Goal: Check status: Check status

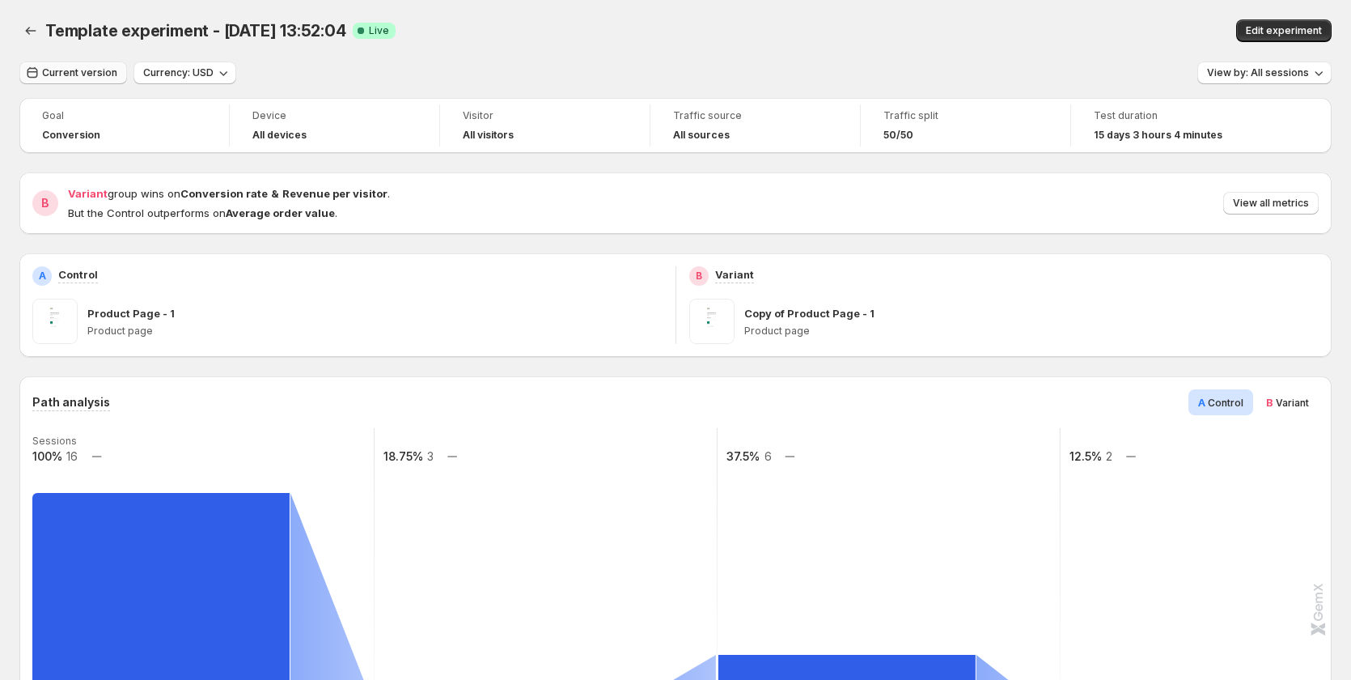
click at [79, 73] on span "Current version" at bounding box center [79, 72] width 75 height 13
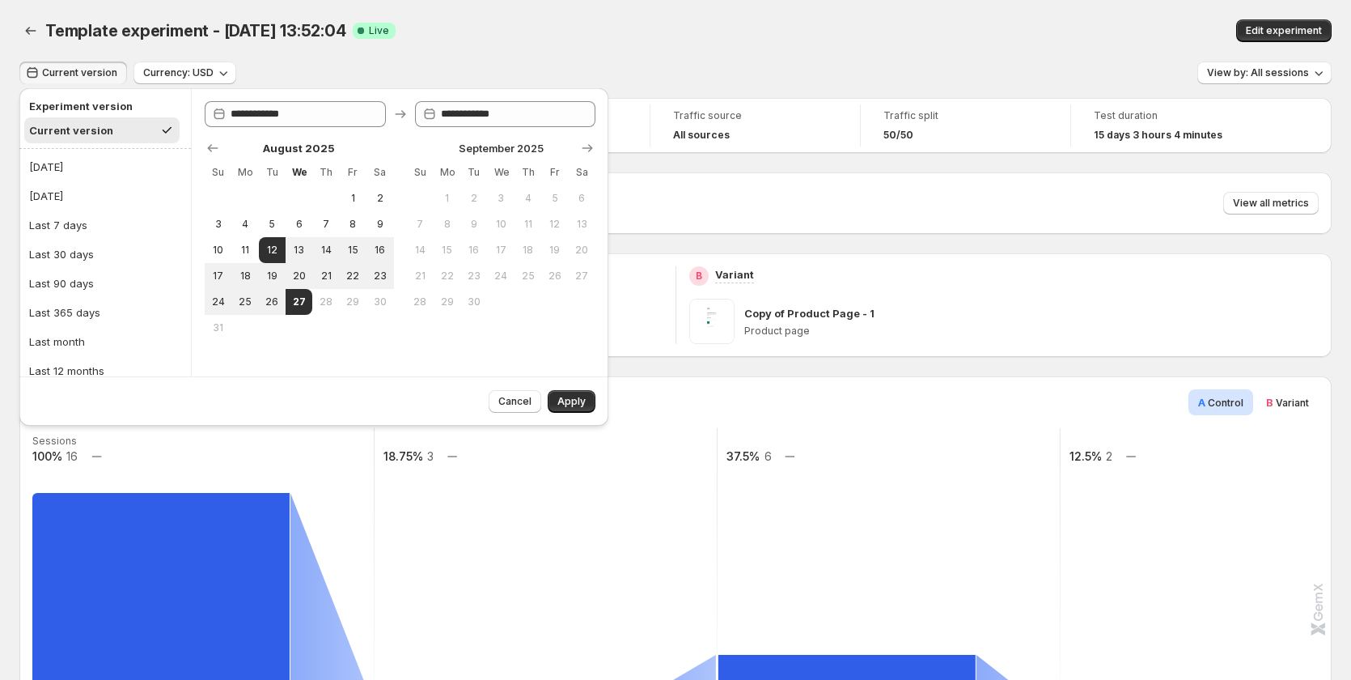
click at [550, 57] on div "Template experiment - [DATE] 13:52:04. This page is ready Template experiment -…" at bounding box center [675, 30] width 1312 height 61
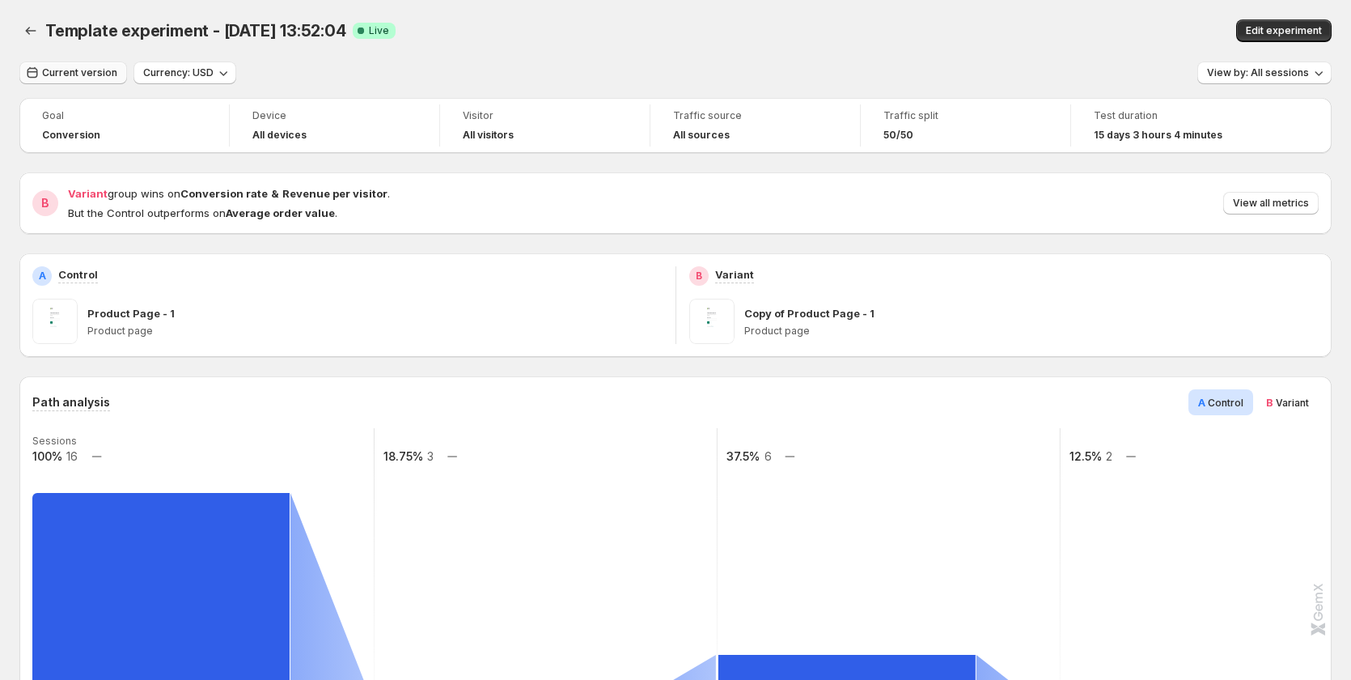
click at [61, 77] on span "Current version" at bounding box center [79, 72] width 75 height 13
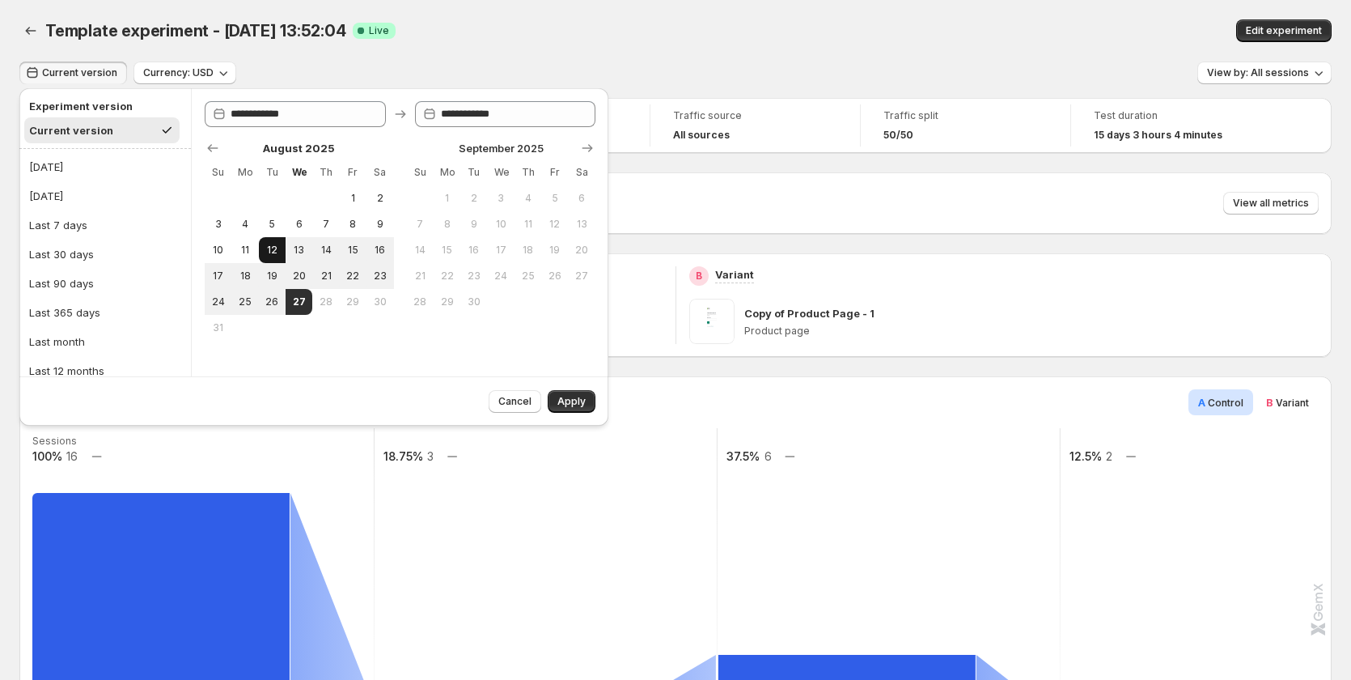
click at [273, 246] on span "12" at bounding box center [272, 250] width 14 height 13
type input "**********"
click at [565, 394] on button "Apply" at bounding box center [572, 401] width 48 height 23
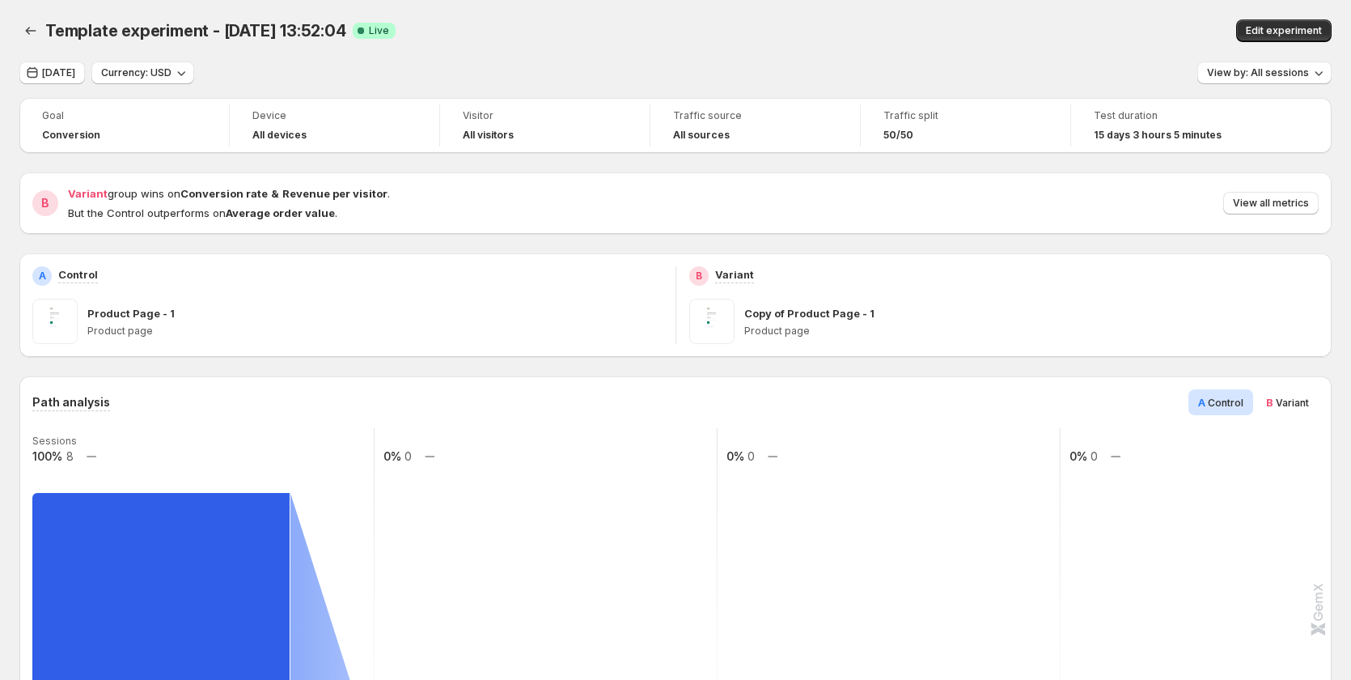
click at [1301, 407] on span "Variant" at bounding box center [1292, 402] width 33 height 12
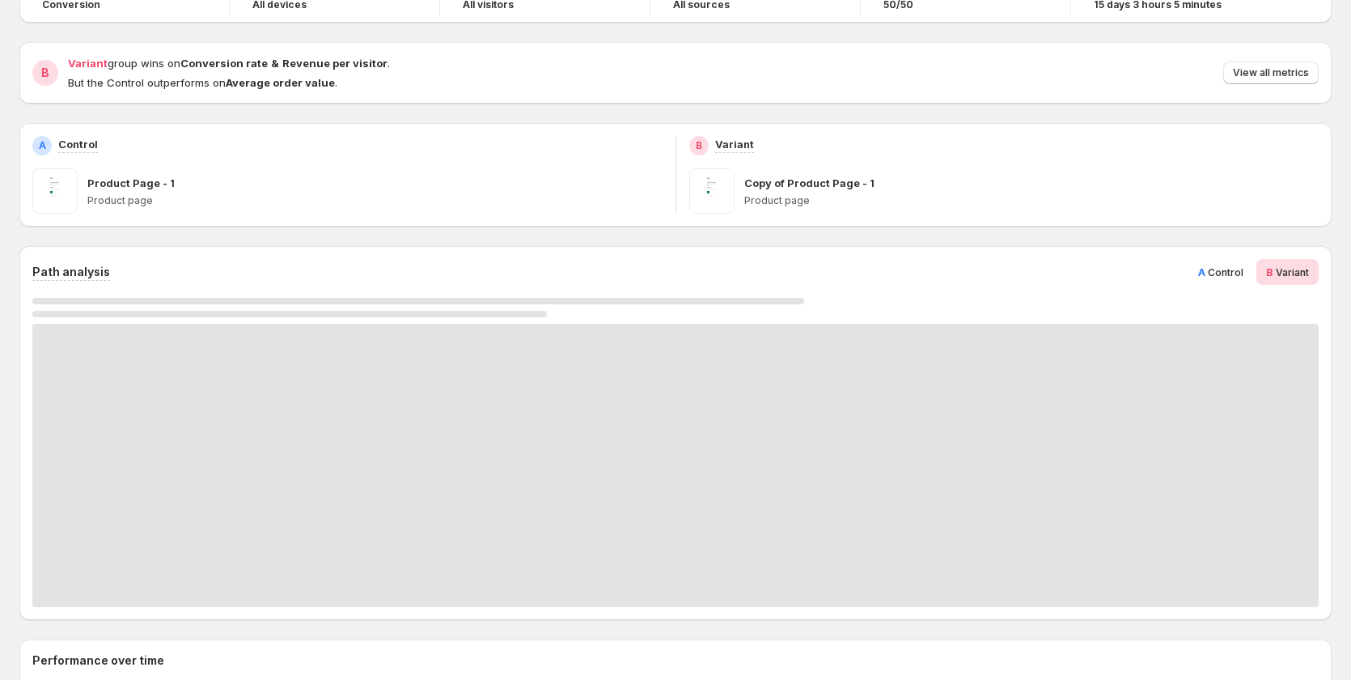
scroll to position [162, 0]
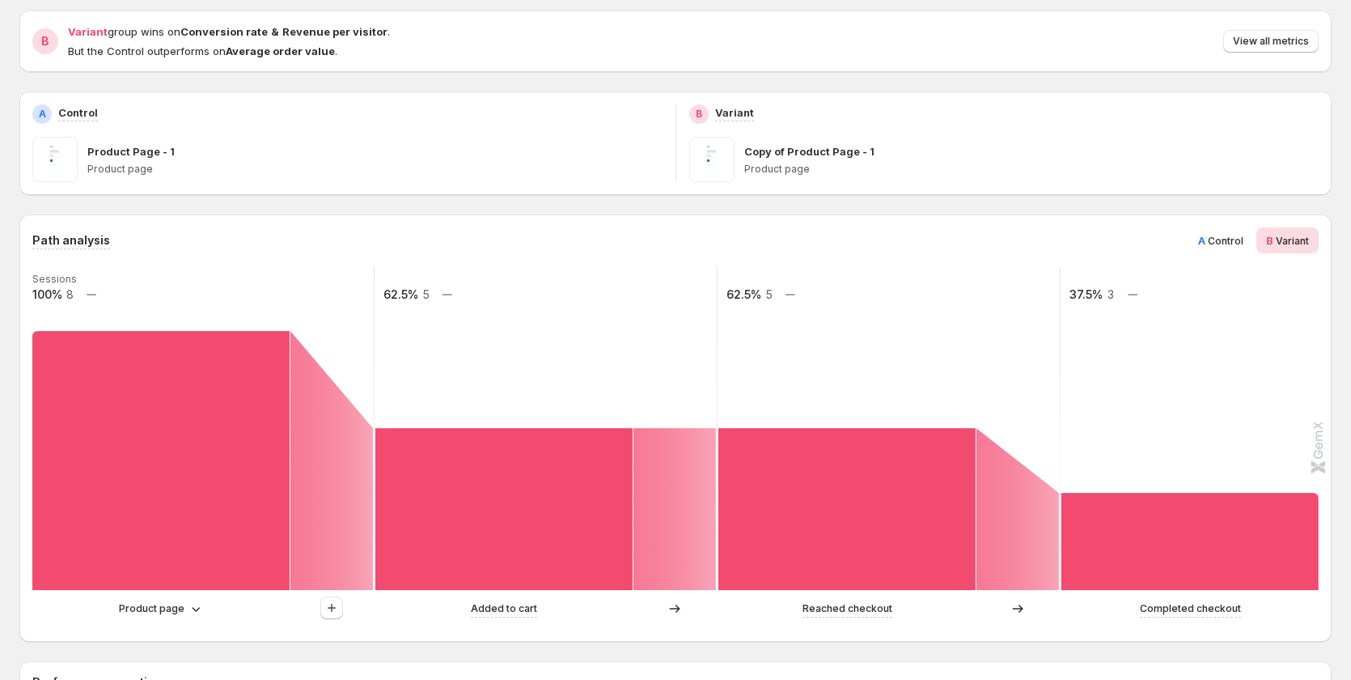
click at [1205, 241] on span "A" at bounding box center [1201, 240] width 7 height 13
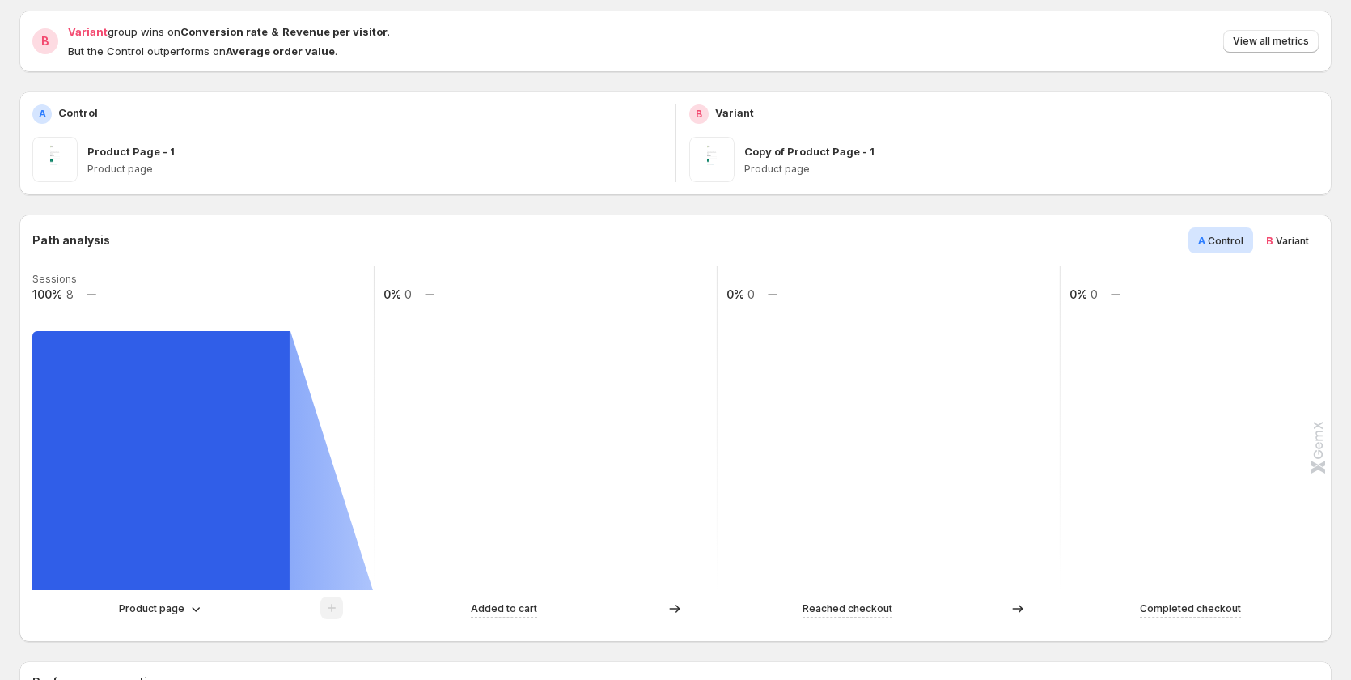
click at [1302, 237] on span "Variant" at bounding box center [1292, 241] width 33 height 12
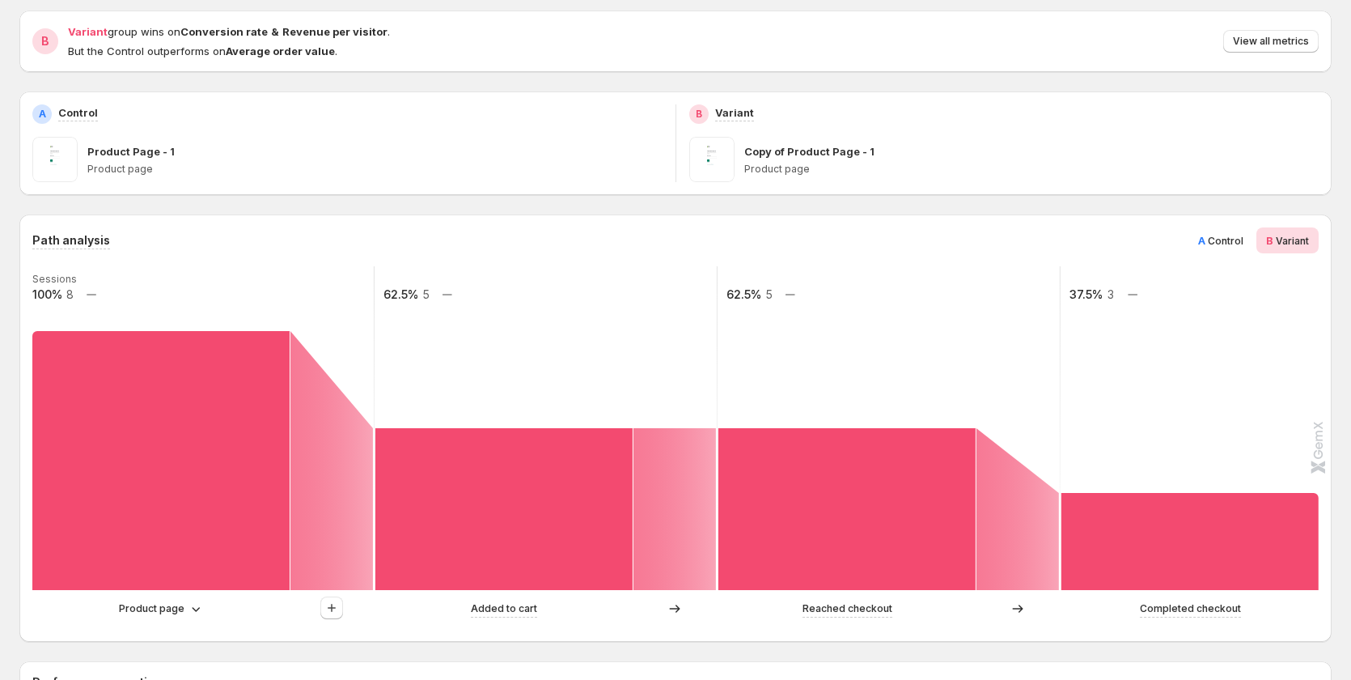
click at [1239, 236] on span "Control" at bounding box center [1226, 241] width 36 height 12
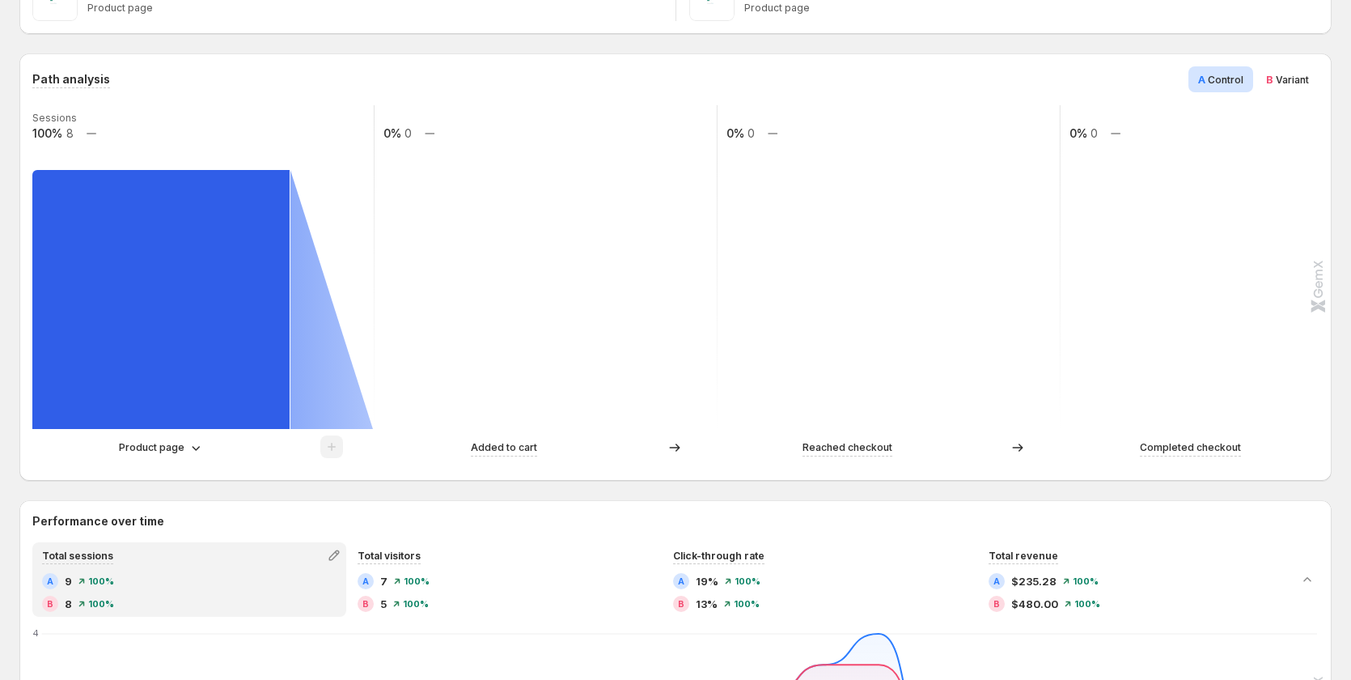
scroll to position [324, 0]
click at [1273, 74] on div "B Variant" at bounding box center [1287, 79] width 62 height 26
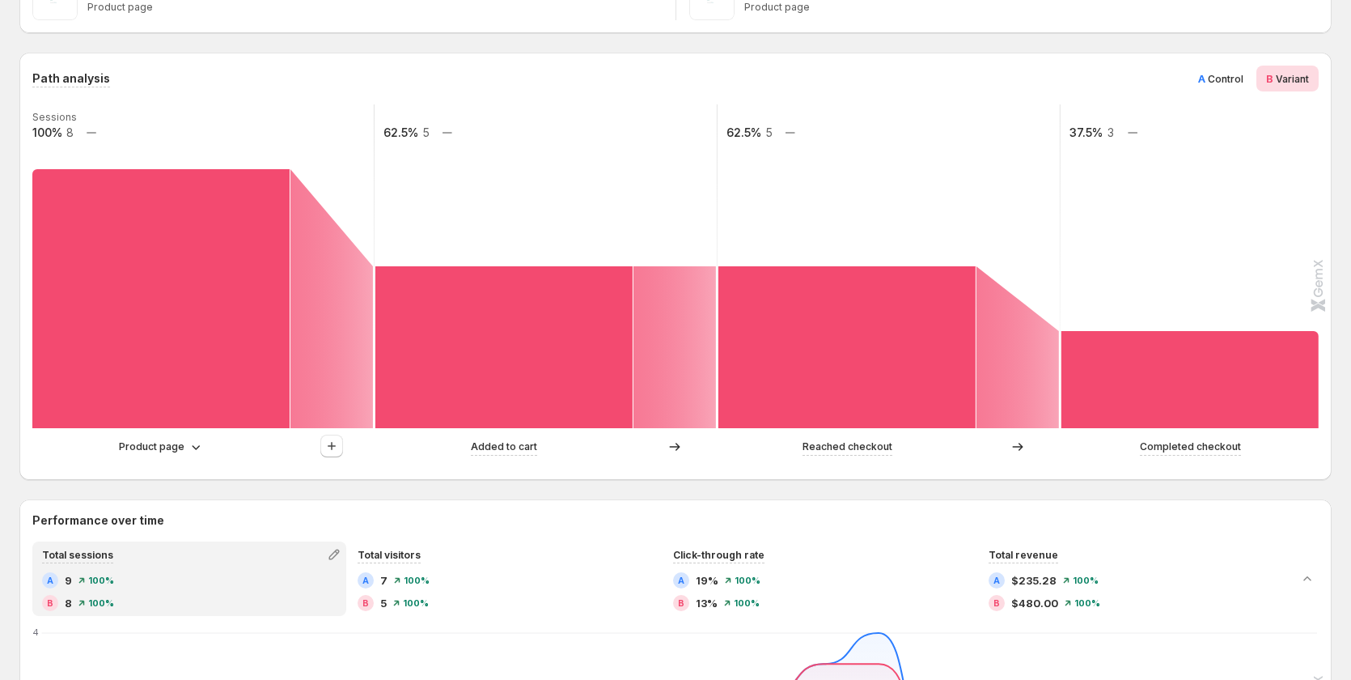
click at [1217, 76] on span "Control" at bounding box center [1226, 79] width 36 height 12
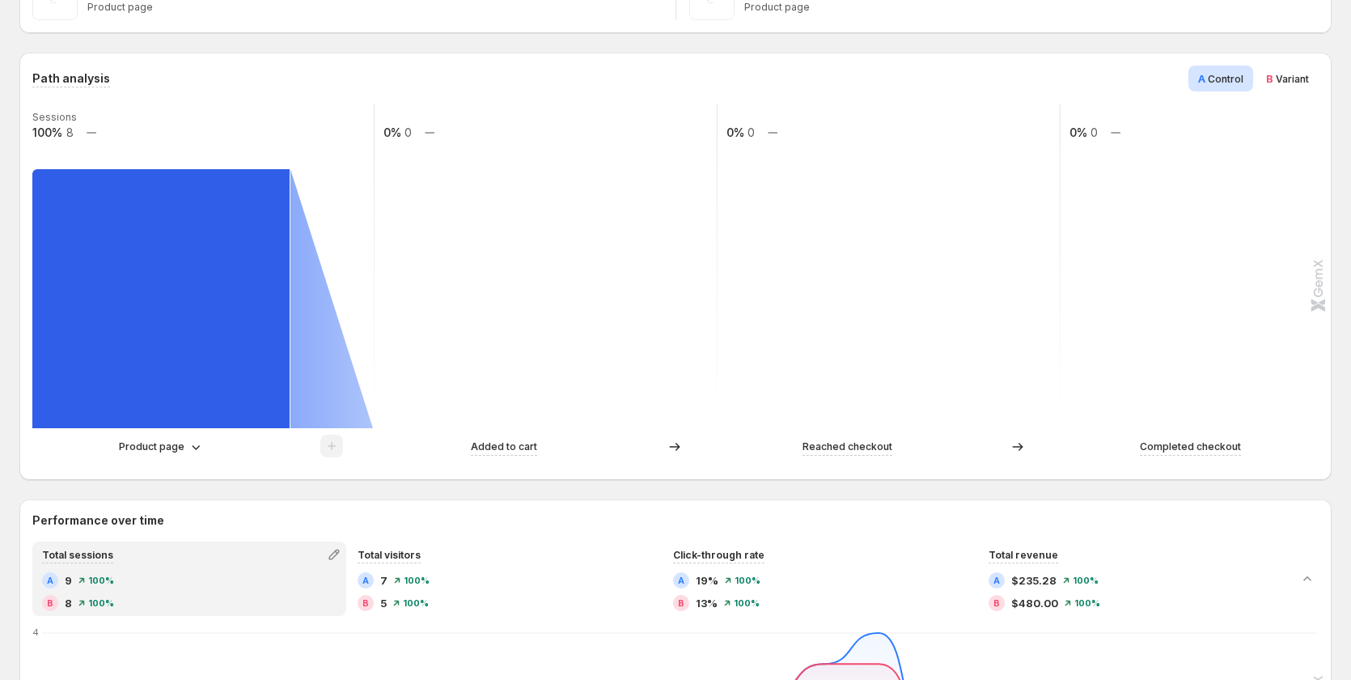
click at [1294, 75] on span "Variant" at bounding box center [1292, 79] width 33 height 12
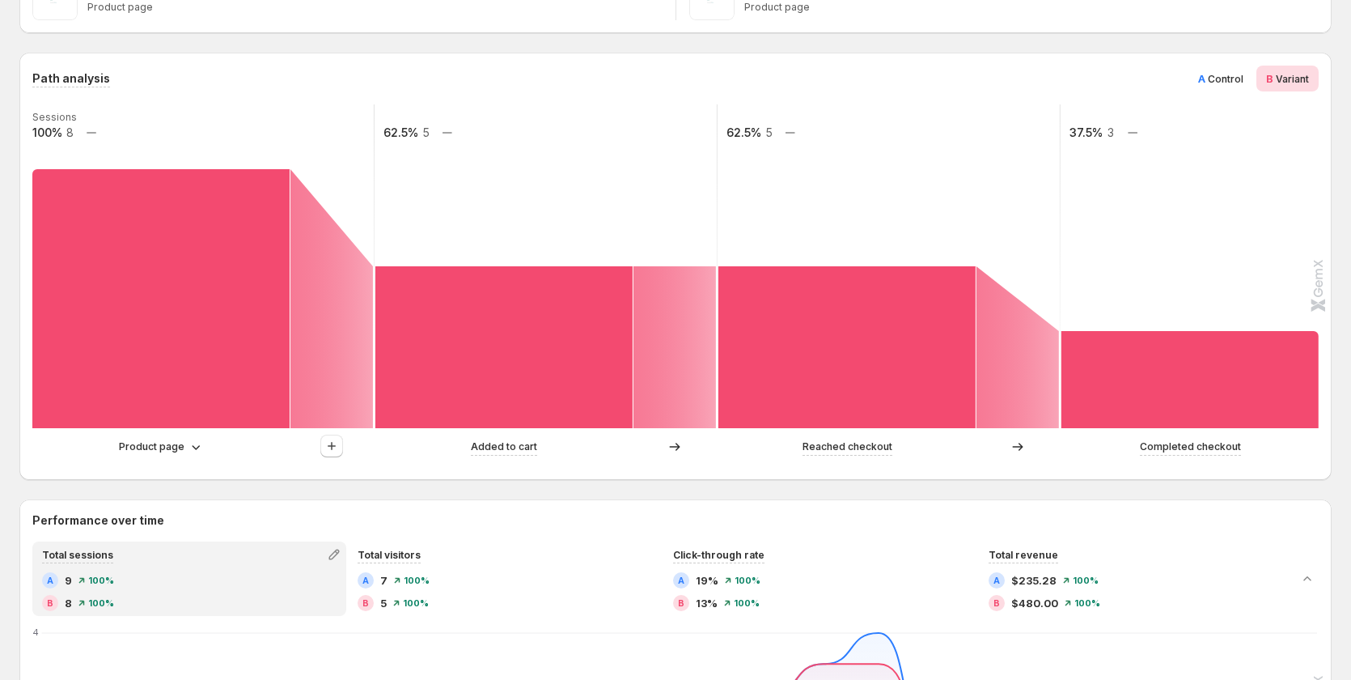
click at [1218, 83] on span "Control" at bounding box center [1226, 79] width 36 height 12
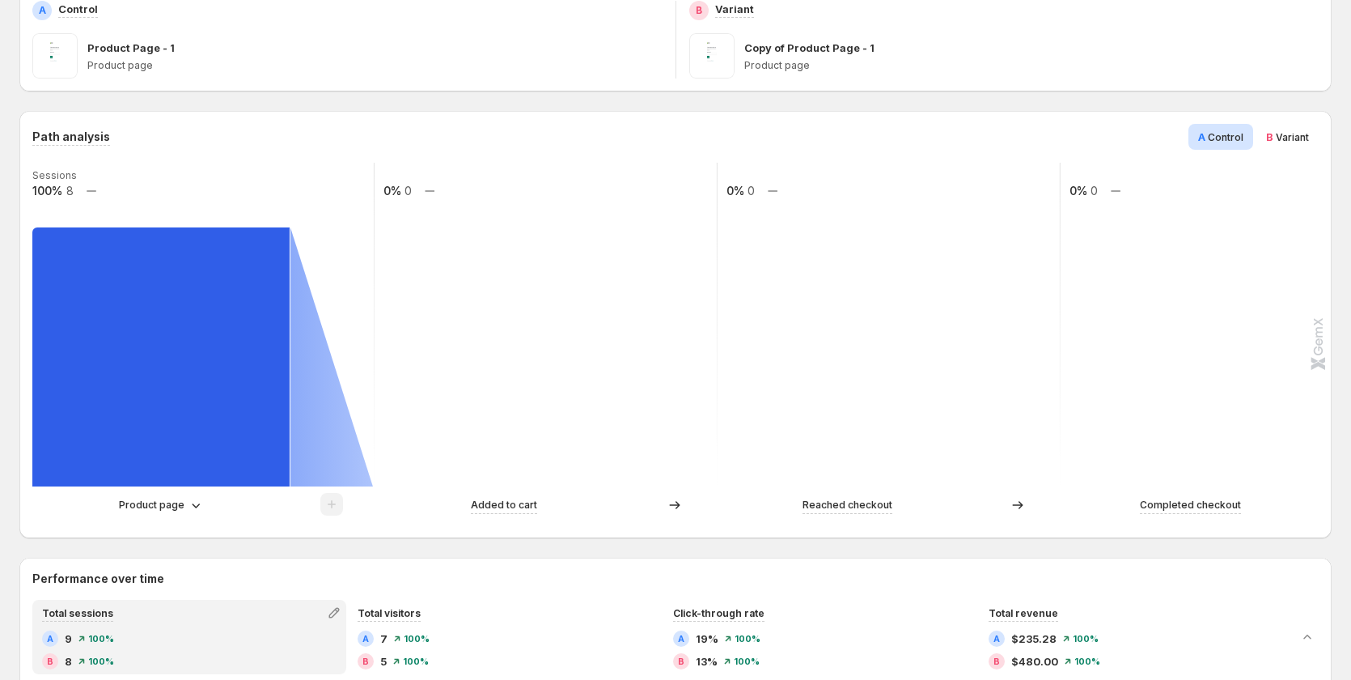
scroll to position [0, 0]
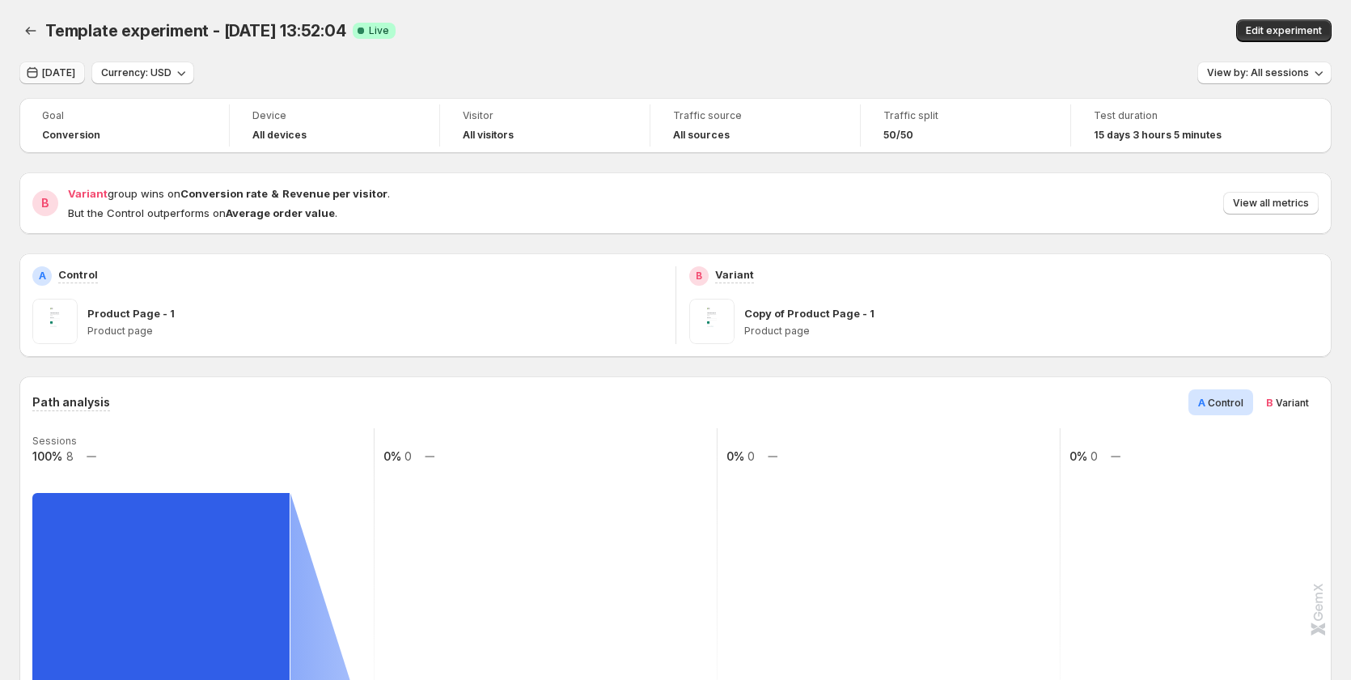
click at [59, 63] on button "[DATE]" at bounding box center [52, 72] width 66 height 23
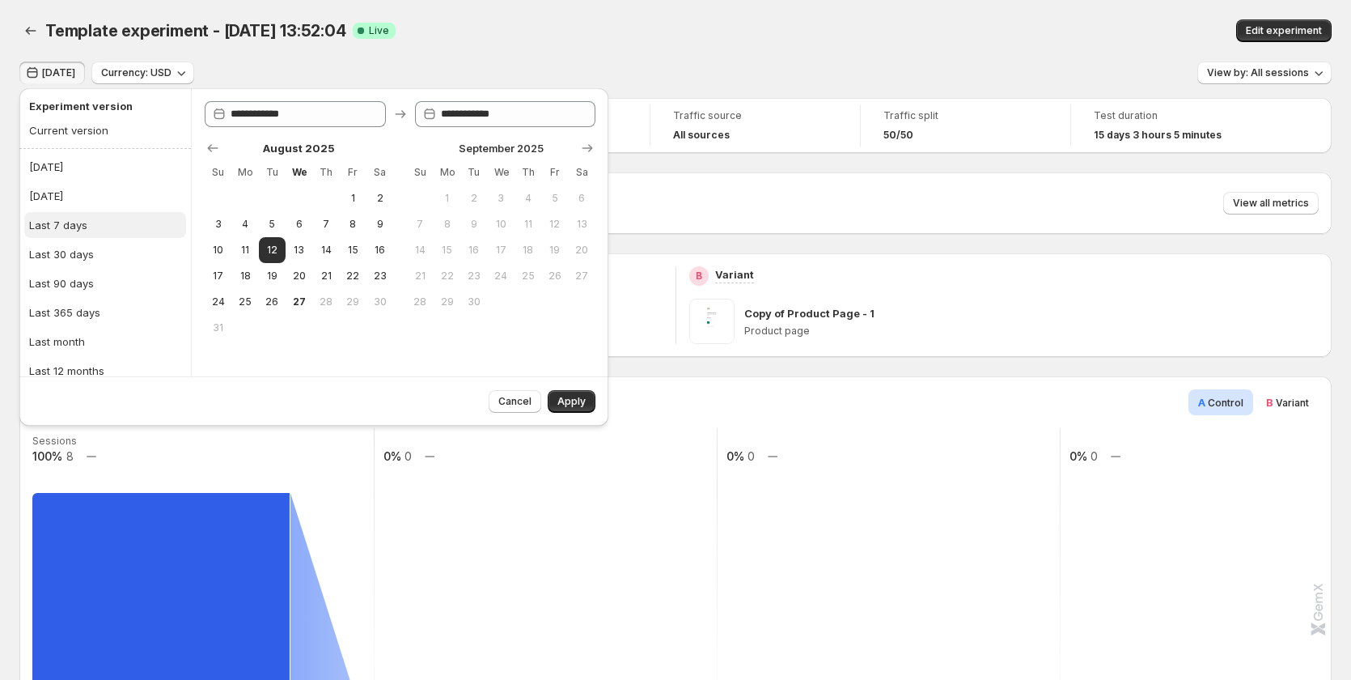
click at [101, 225] on button "Last 7 days" at bounding box center [105, 225] width 162 height 26
type input "**********"
click at [566, 399] on span "Apply" at bounding box center [571, 401] width 28 height 13
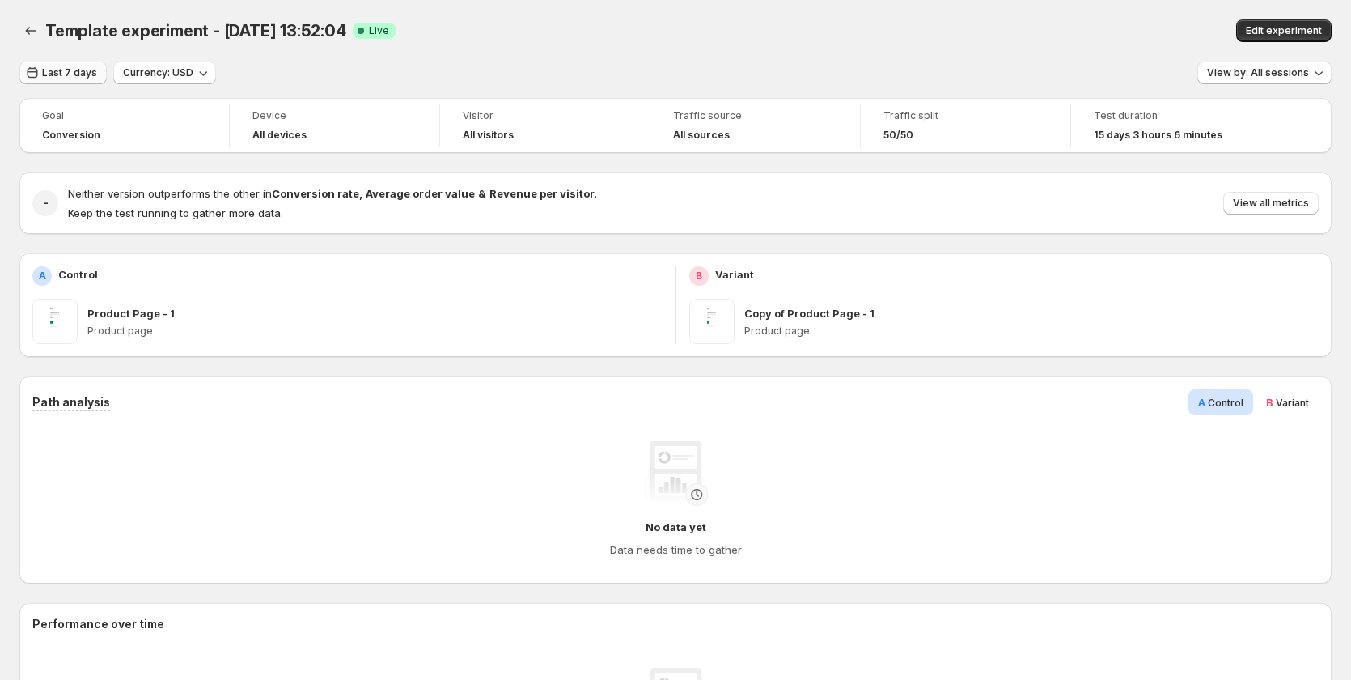
click at [51, 80] on button "Last 7 days" at bounding box center [62, 72] width 87 height 23
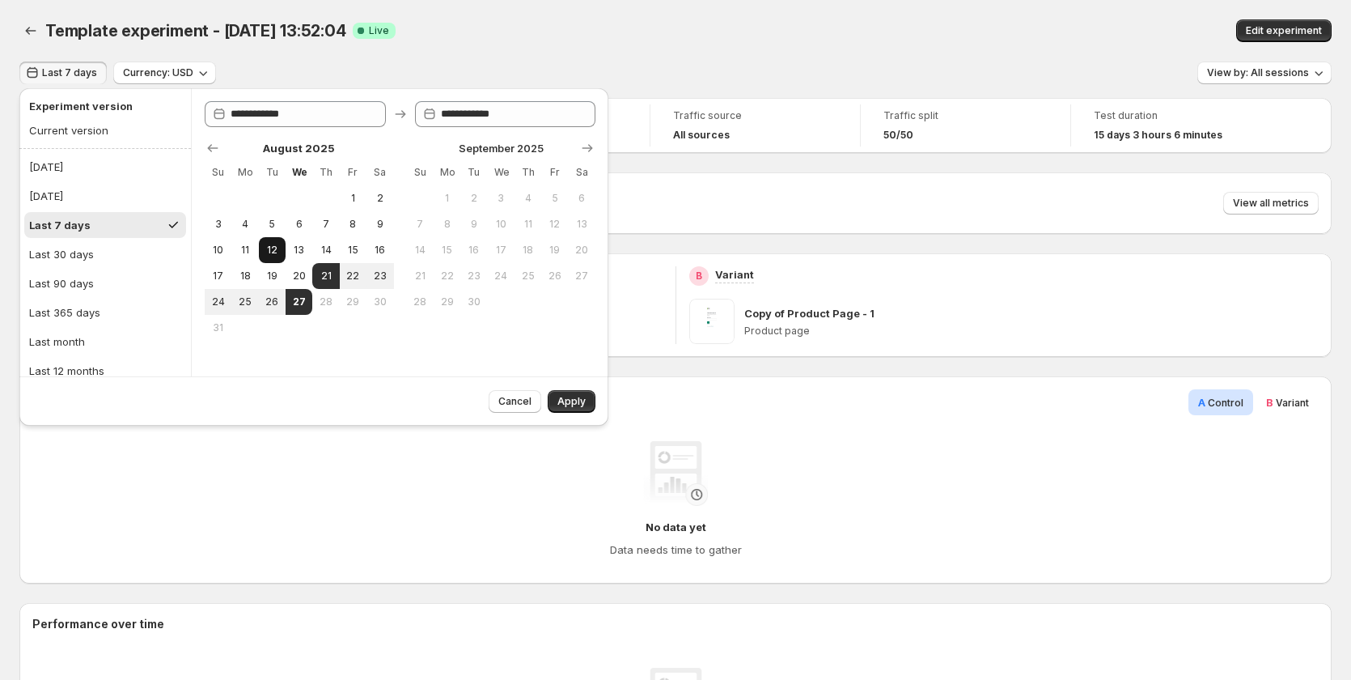
click at [266, 250] on span "12" at bounding box center [272, 250] width 14 height 13
type input "**********"
click at [388, 257] on button "16" at bounding box center [379, 250] width 27 height 26
type input "**********"
click at [362, 245] on button "15" at bounding box center [353, 250] width 27 height 26
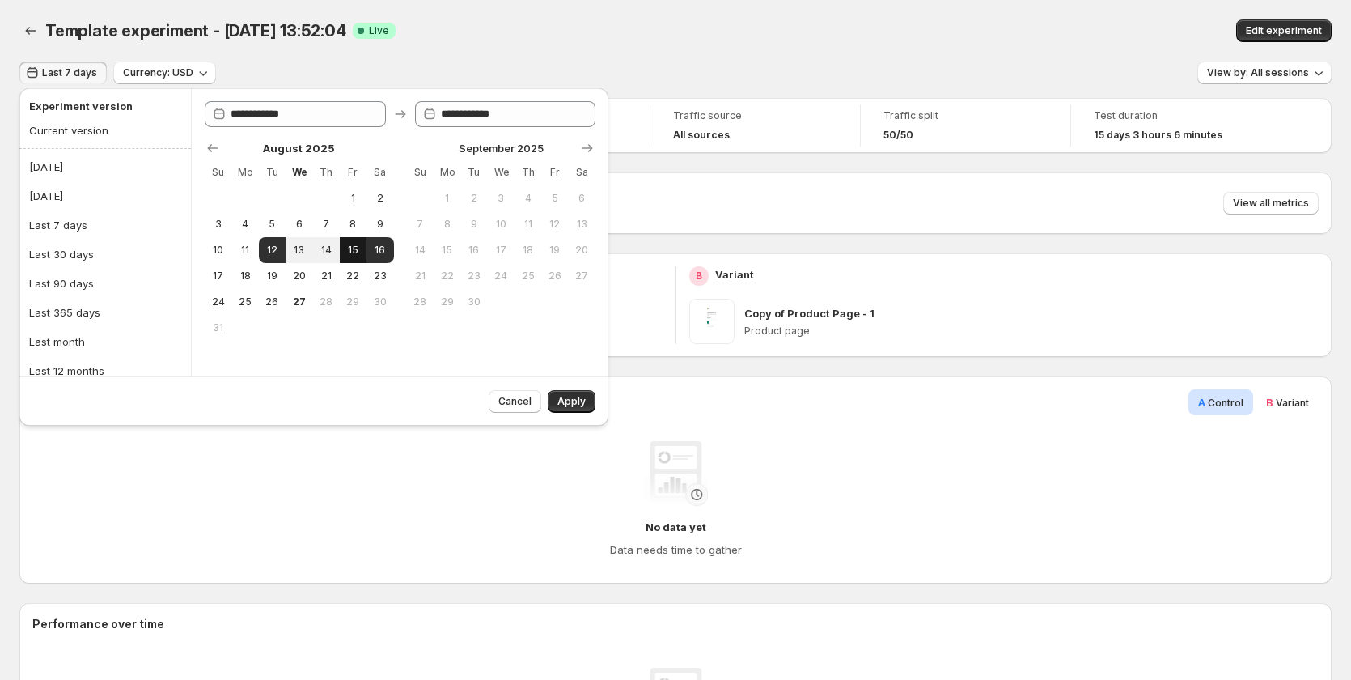
type input "**********"
click at [265, 255] on span "12" at bounding box center [272, 250] width 14 height 13
type input "**********"
click at [358, 252] on span "15" at bounding box center [353, 250] width 14 height 13
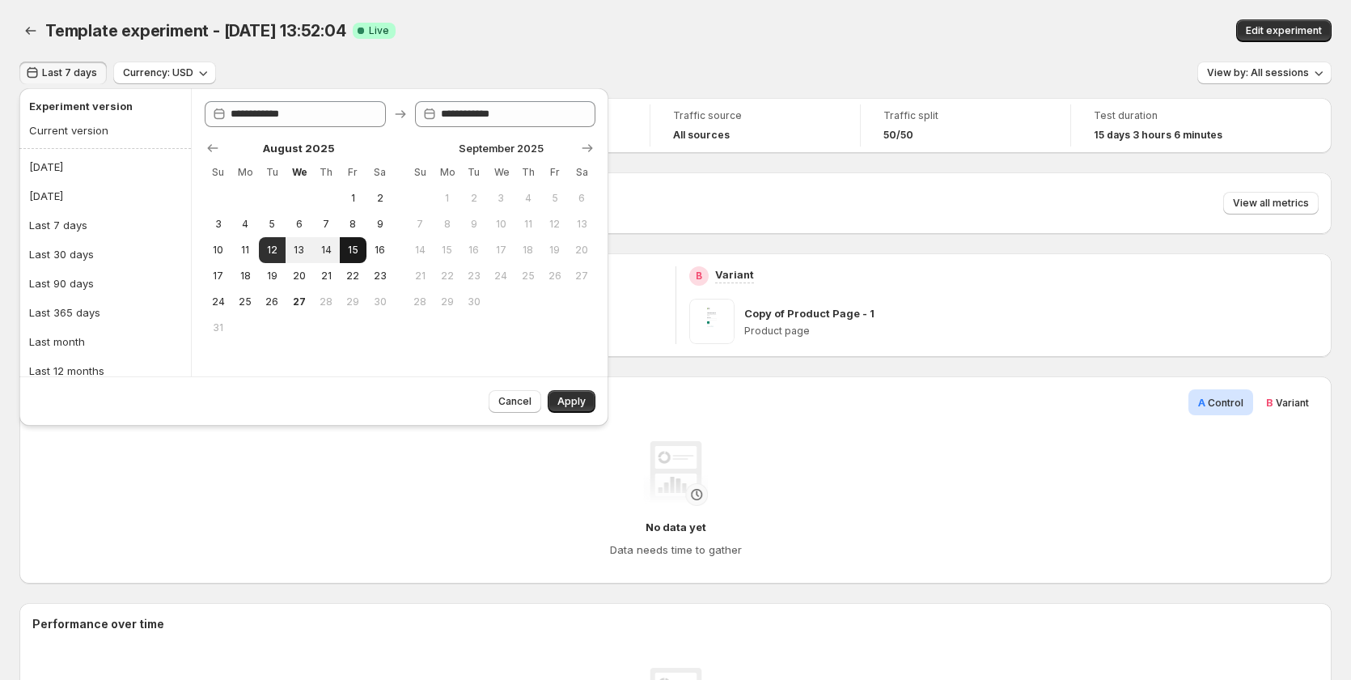
type input "**********"
click at [566, 394] on button "Apply" at bounding box center [572, 401] width 48 height 23
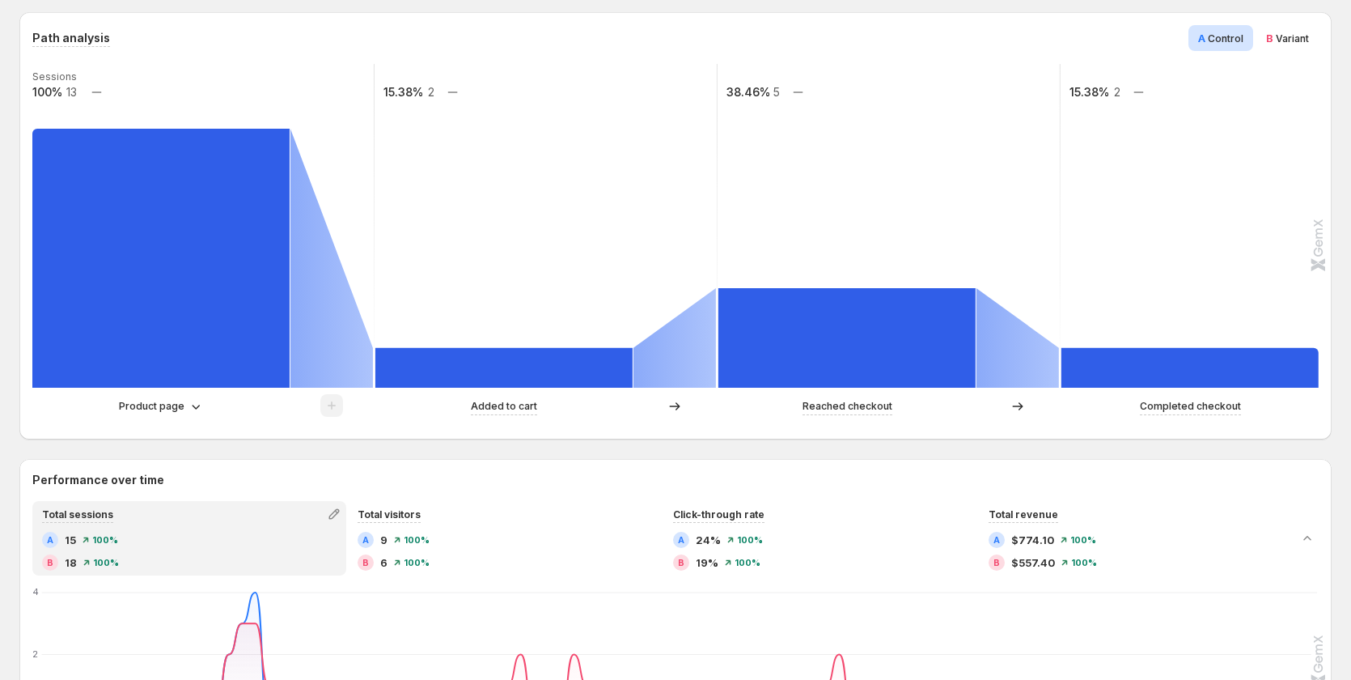
scroll to position [324, 0]
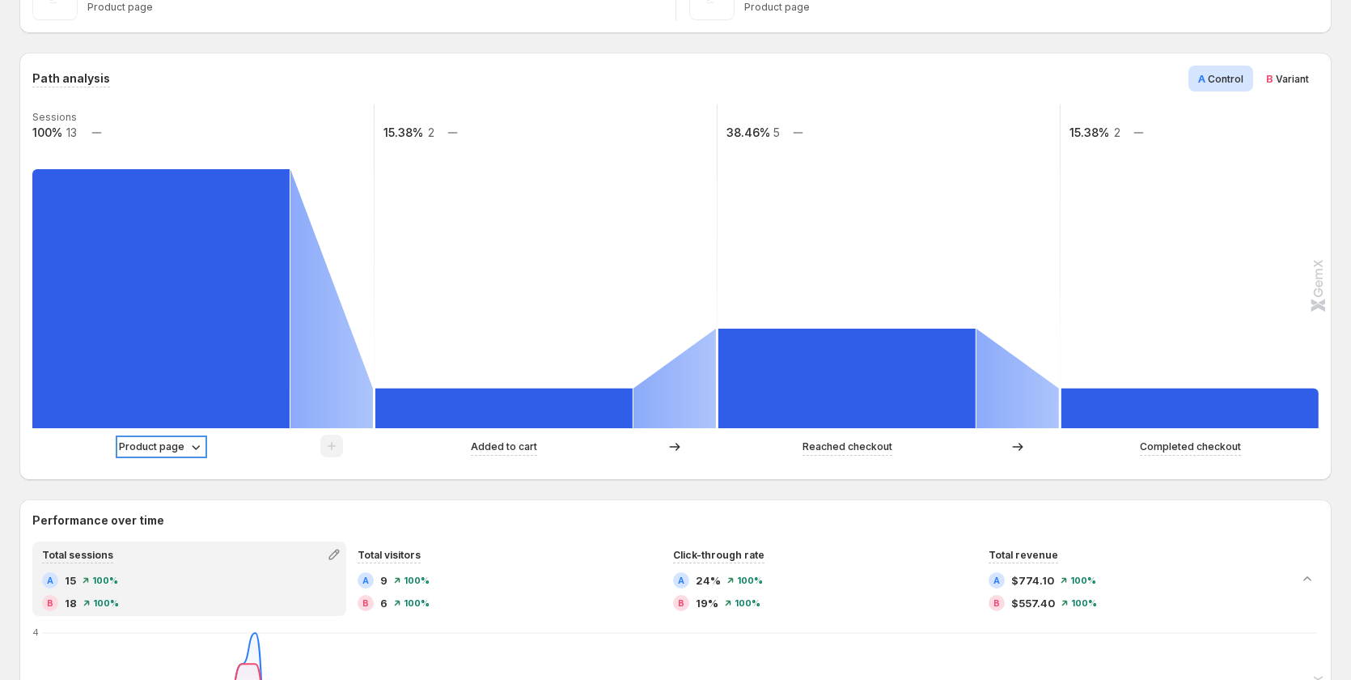
click at [155, 444] on p "Product page" at bounding box center [152, 446] width 66 height 16
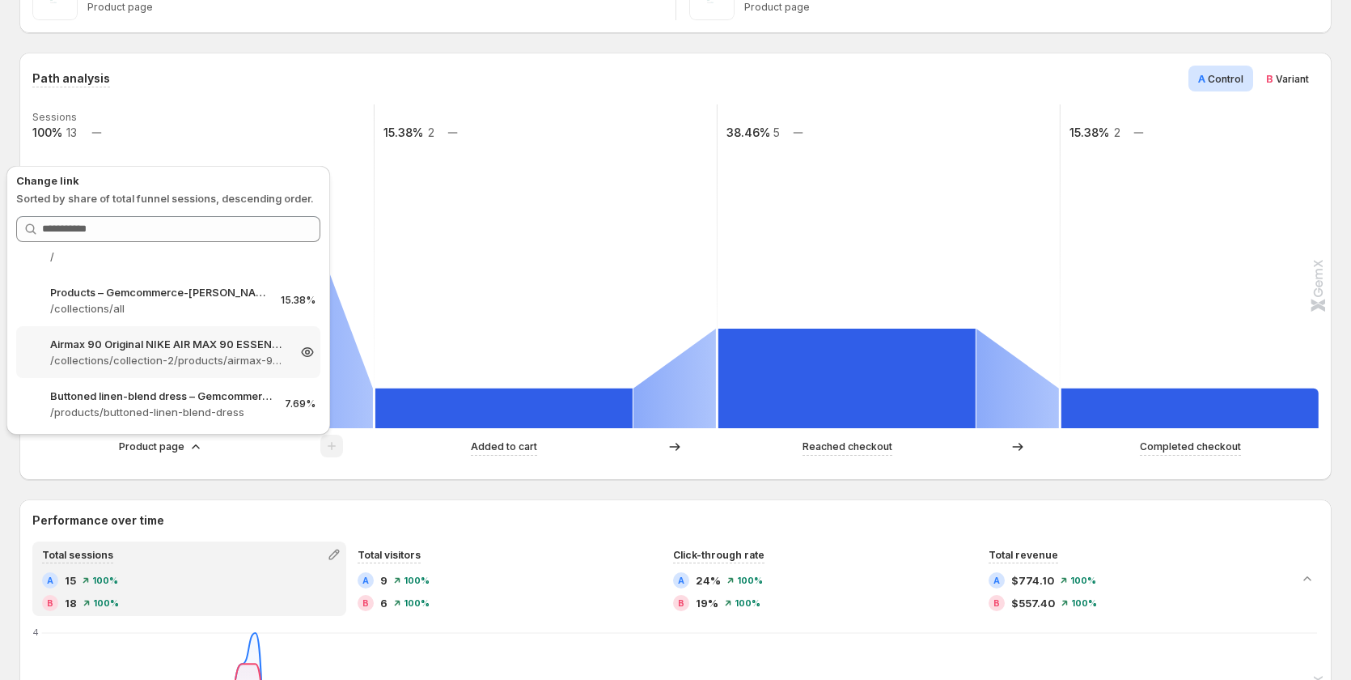
scroll to position [83, 0]
click at [260, 474] on div "Path analysis A Control B Variant Sessions 100% 13 15.38% 2 38.46% 5 15.38% 2 P…" at bounding box center [675, 266] width 1312 height 427
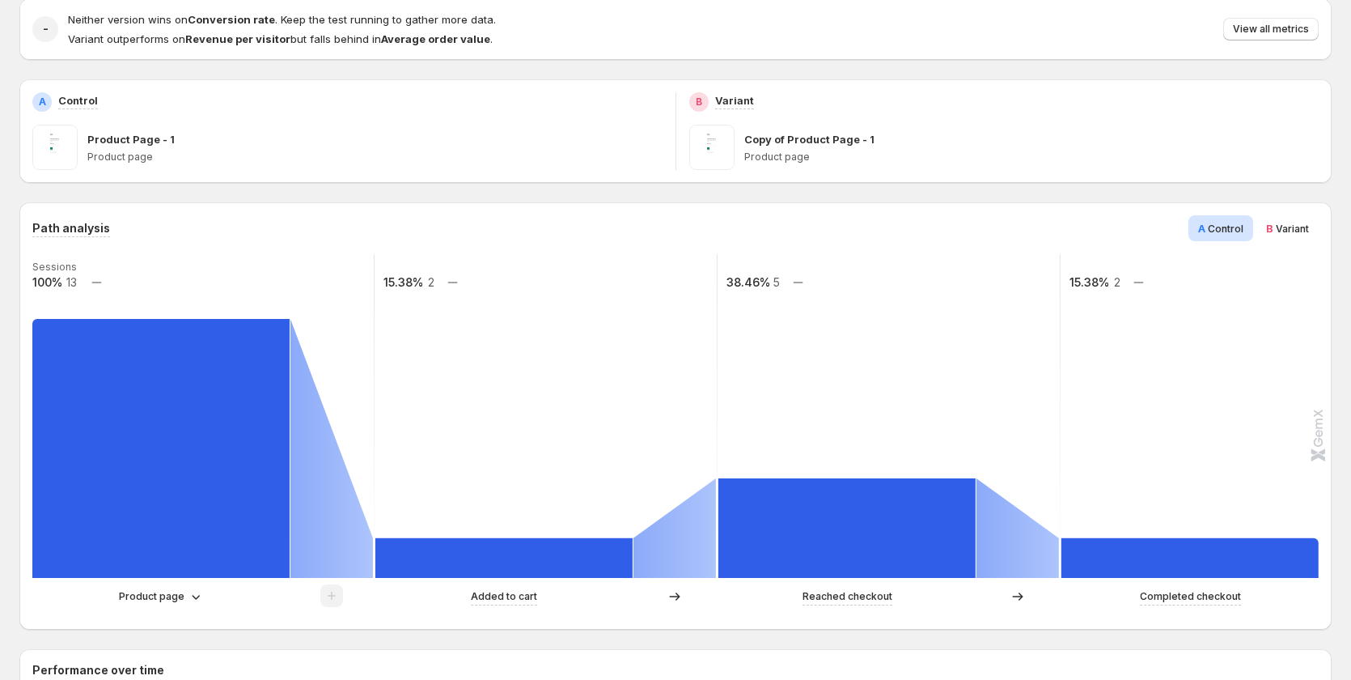
scroll to position [0, 0]
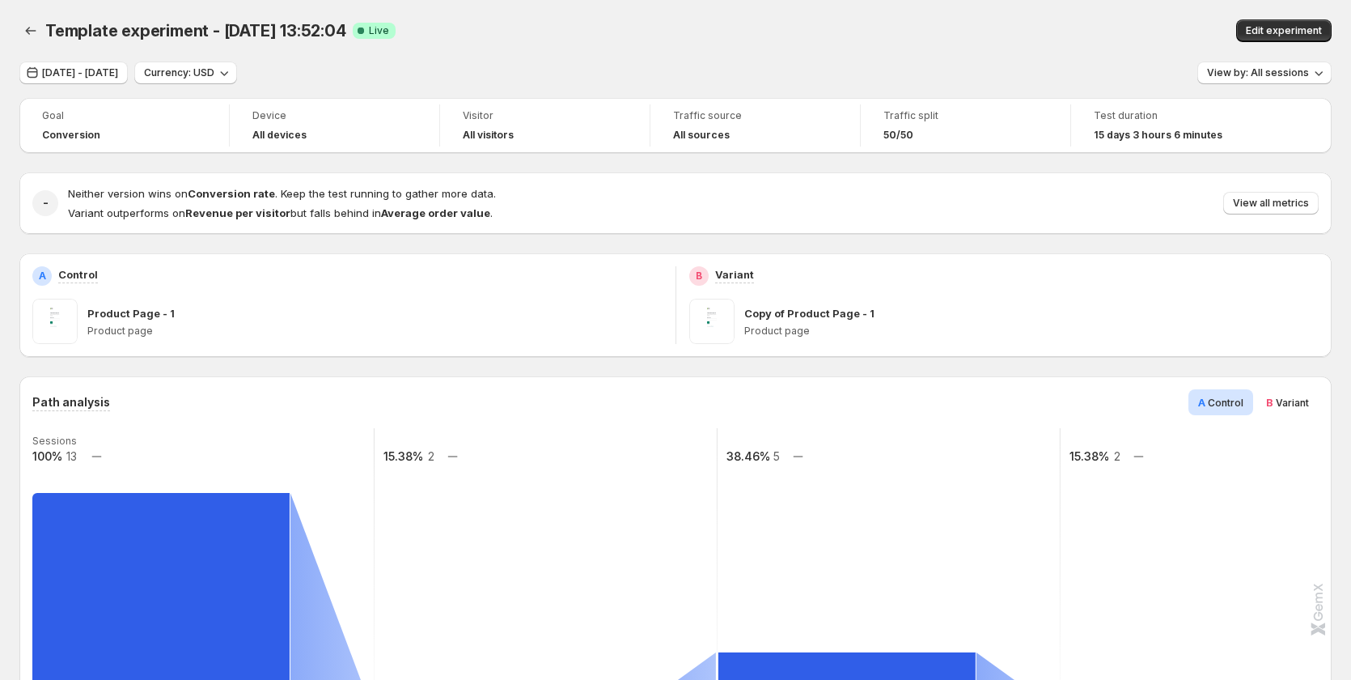
click at [1298, 408] on span "Variant" at bounding box center [1292, 402] width 33 height 12
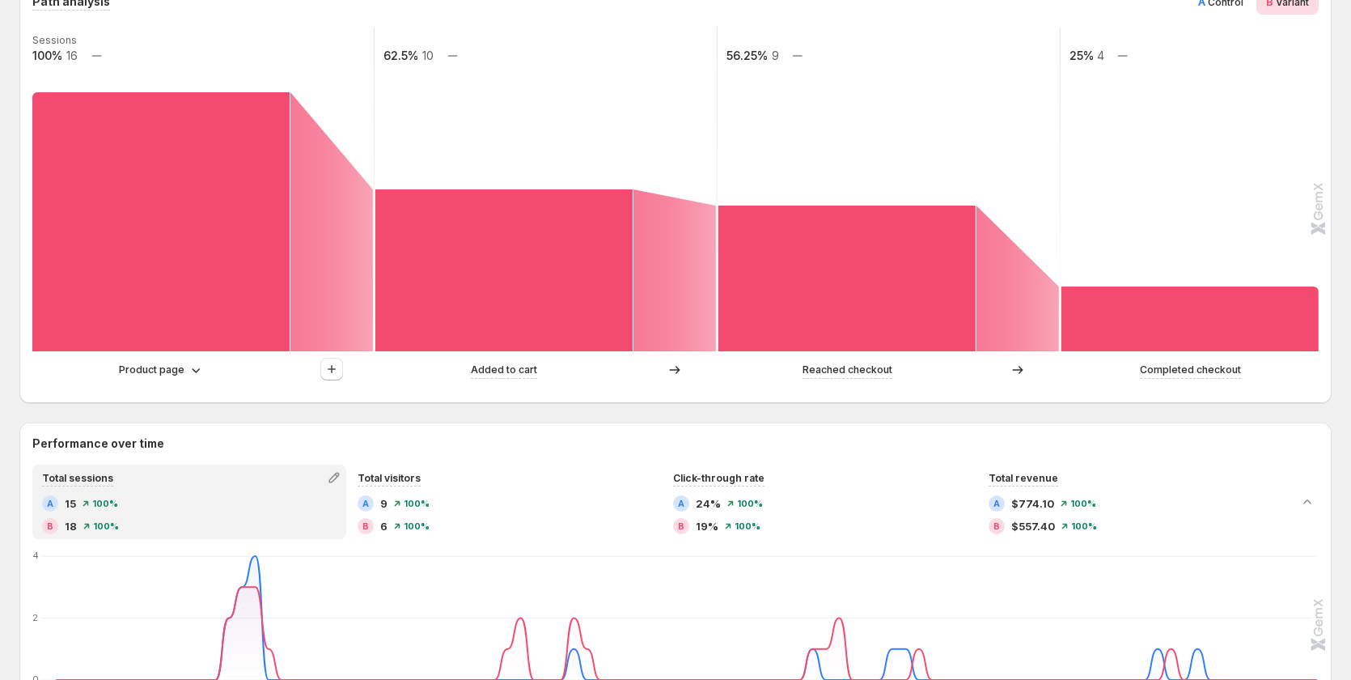
scroll to position [405, 0]
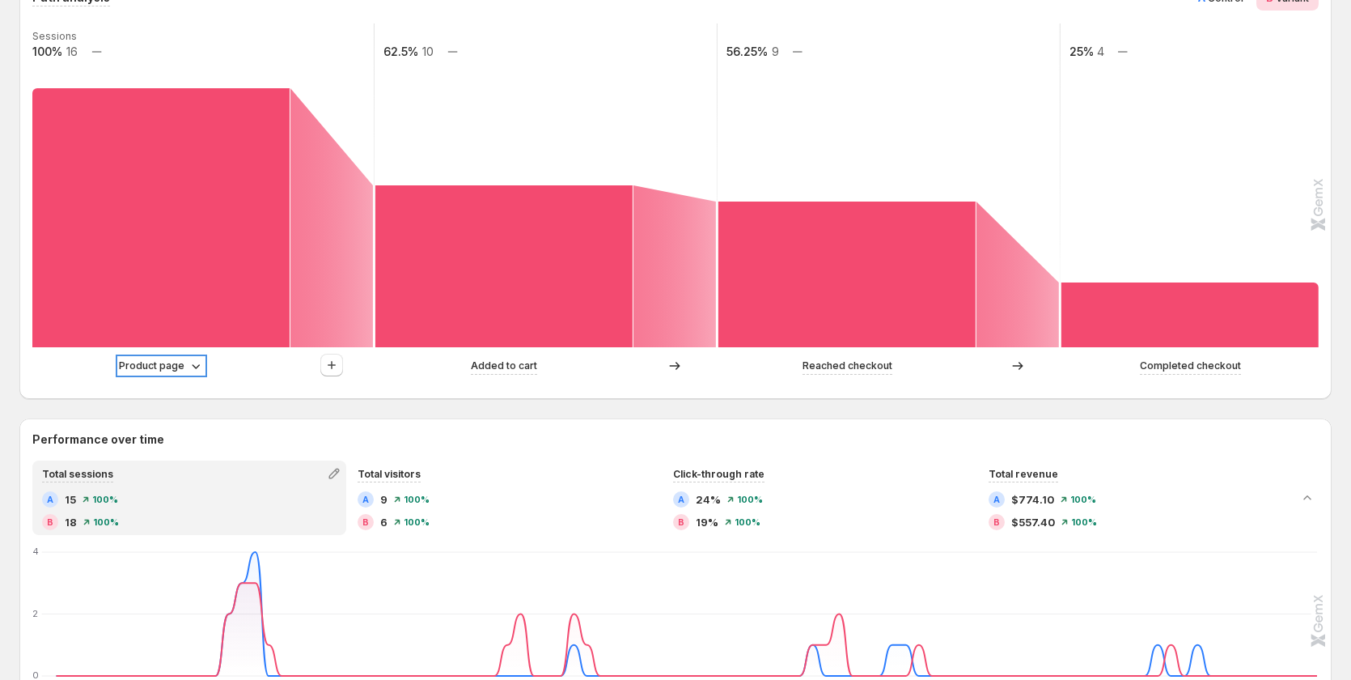
click at [147, 370] on p "Product page" at bounding box center [152, 366] width 66 height 16
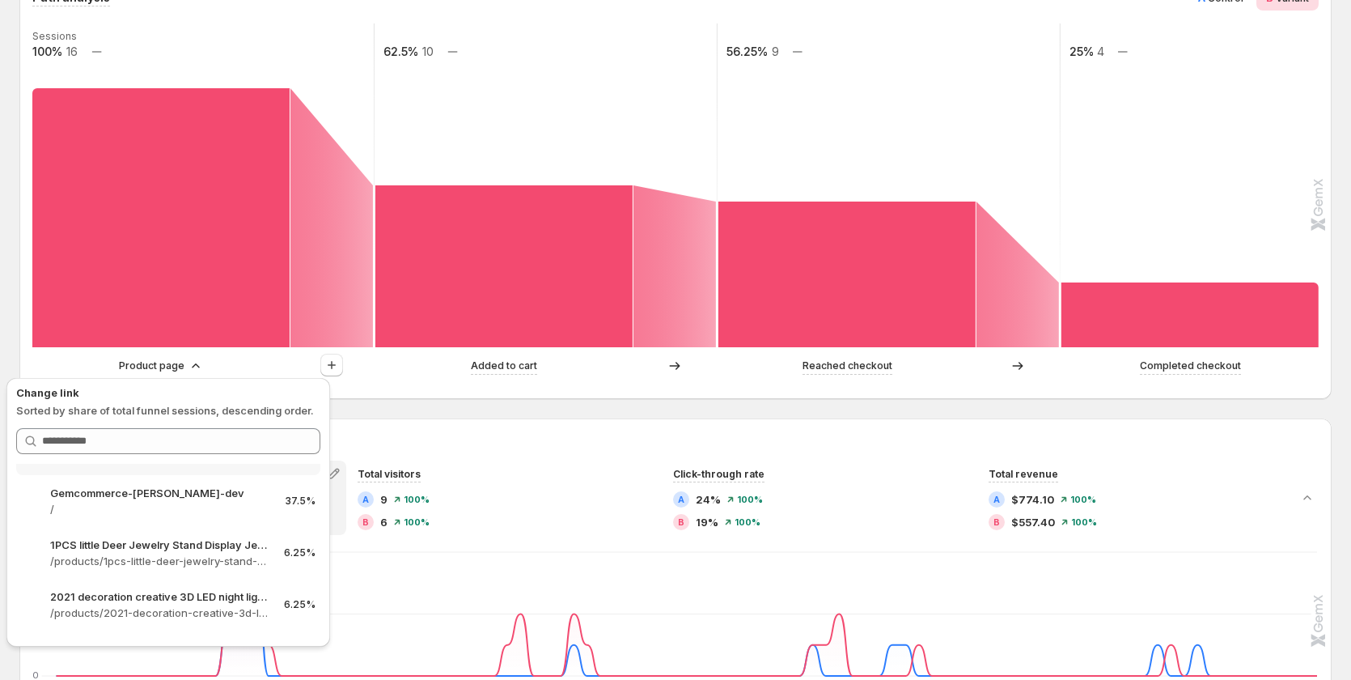
scroll to position [0, 0]
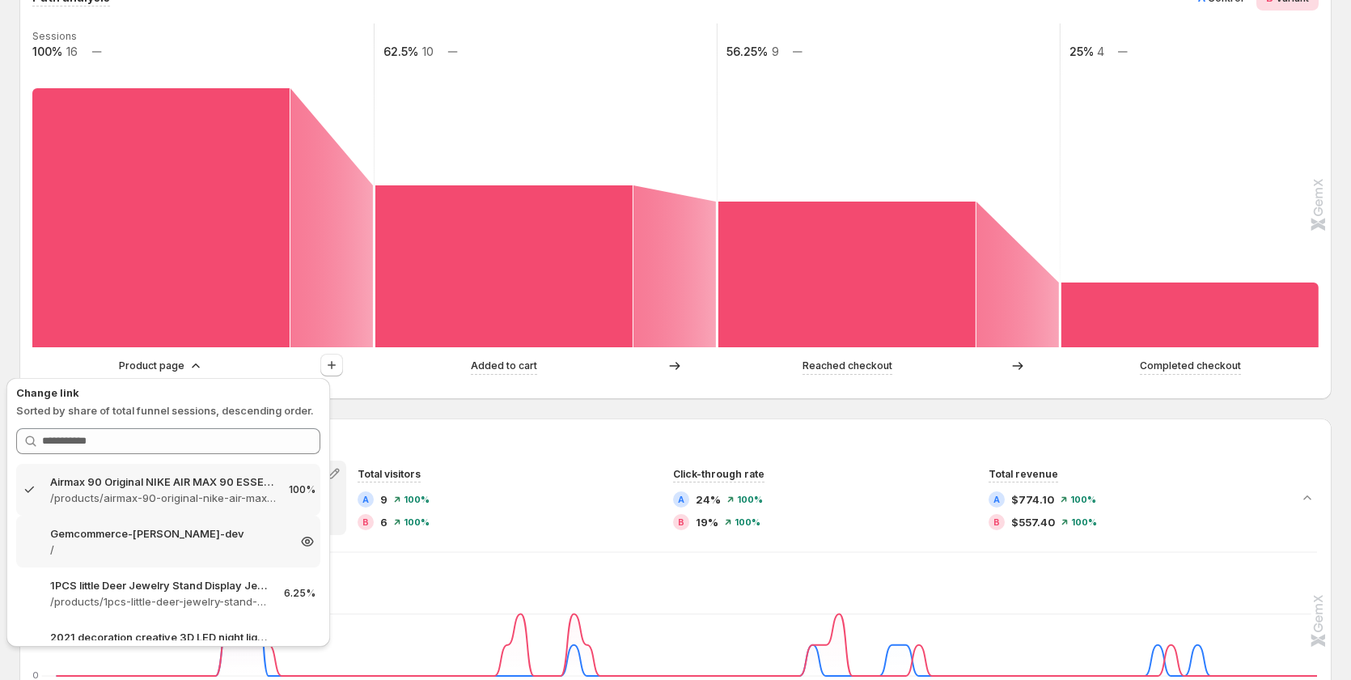
click at [166, 532] on p "Gemcommerce-[PERSON_NAME]-dev" at bounding box center [168, 533] width 236 height 16
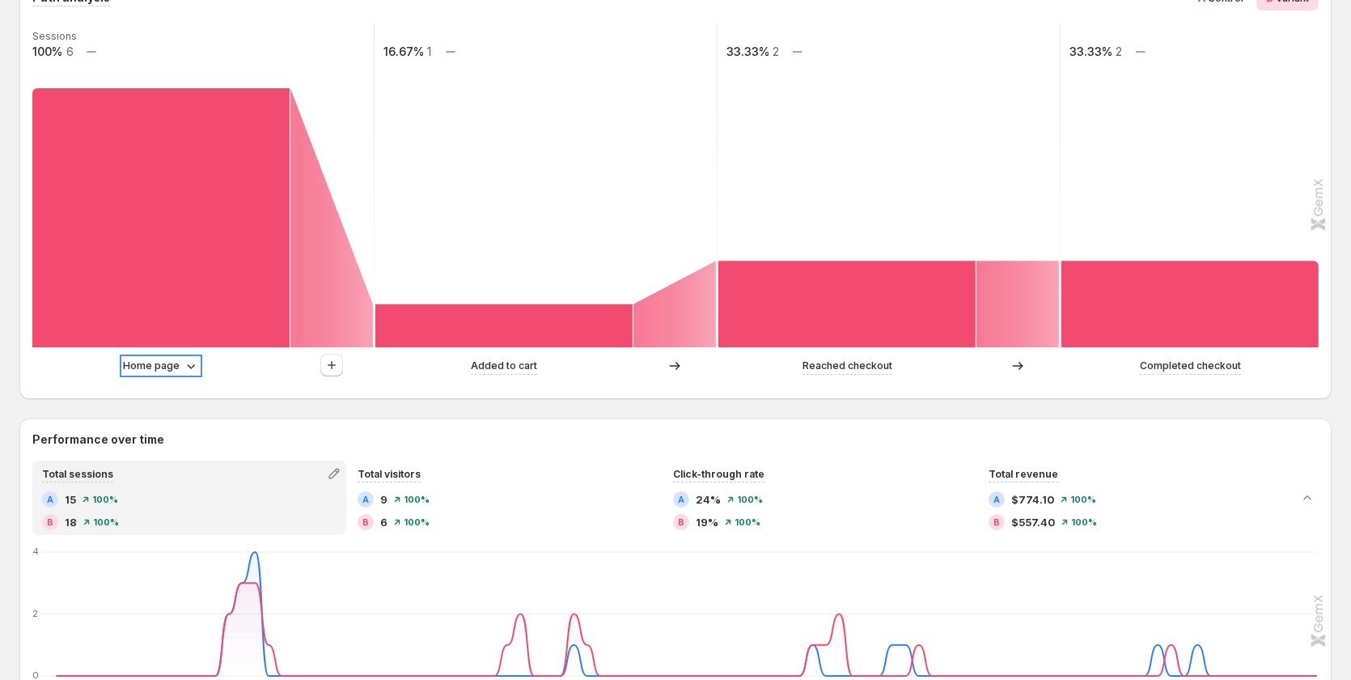
click at [140, 359] on p "Home page" at bounding box center [151, 366] width 57 height 16
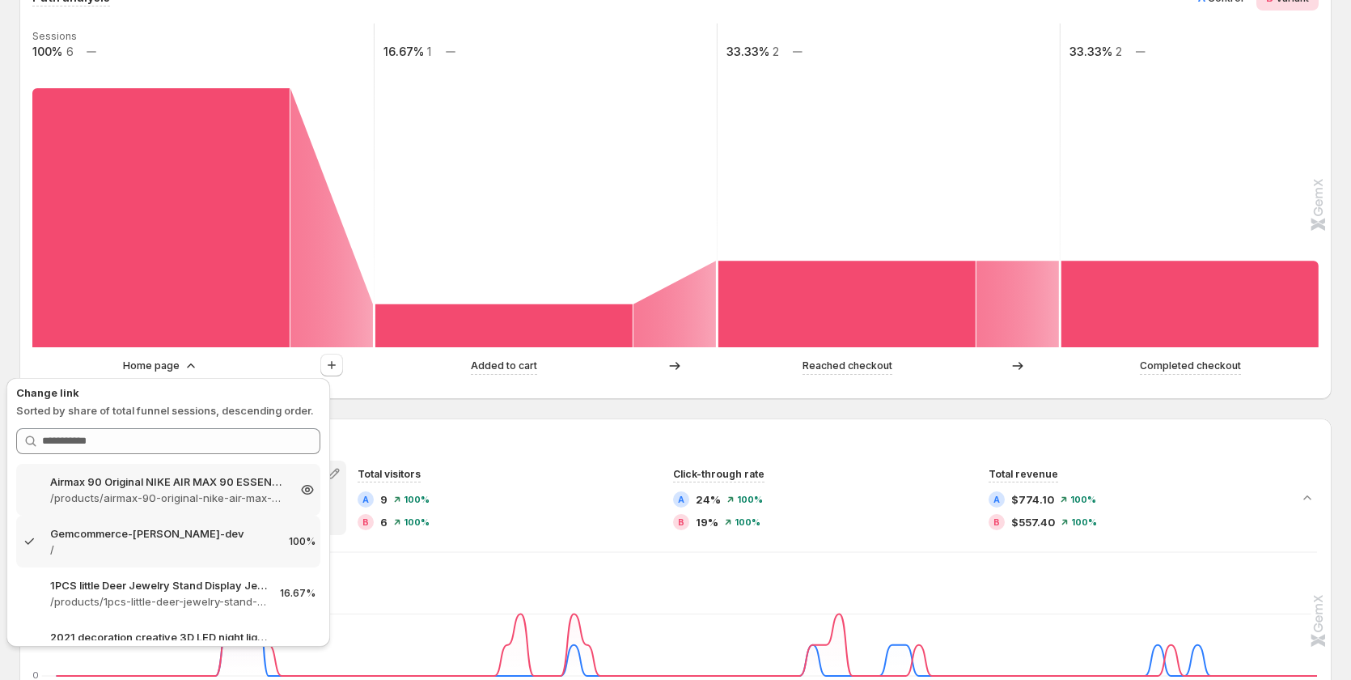
click at [155, 490] on p "/products/airmax-90-original-nike-air-max-90-essential-mens-running-shoes-sport…" at bounding box center [168, 497] width 236 height 16
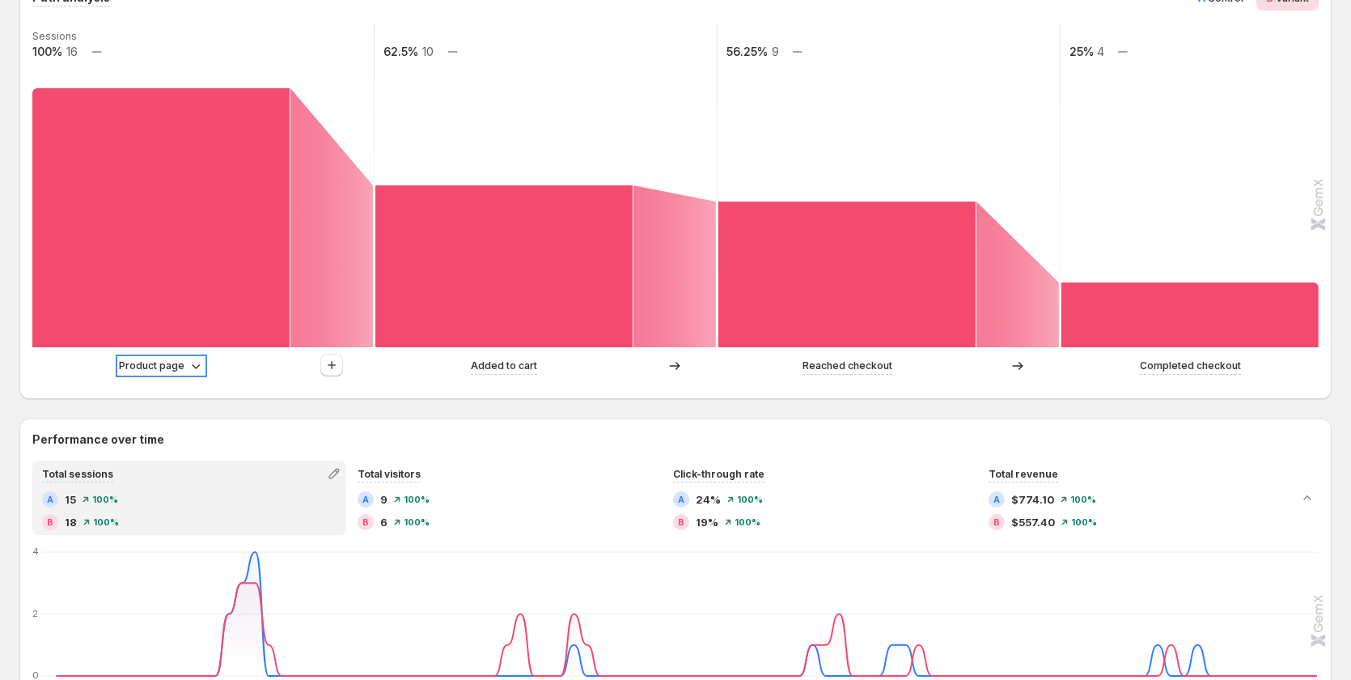
click at [126, 368] on p "Product page" at bounding box center [152, 366] width 66 height 16
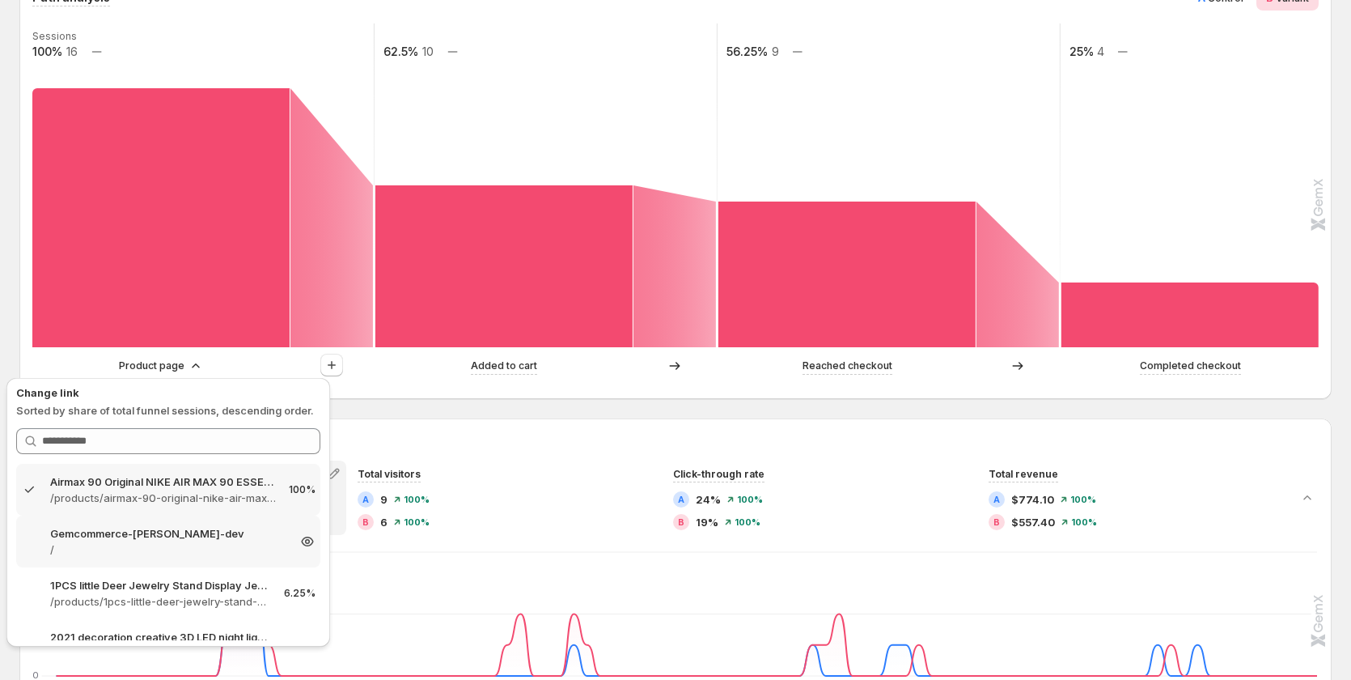
click at [140, 550] on p "/" at bounding box center [168, 549] width 236 height 16
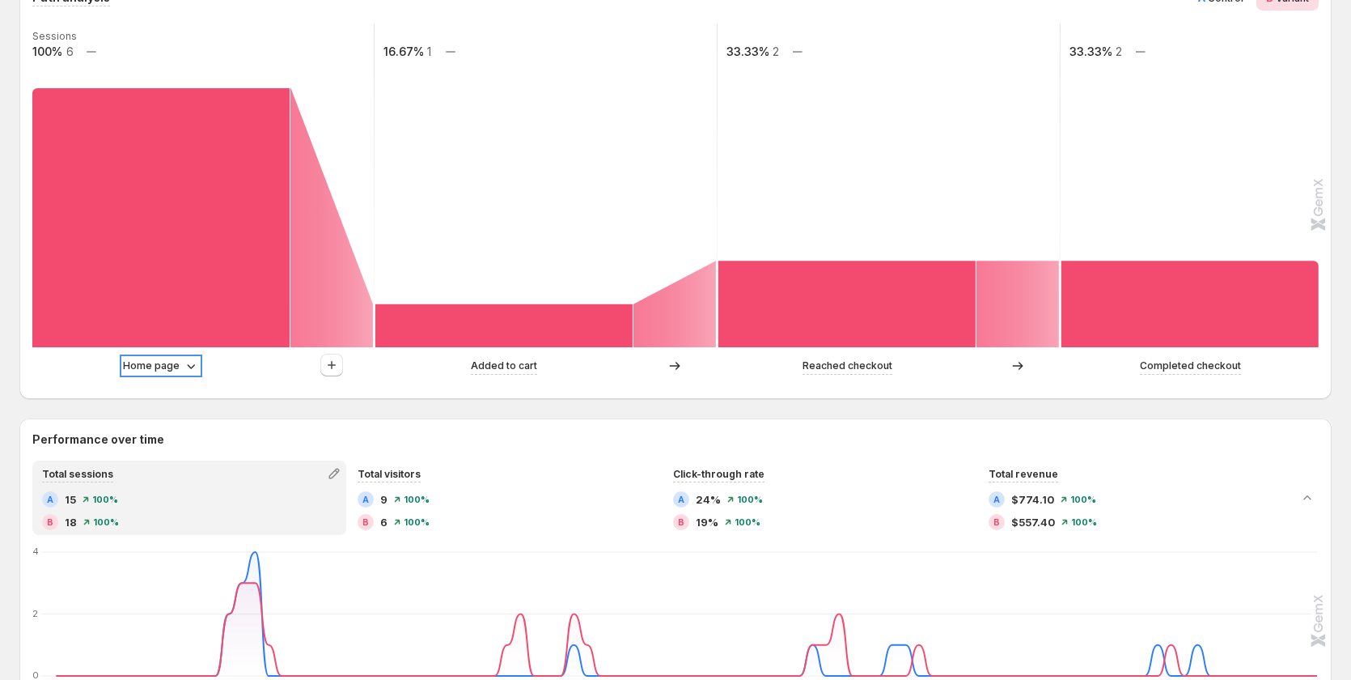
click at [139, 365] on p "Home page" at bounding box center [151, 366] width 57 height 16
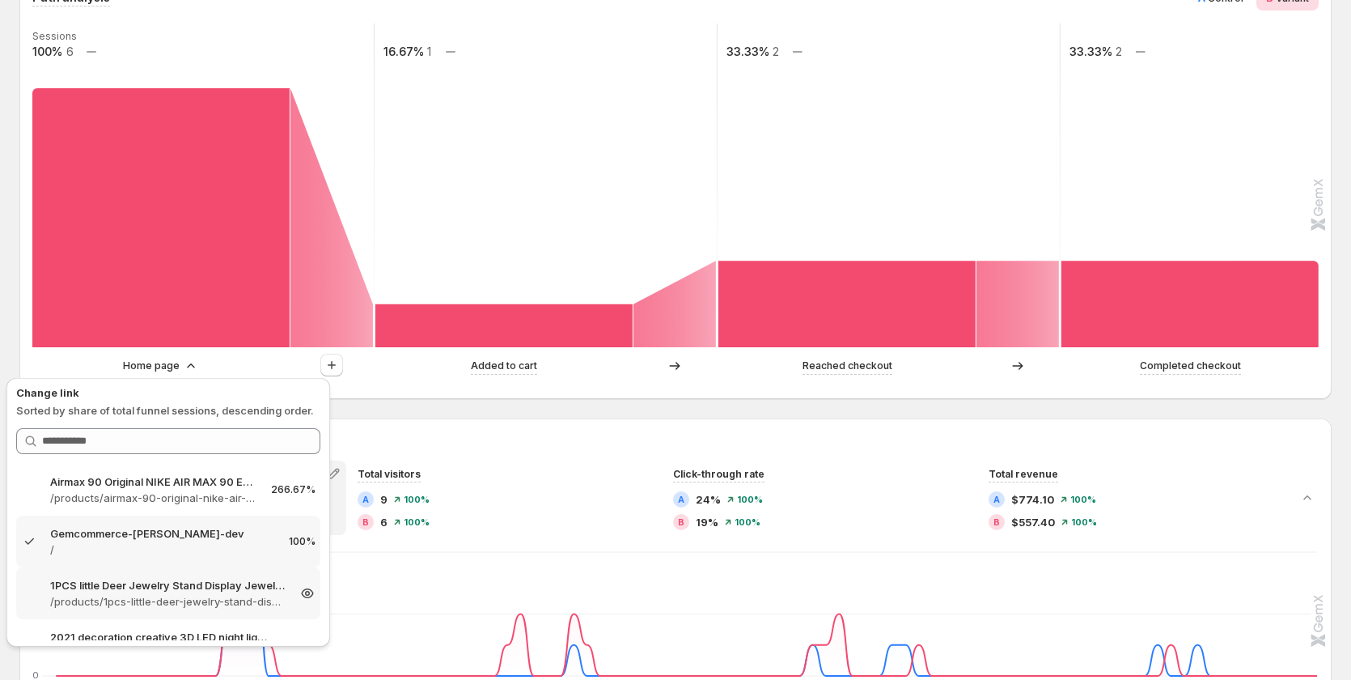
click at [142, 582] on p "1PCS little Deer Jewelry Stand Display Jewelry Tray Tree Earring Holder Necklac…" at bounding box center [168, 585] width 236 height 16
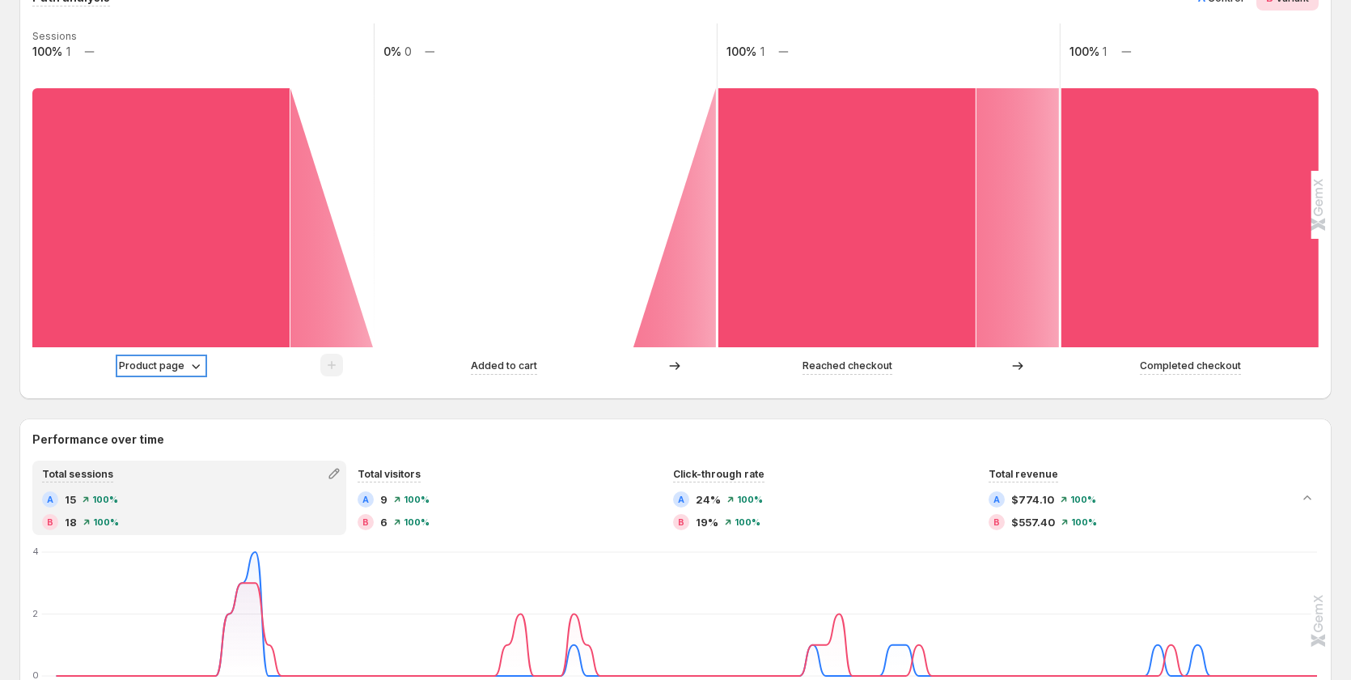
click at [142, 369] on p "Product page" at bounding box center [152, 366] width 66 height 16
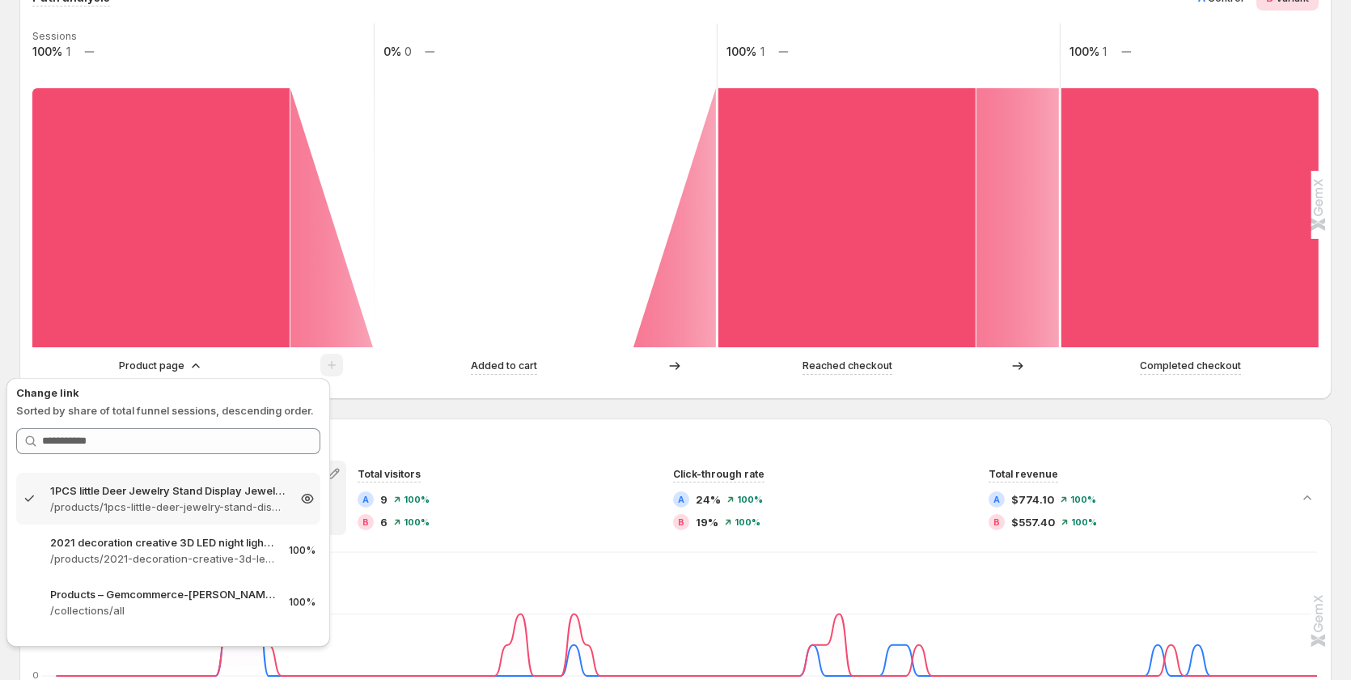
scroll to position [186, 0]
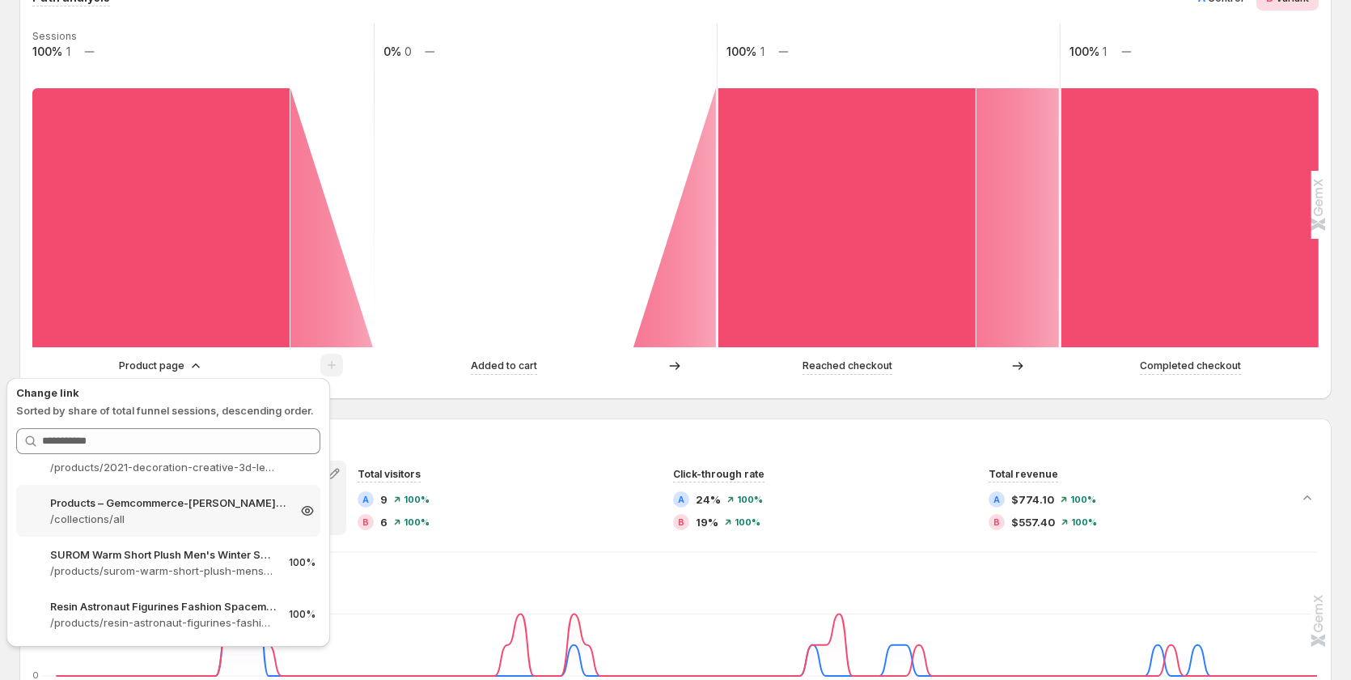
click at [138, 495] on p "Products – Gemcommerce-[PERSON_NAME]-dev" at bounding box center [168, 502] width 236 height 16
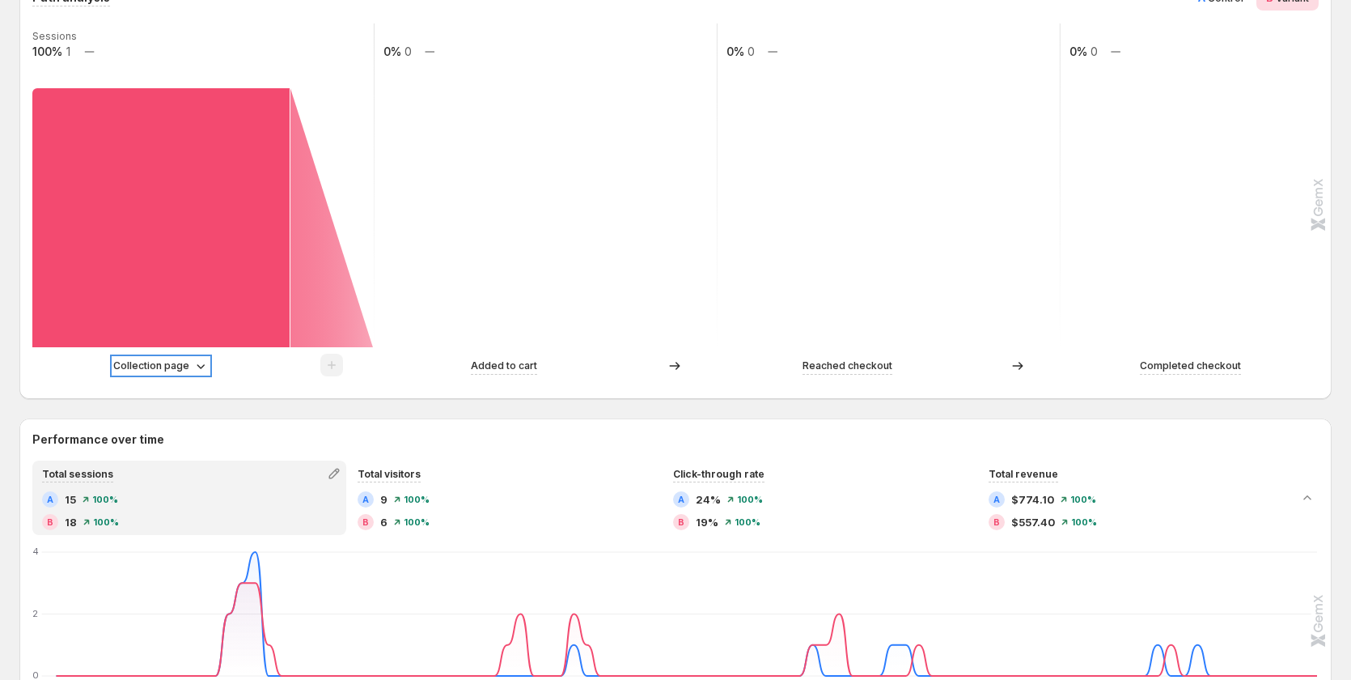
click at [159, 366] on p "Collection page" at bounding box center [151, 366] width 76 height 16
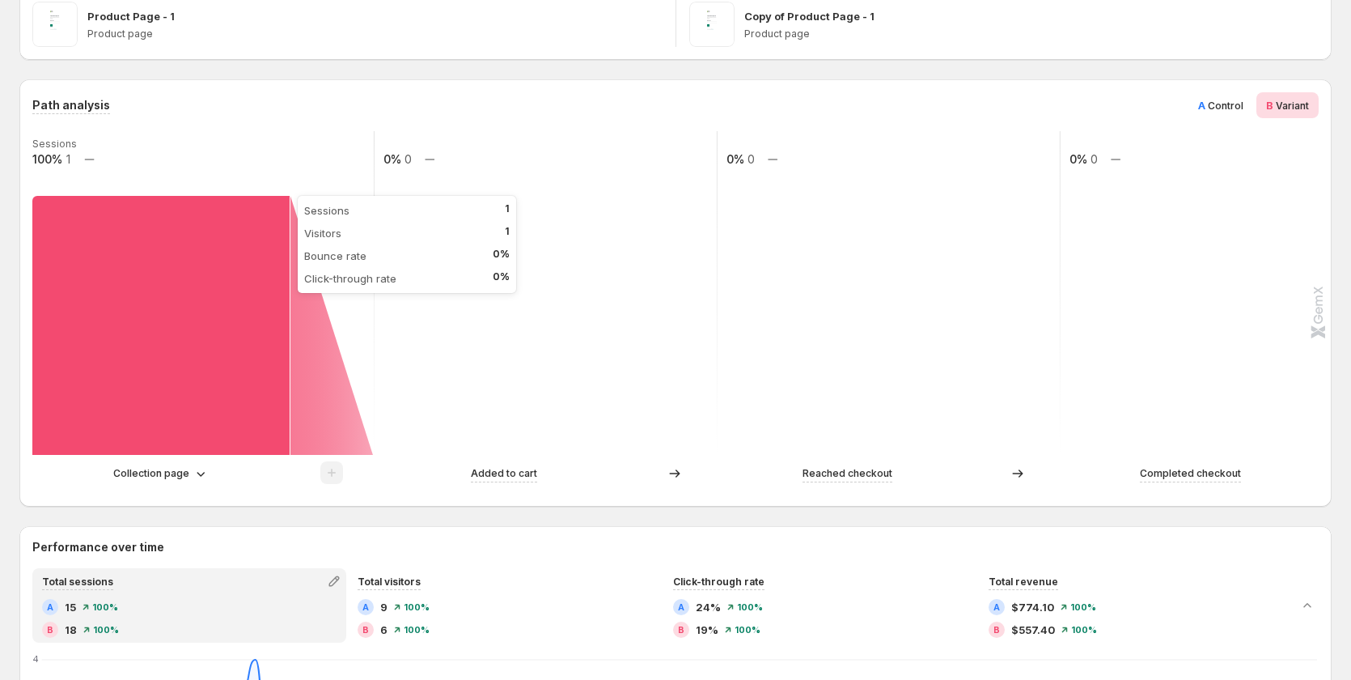
scroll to position [485, 0]
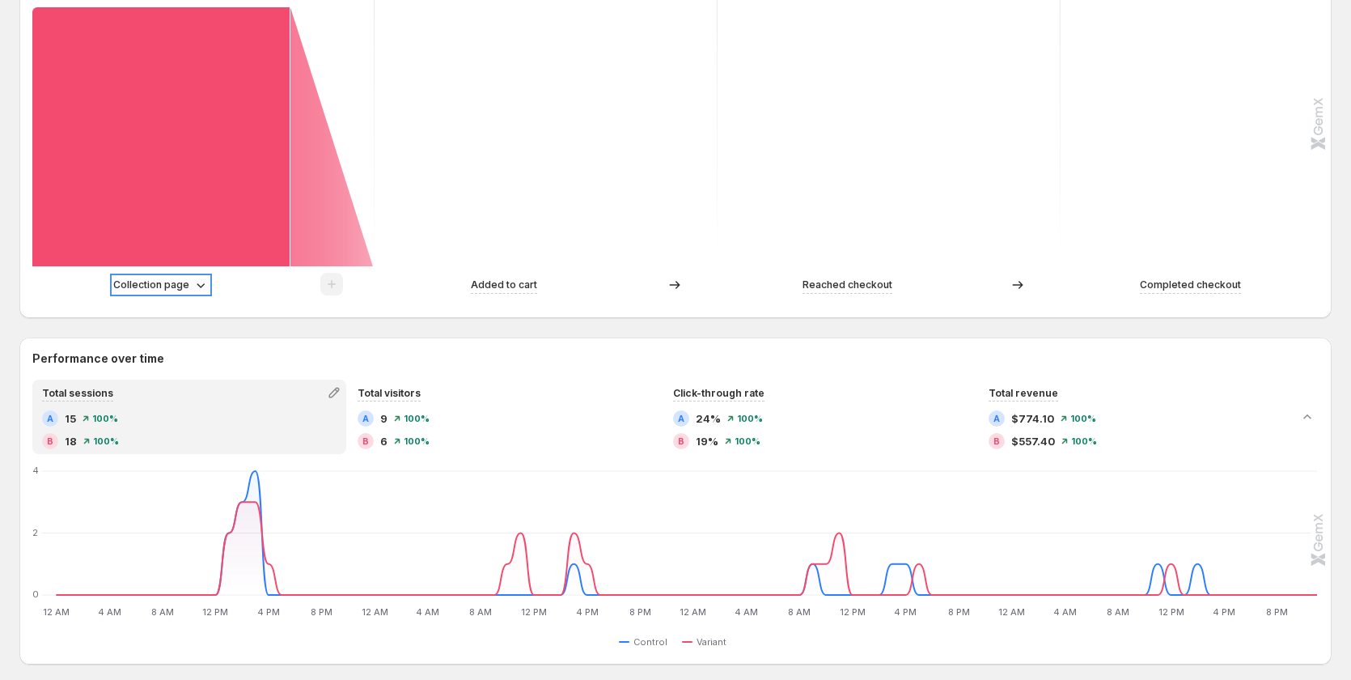
click at [148, 284] on p "Collection page" at bounding box center [151, 285] width 76 height 16
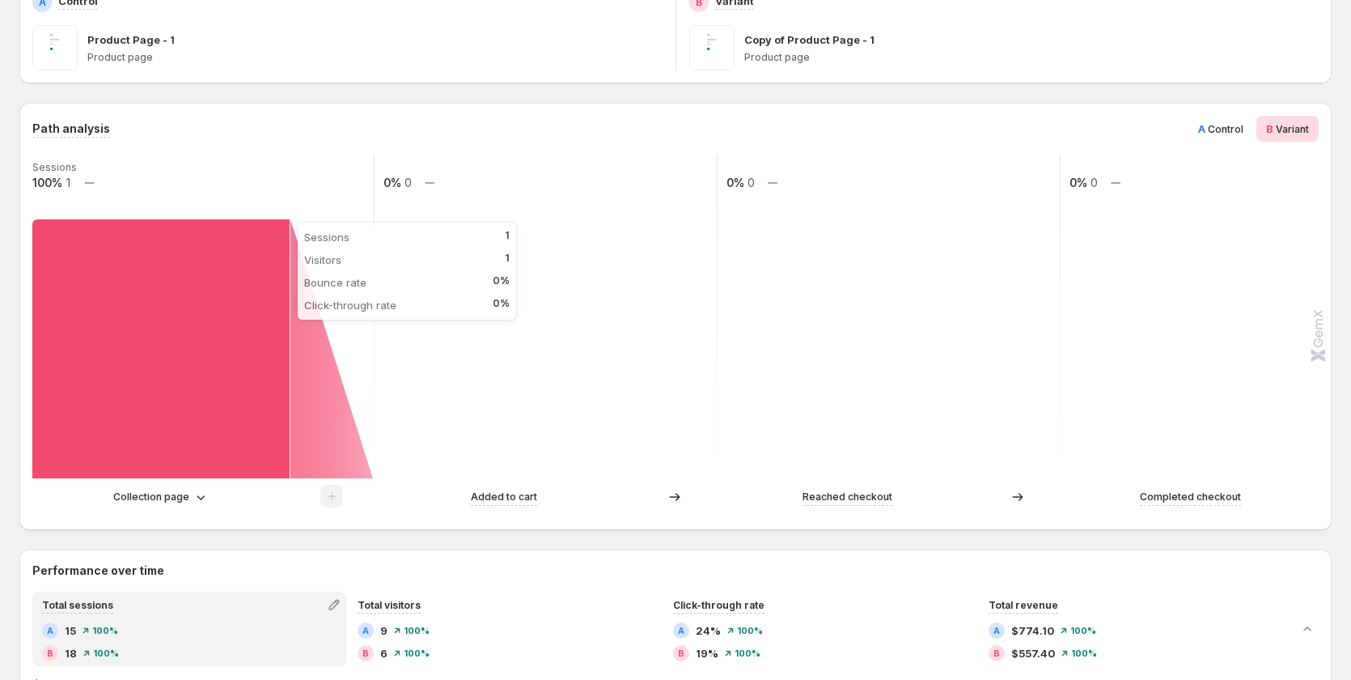
scroll to position [405, 0]
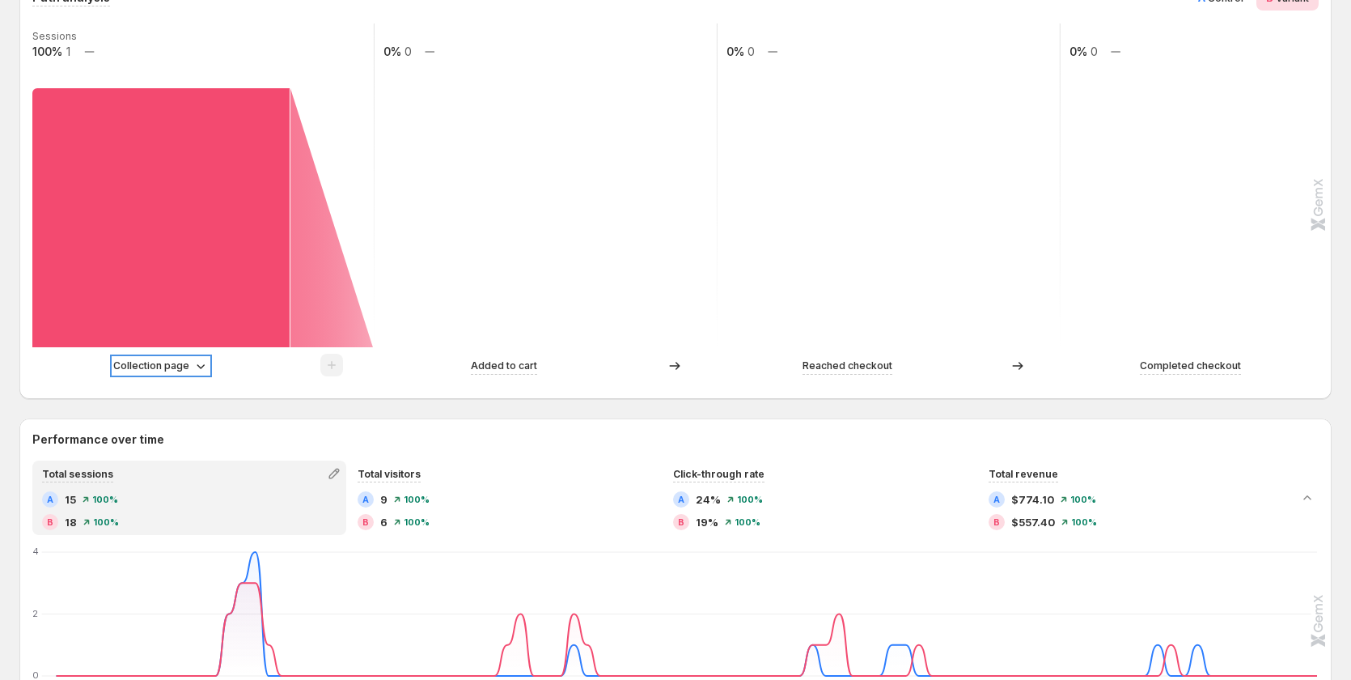
click at [140, 373] on p "Collection page" at bounding box center [151, 366] width 76 height 16
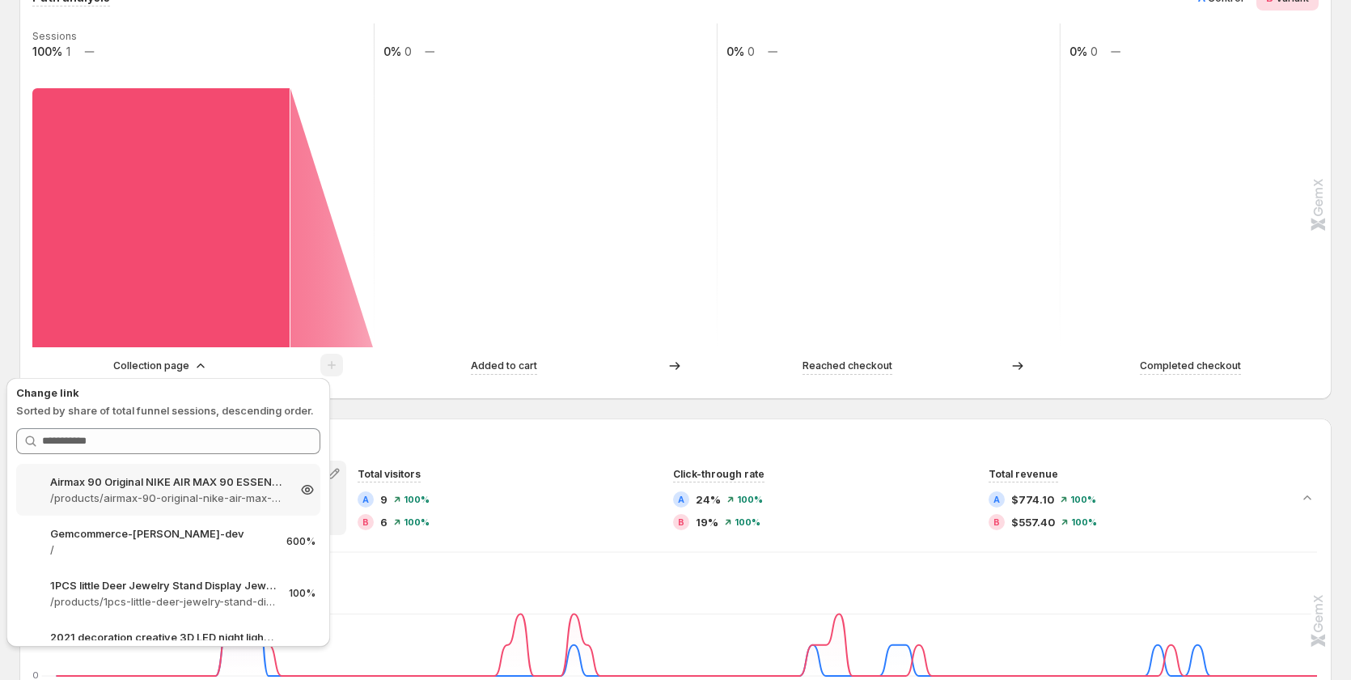
click at [146, 485] on p "Airmax 90 Original NIKE AIR MAX 90 ESSENTIAL men's Running Shoes Sport – Gemcom…" at bounding box center [168, 481] width 236 height 16
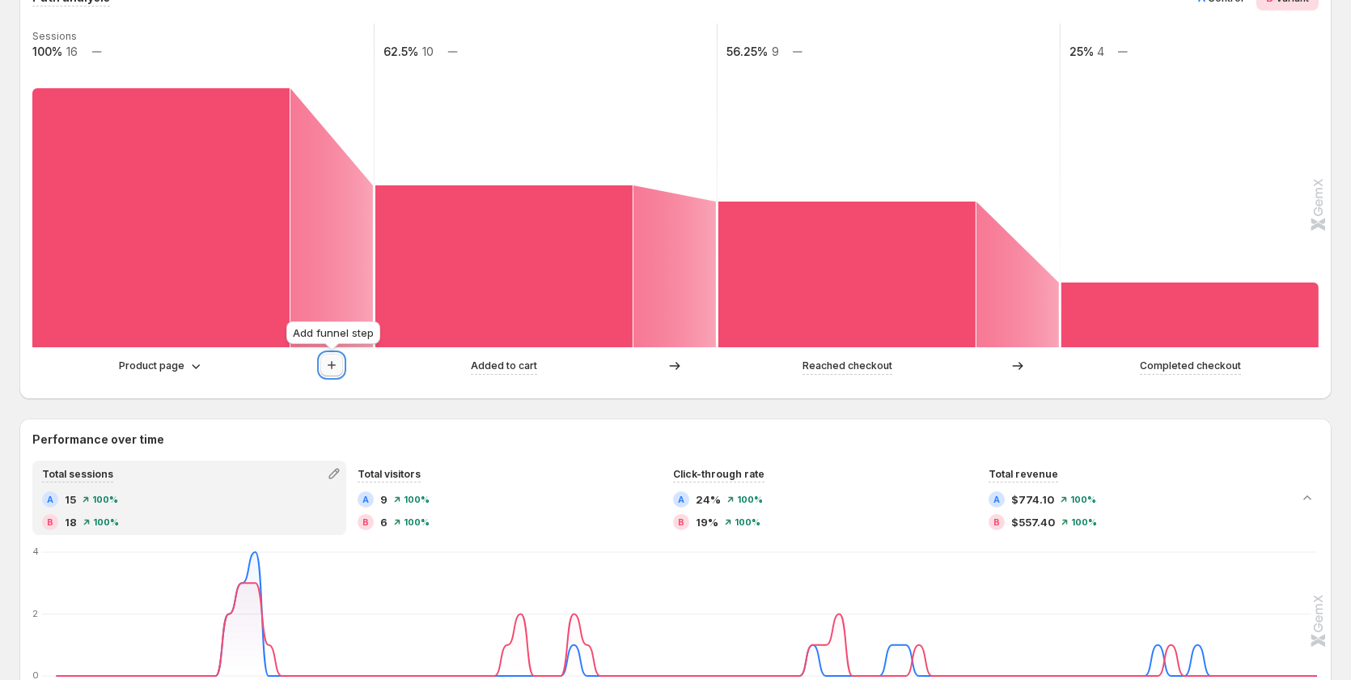
click at [332, 364] on icon "button" at bounding box center [332, 365] width 8 height 8
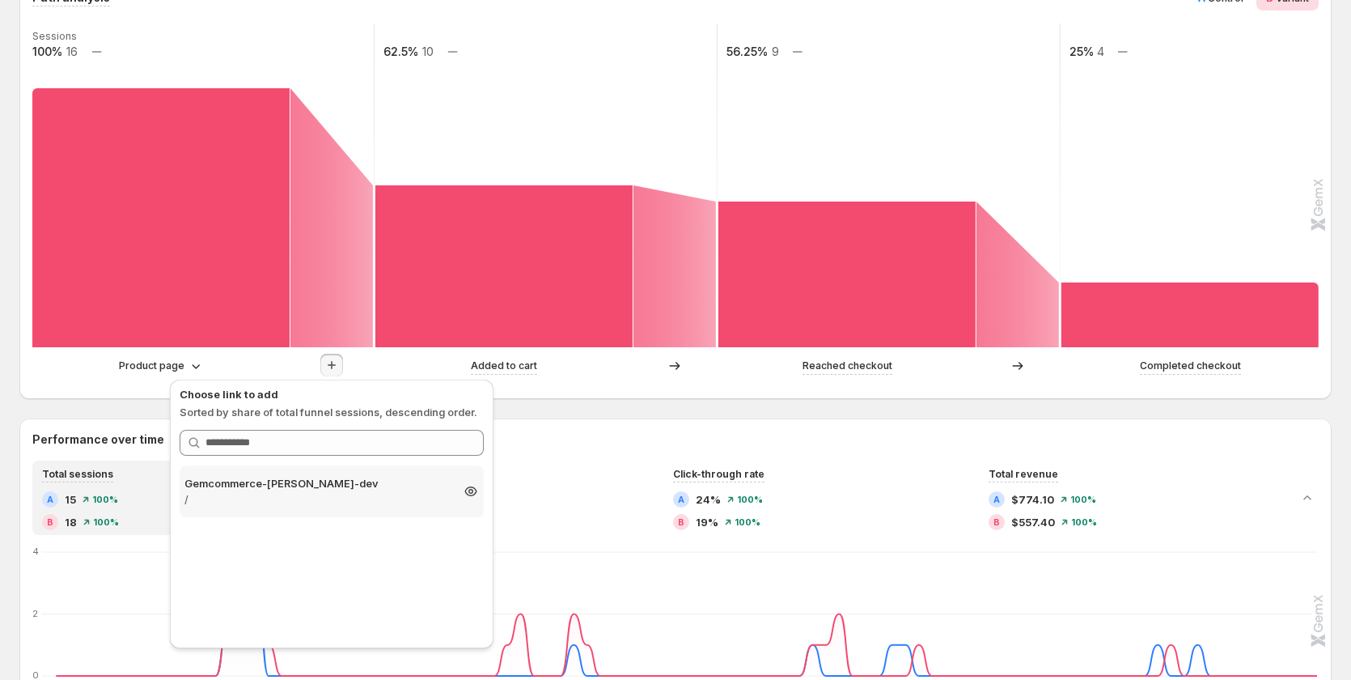
click at [286, 495] on p "/" at bounding box center [316, 499] width 265 height 16
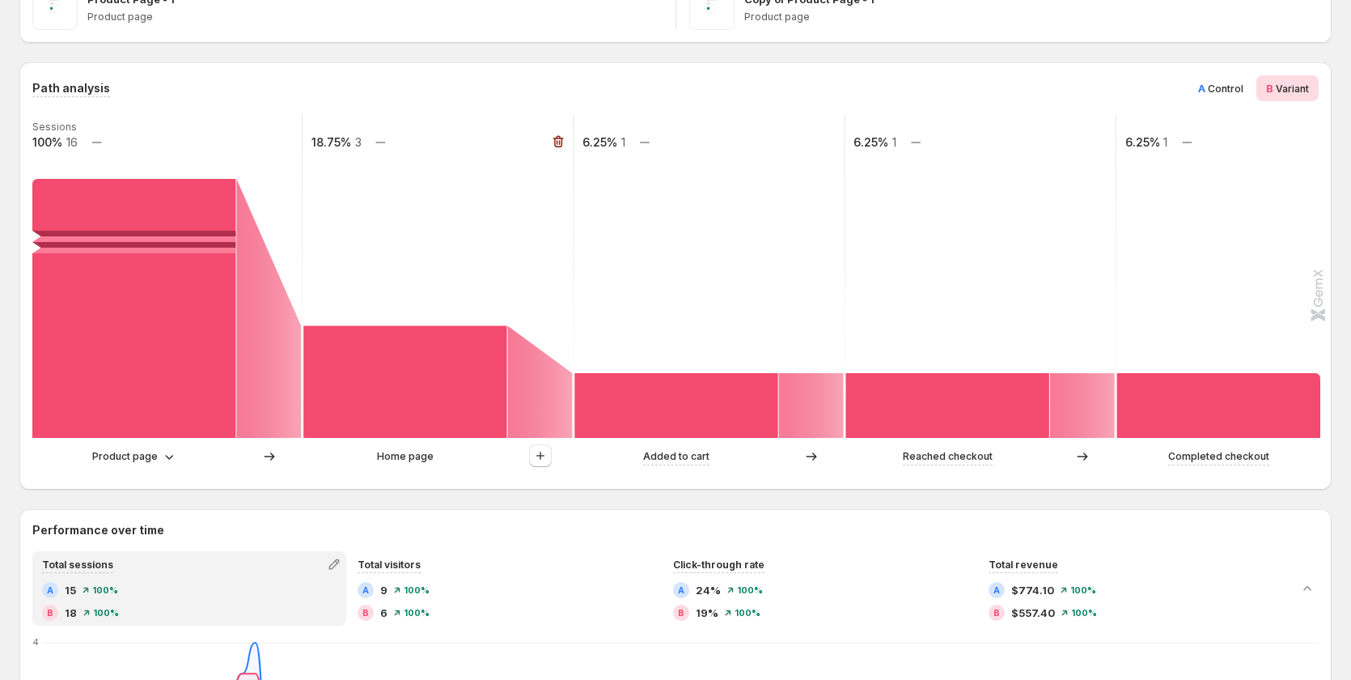
scroll to position [324, 0]
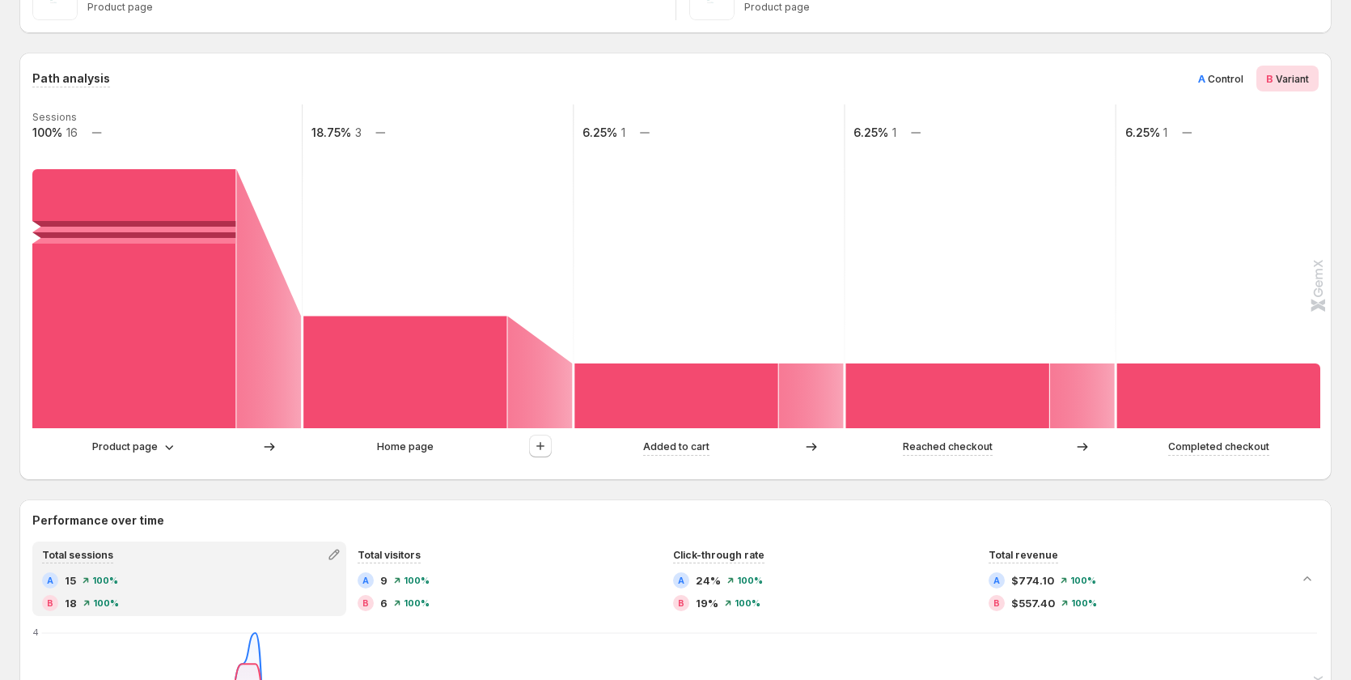
click at [1243, 80] on span "Control" at bounding box center [1226, 79] width 36 height 12
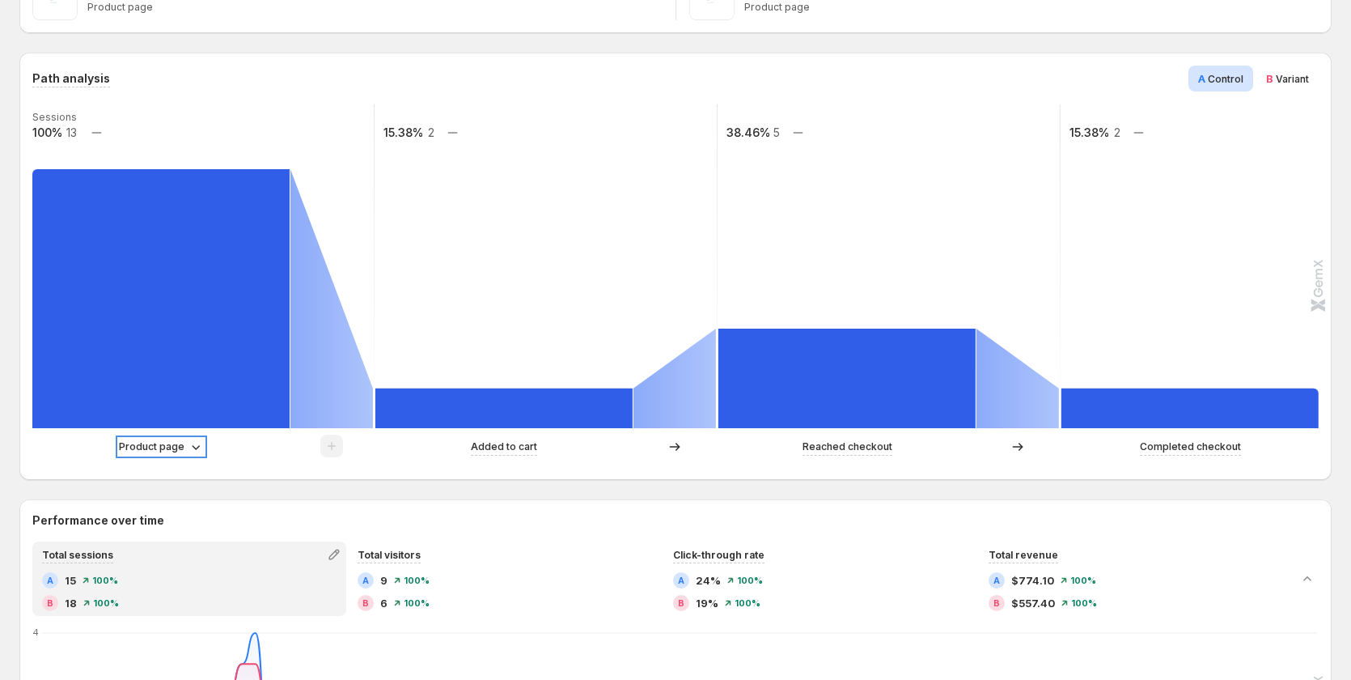
click at [177, 449] on p "Product page" at bounding box center [152, 446] width 66 height 16
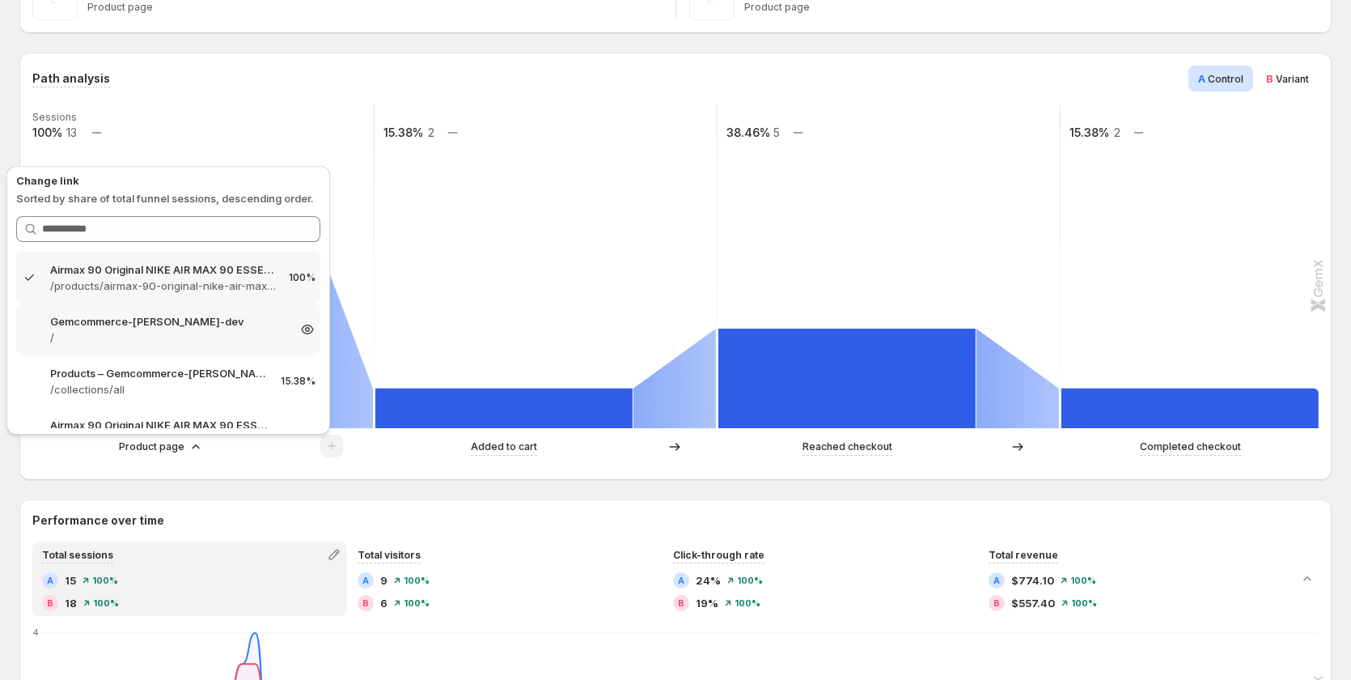
click at [140, 323] on p "Gemcommerce-[PERSON_NAME]-dev" at bounding box center [168, 321] width 236 height 16
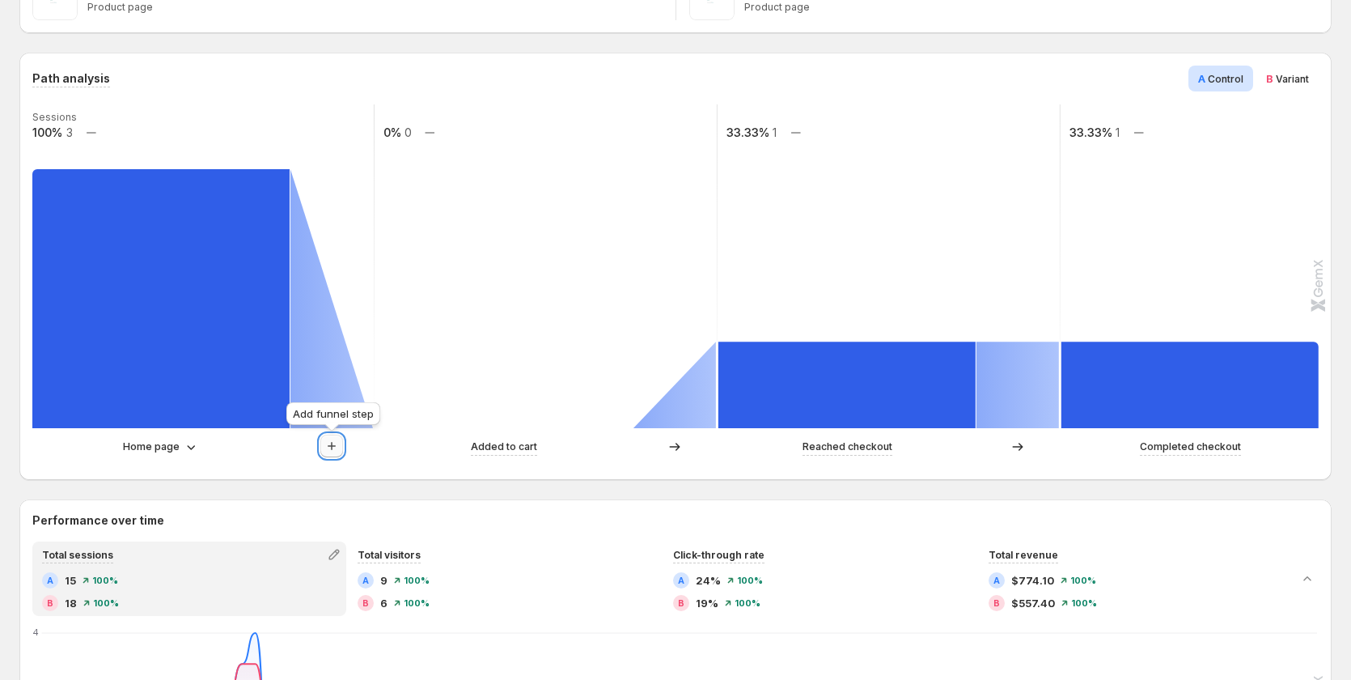
click at [332, 443] on icon "button" at bounding box center [332, 446] width 16 height 16
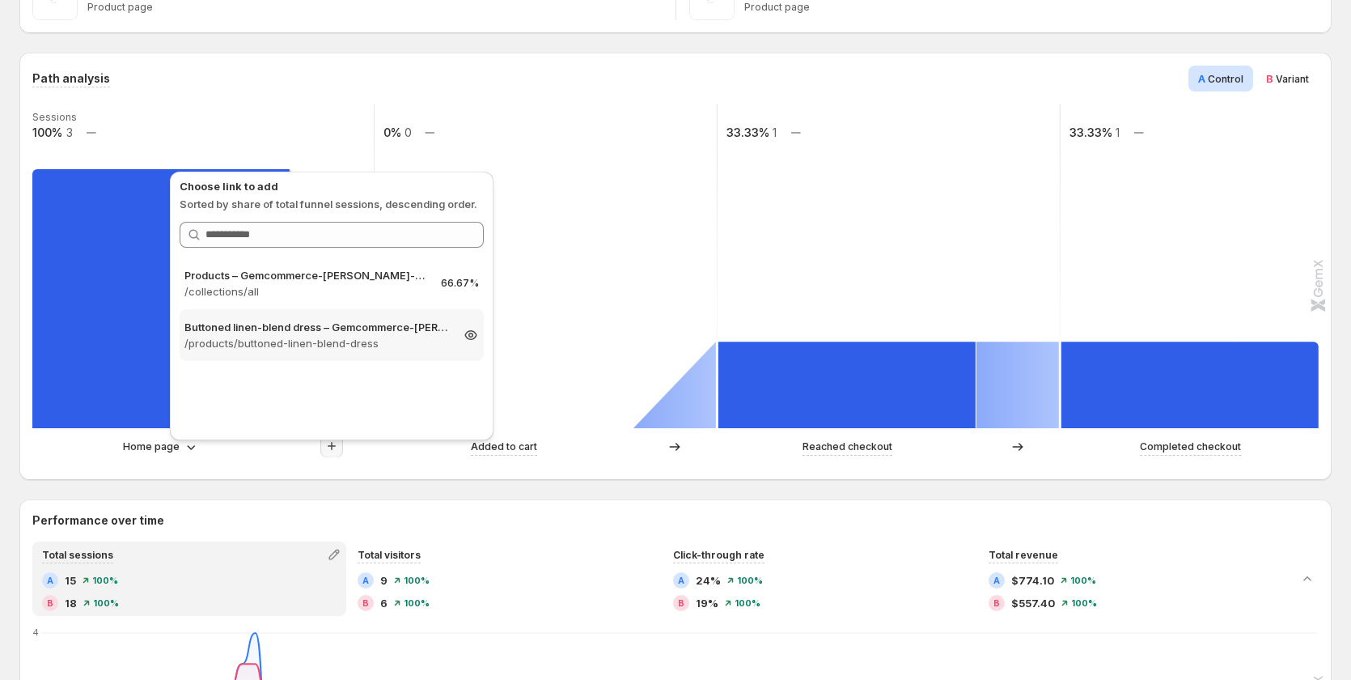
click at [300, 342] on p "/products/buttoned-linen-blend-dress" at bounding box center [316, 343] width 265 height 16
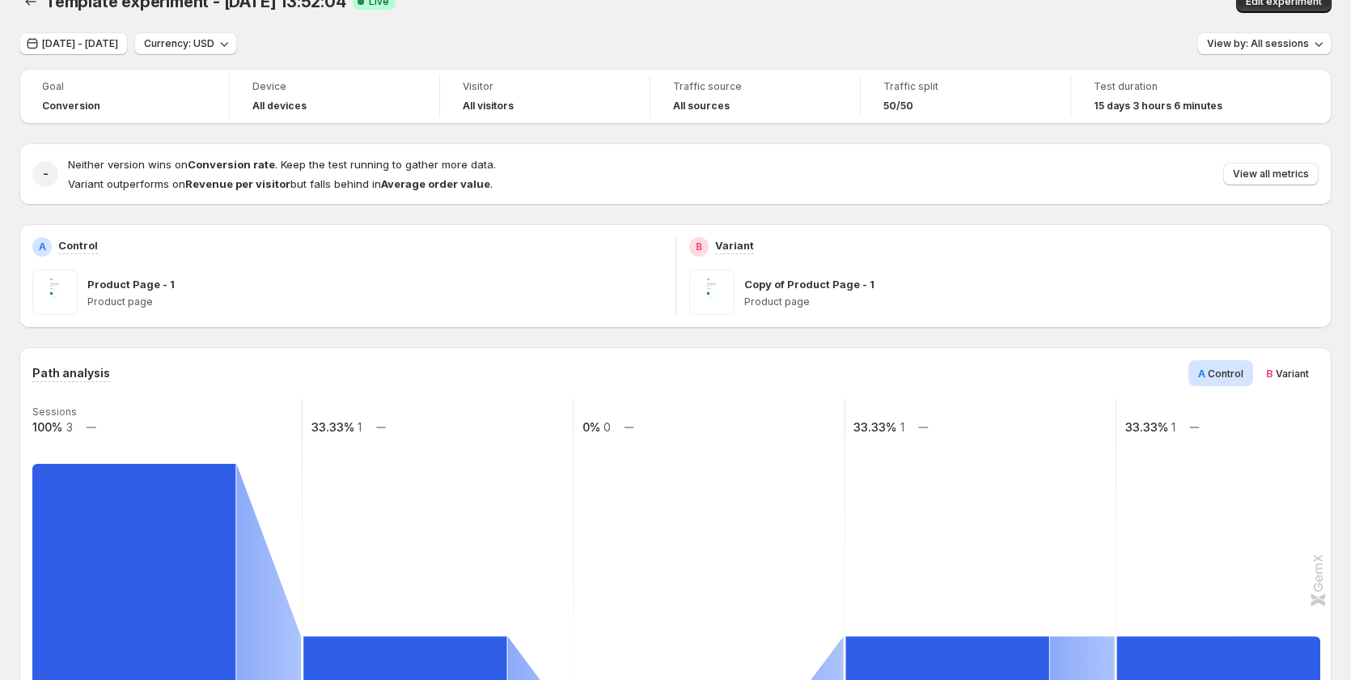
scroll to position [0, 0]
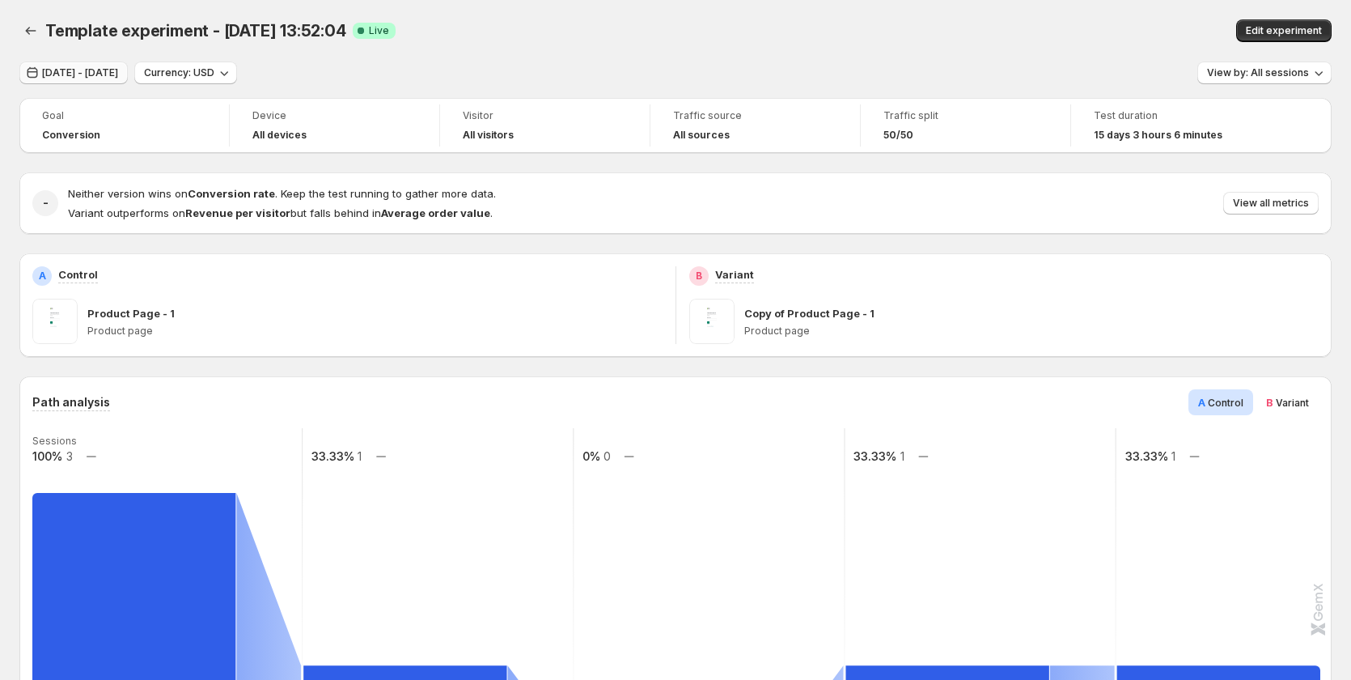
click at [84, 71] on span "[DATE] - [DATE]" at bounding box center [80, 72] width 76 height 13
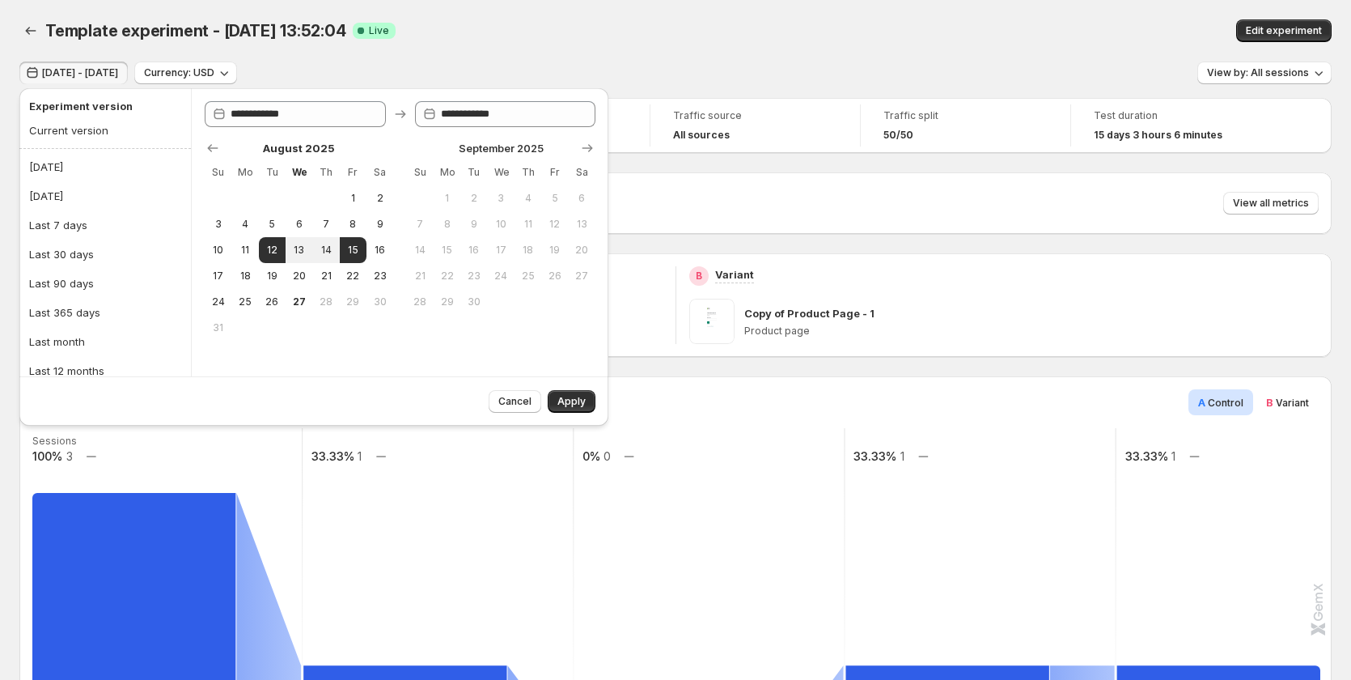
drag, startPoint x: 1281, startPoint y: 29, endPoint x: 910, endPoint y: 47, distance: 371.8
click at [910, 47] on div "Template experiment - [DATE] 13:52:04. This page is ready Template experiment -…" at bounding box center [675, 30] width 1312 height 61
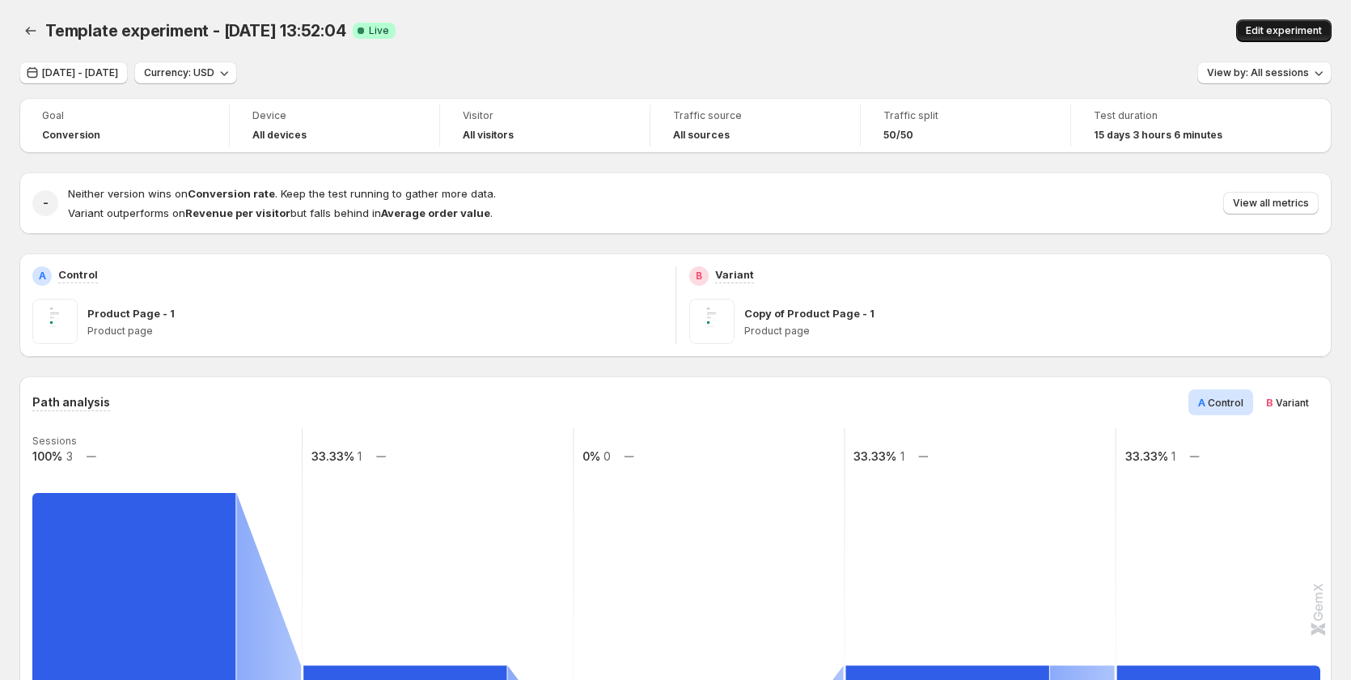
click at [1285, 26] on span "Edit experiment" at bounding box center [1284, 30] width 76 height 13
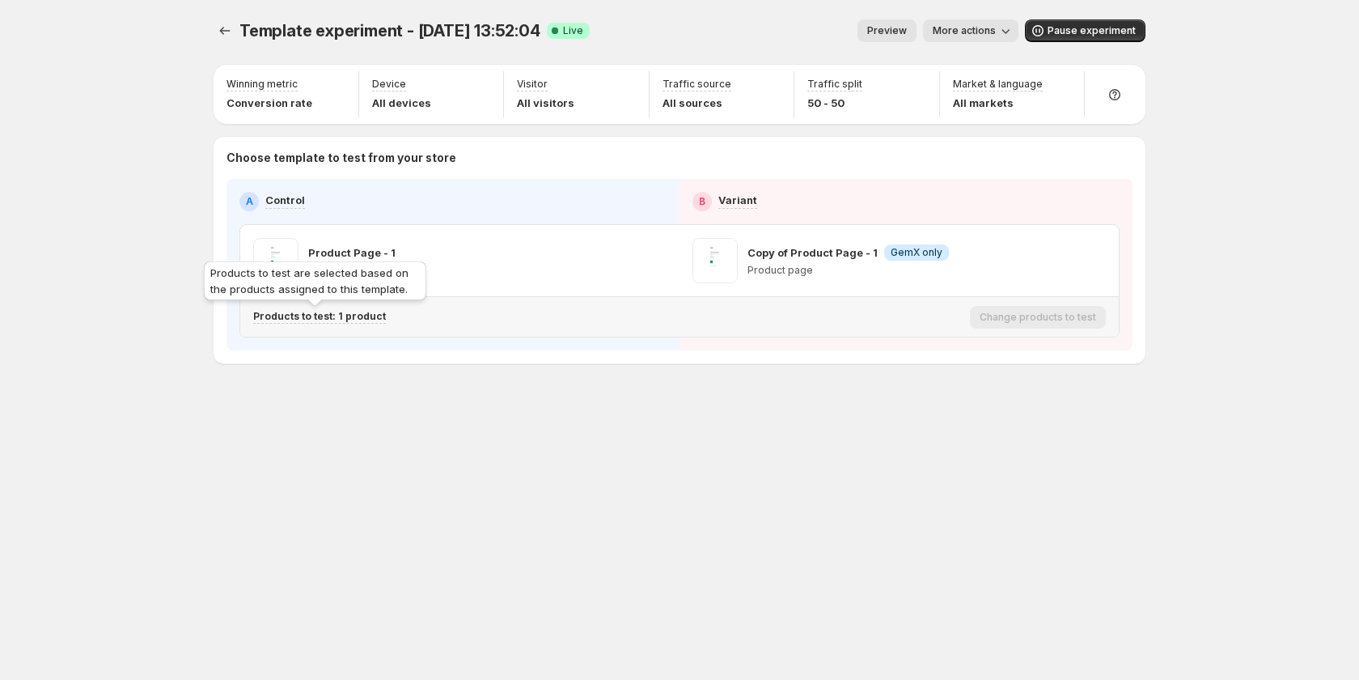
click at [353, 313] on p "Products to test: 1 product" at bounding box center [319, 316] width 133 height 13
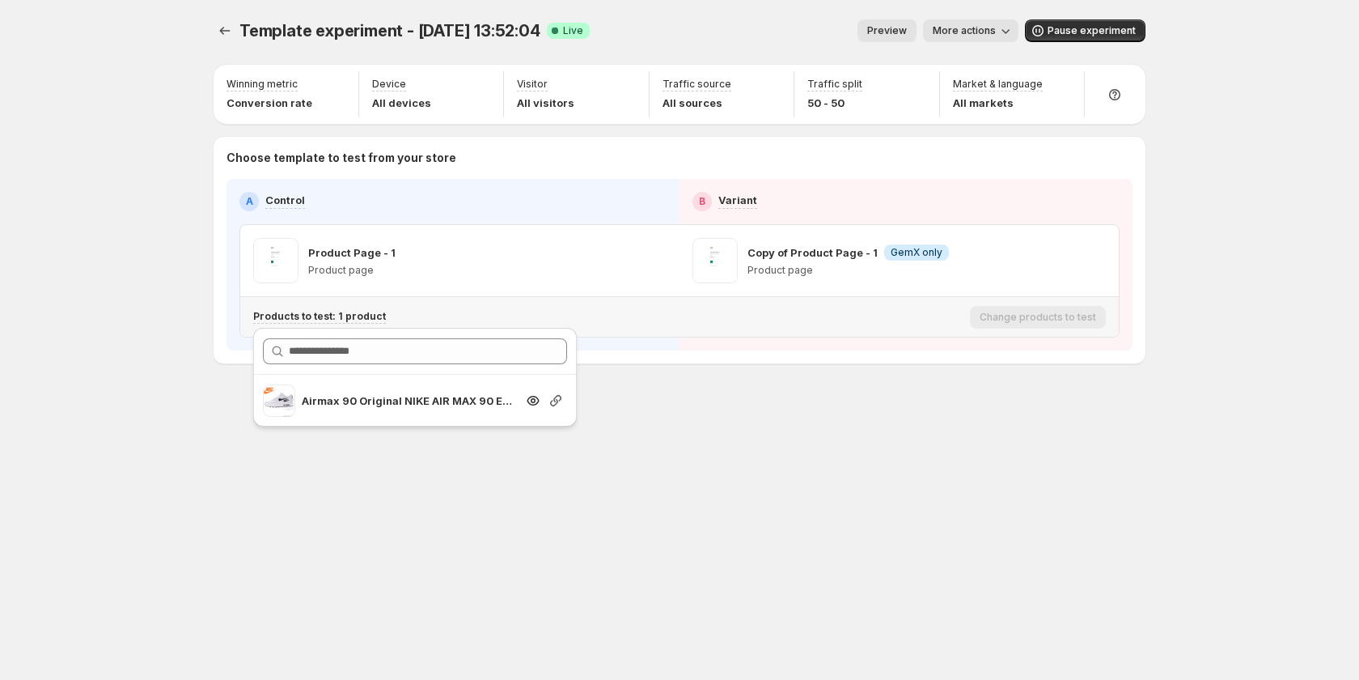
click at [557, 401] on icon "button" at bounding box center [555, 400] width 11 height 11
click at [657, 263] on icon "button" at bounding box center [655, 260] width 16 height 16
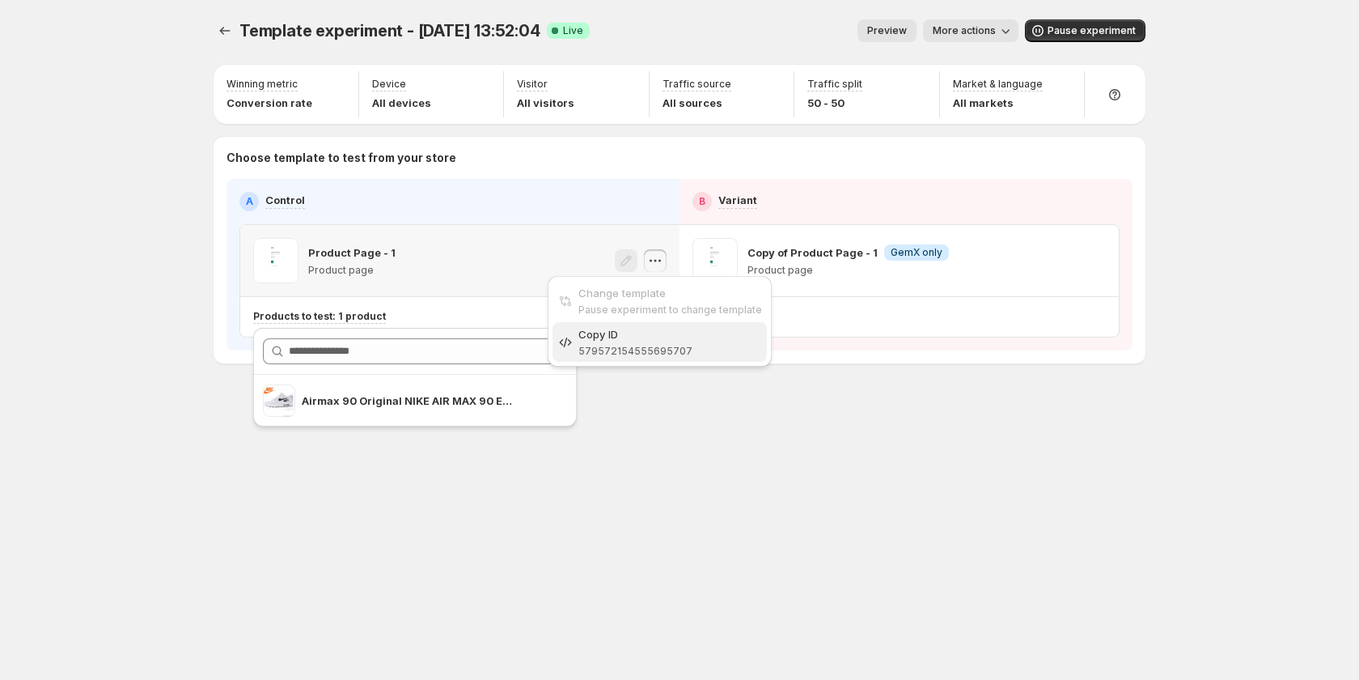
click at [646, 342] on span "Copy ID 579572154555695707" at bounding box center [670, 342] width 184 height 32
click at [650, 264] on icon "button" at bounding box center [655, 260] width 16 height 16
drag, startPoint x: 688, startPoint y: 538, endPoint x: 990, endPoint y: 207, distance: 448.4
click at [703, 524] on div "Template experiment - [DATE] 13:52:04. This page is ready Template experiment -…" at bounding box center [679, 340] width 971 height 680
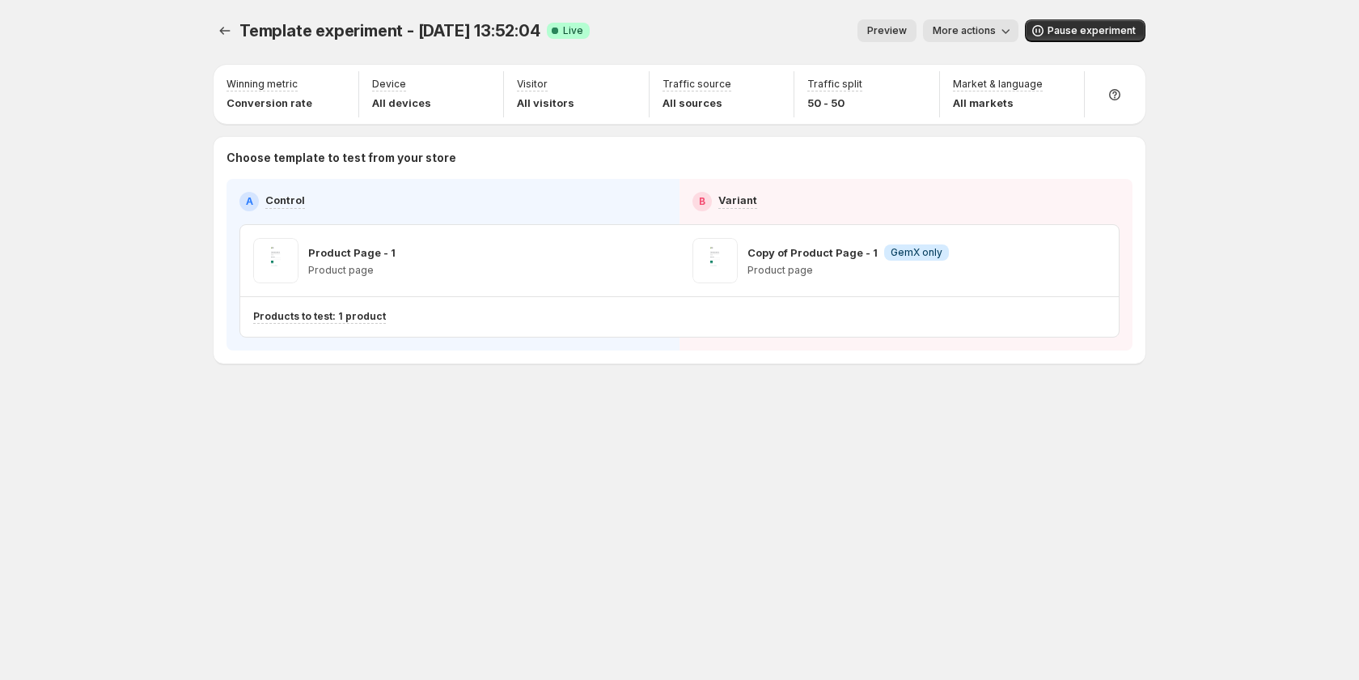
click at [973, 35] on span "More actions" at bounding box center [964, 30] width 63 height 13
click at [982, 61] on span "View analytic" at bounding box center [994, 64] width 68 height 13
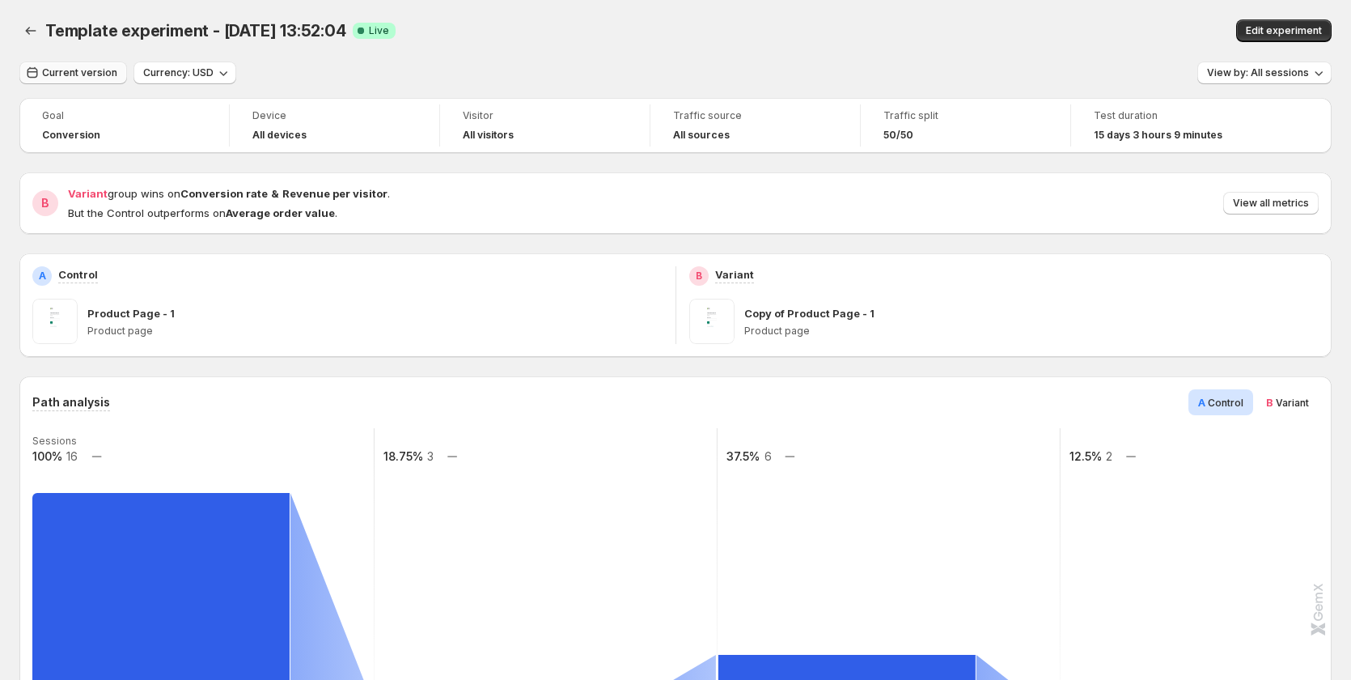
click at [87, 70] on span "Current version" at bounding box center [79, 72] width 75 height 13
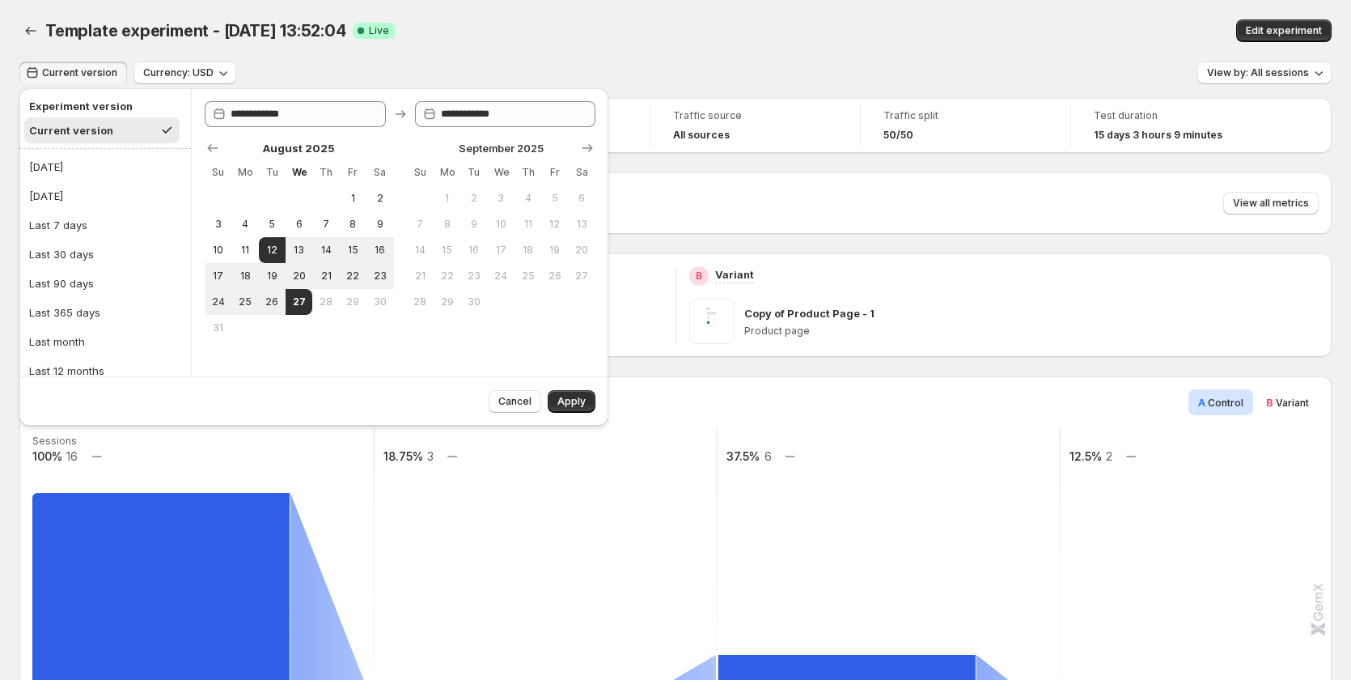
click at [726, 53] on div "Template experiment - [DATE] 13:52:04. This page is ready Template experiment -…" at bounding box center [675, 30] width 1312 height 61
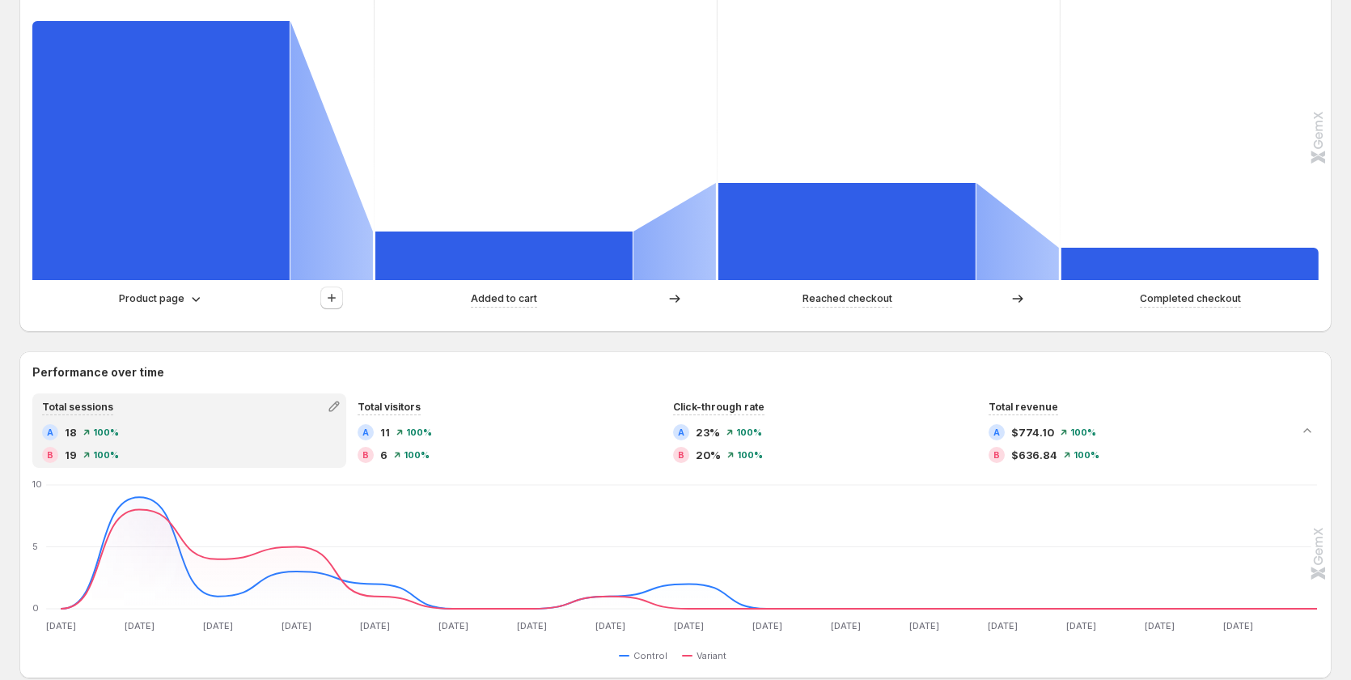
scroll to position [485, 0]
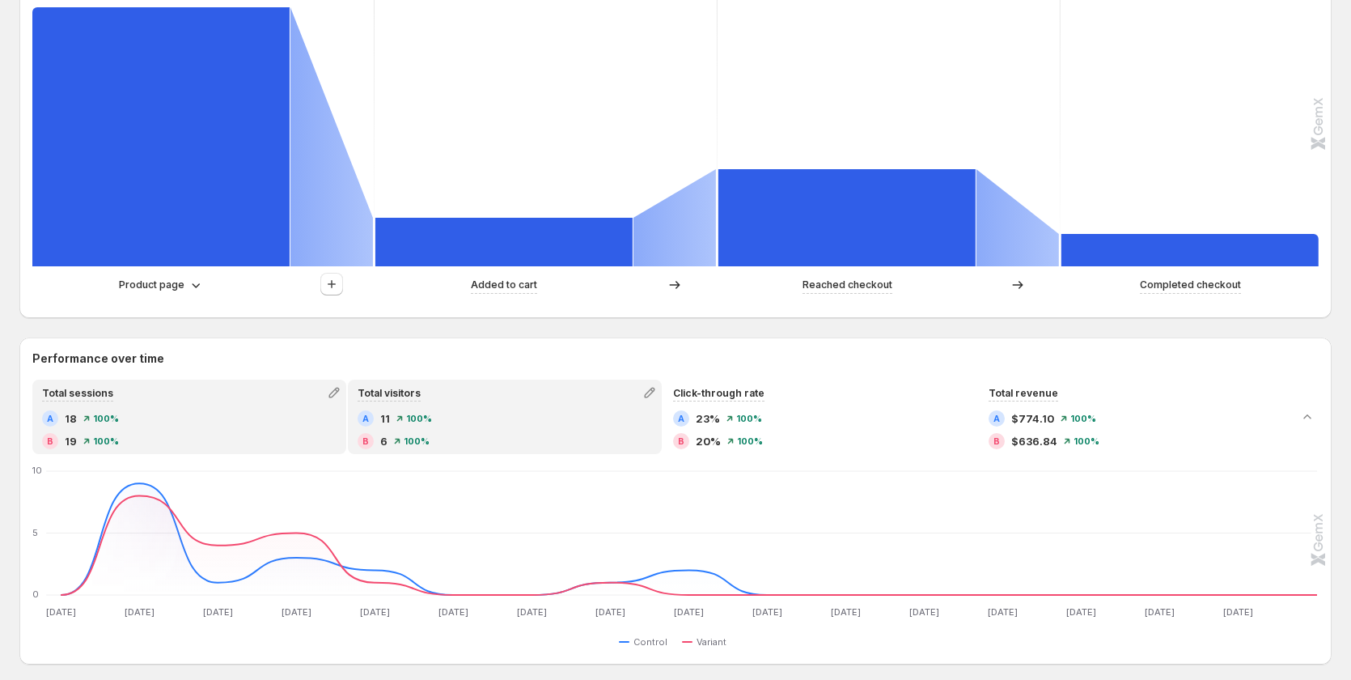
click at [541, 434] on div "B 6 100%" at bounding box center [505, 441] width 294 height 16
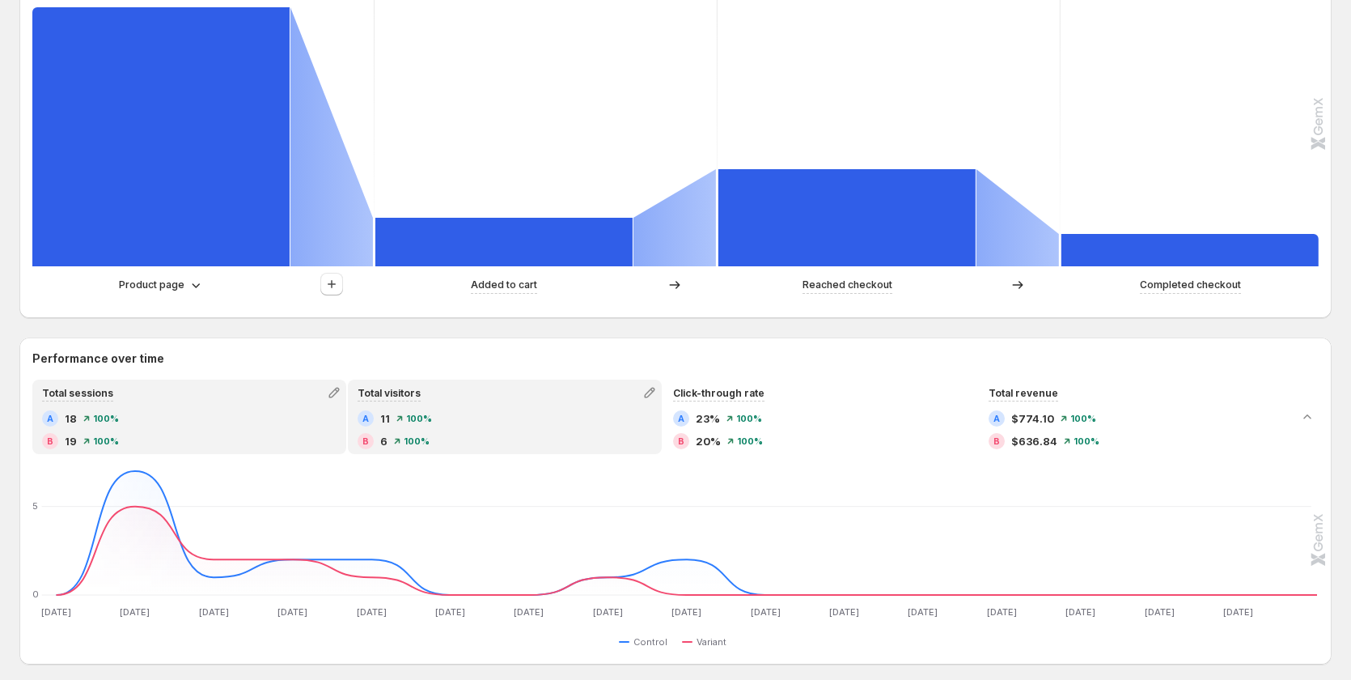
click at [249, 421] on div "A 18 100%" at bounding box center [189, 418] width 294 height 16
click at [472, 417] on div "A 11 100%" at bounding box center [505, 418] width 294 height 16
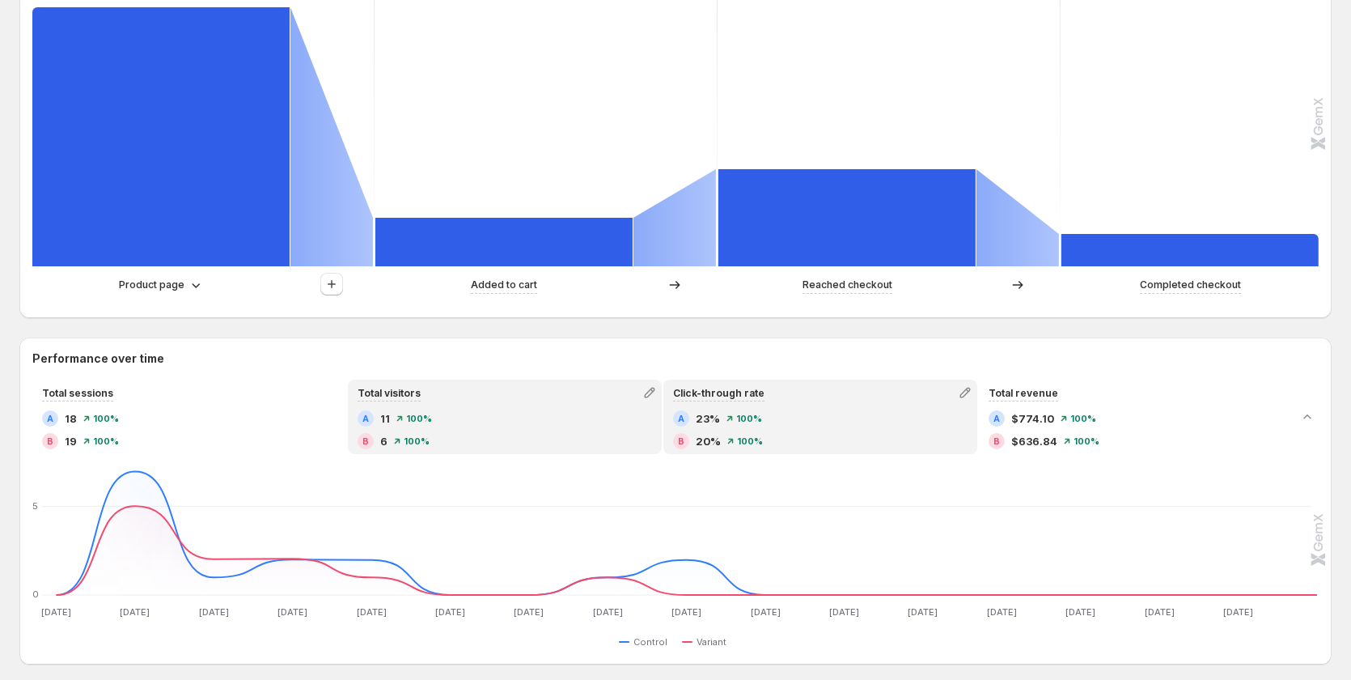
click at [704, 417] on span "23%" at bounding box center [708, 418] width 24 height 16
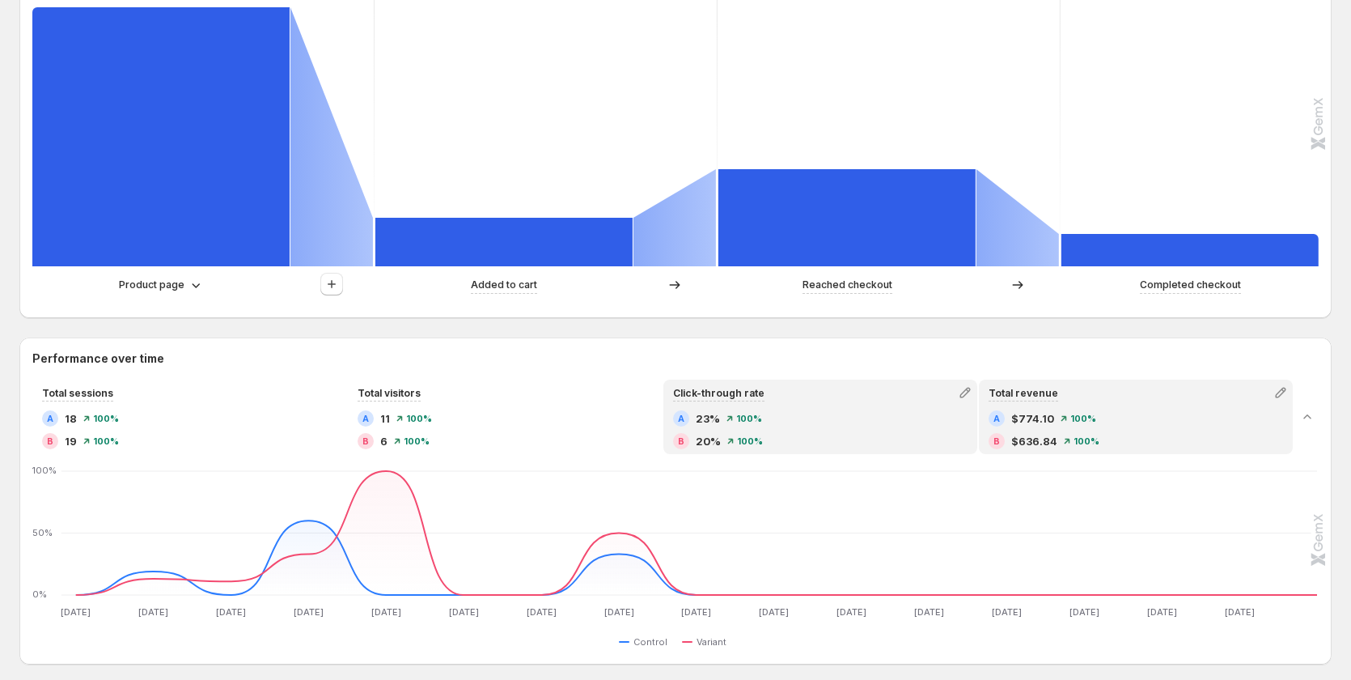
click at [1037, 381] on div "Total revenue" at bounding box center [1024, 392] width 86 height 23
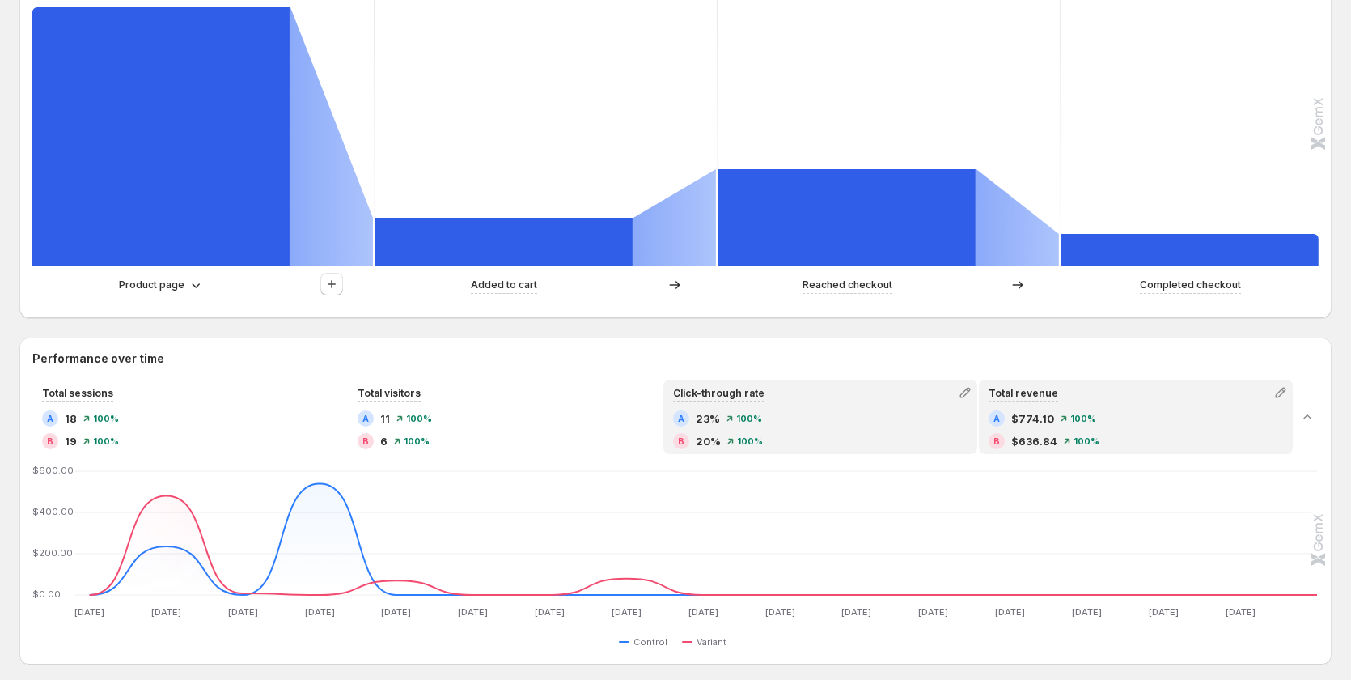
click at [825, 424] on div "A 23% 100%" at bounding box center [820, 418] width 294 height 16
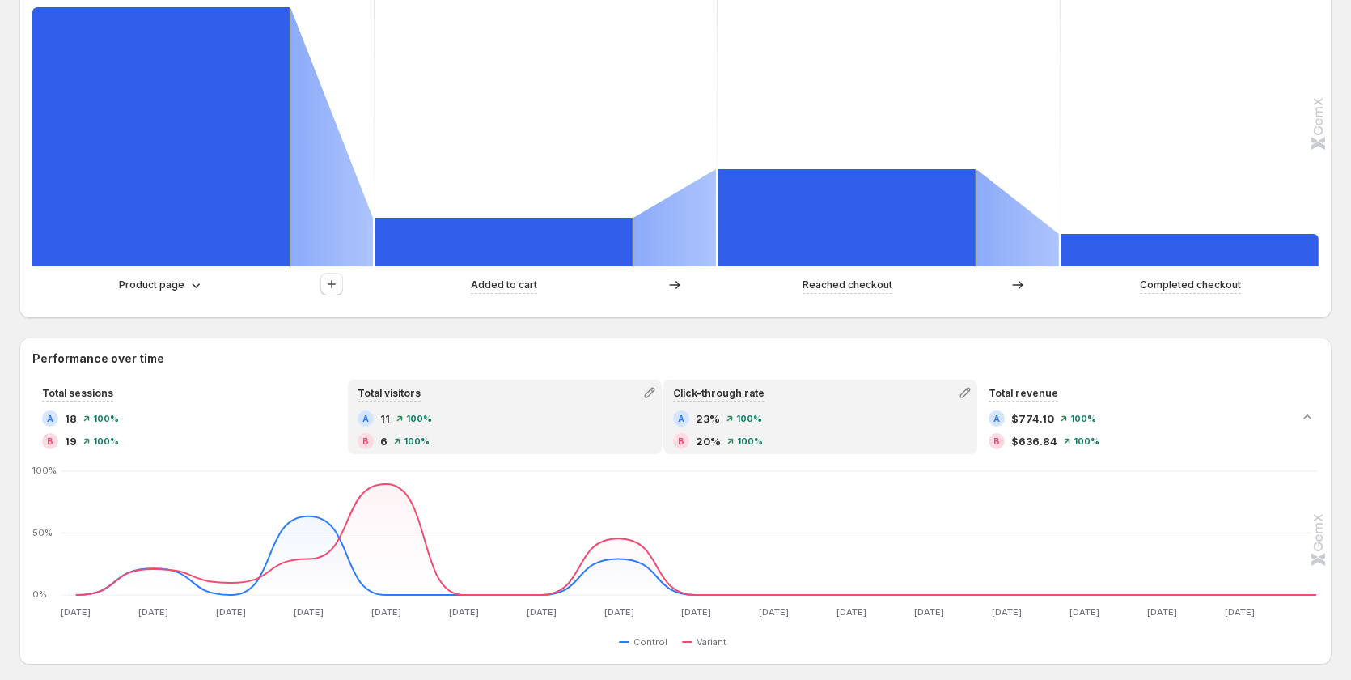
click at [597, 424] on div "A 11 100%" at bounding box center [505, 418] width 294 height 16
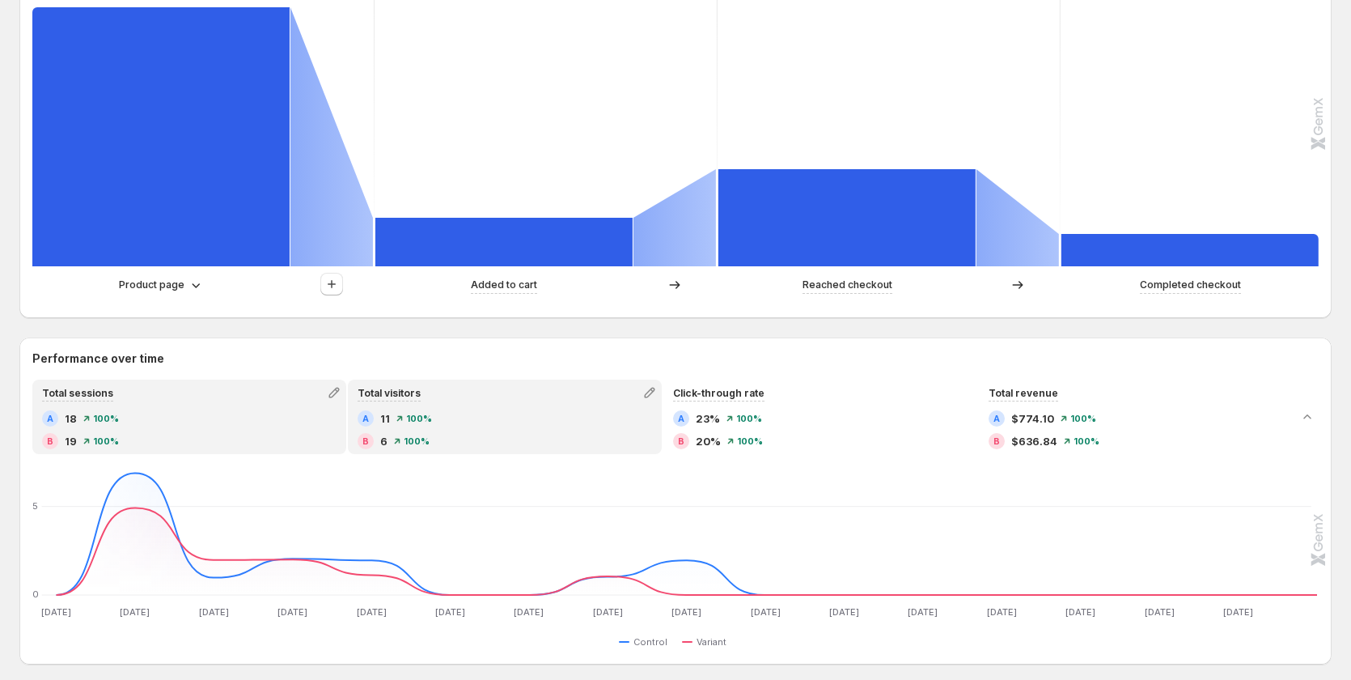
click at [196, 407] on div "Total sessions A 18 100% B 19 100%" at bounding box center [189, 416] width 311 height 71
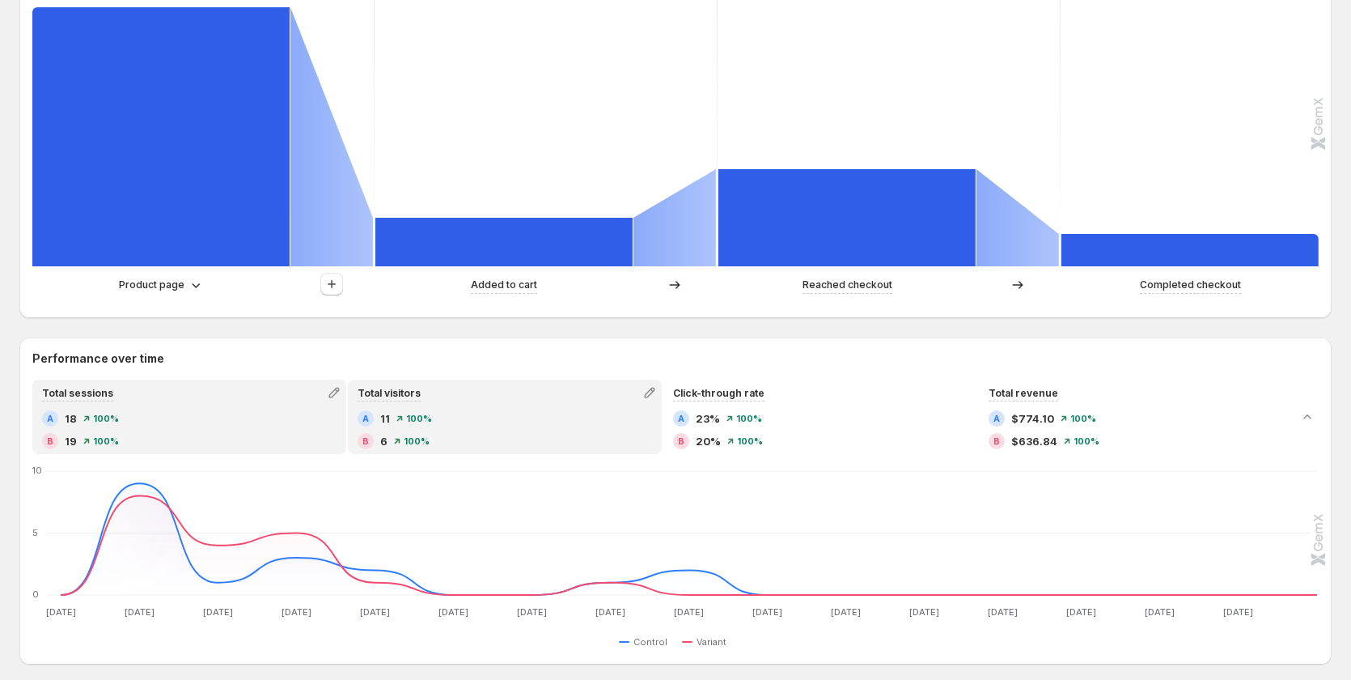
click at [472, 409] on div "Total visitors A 11 100% B 6 100%" at bounding box center [504, 416] width 311 height 71
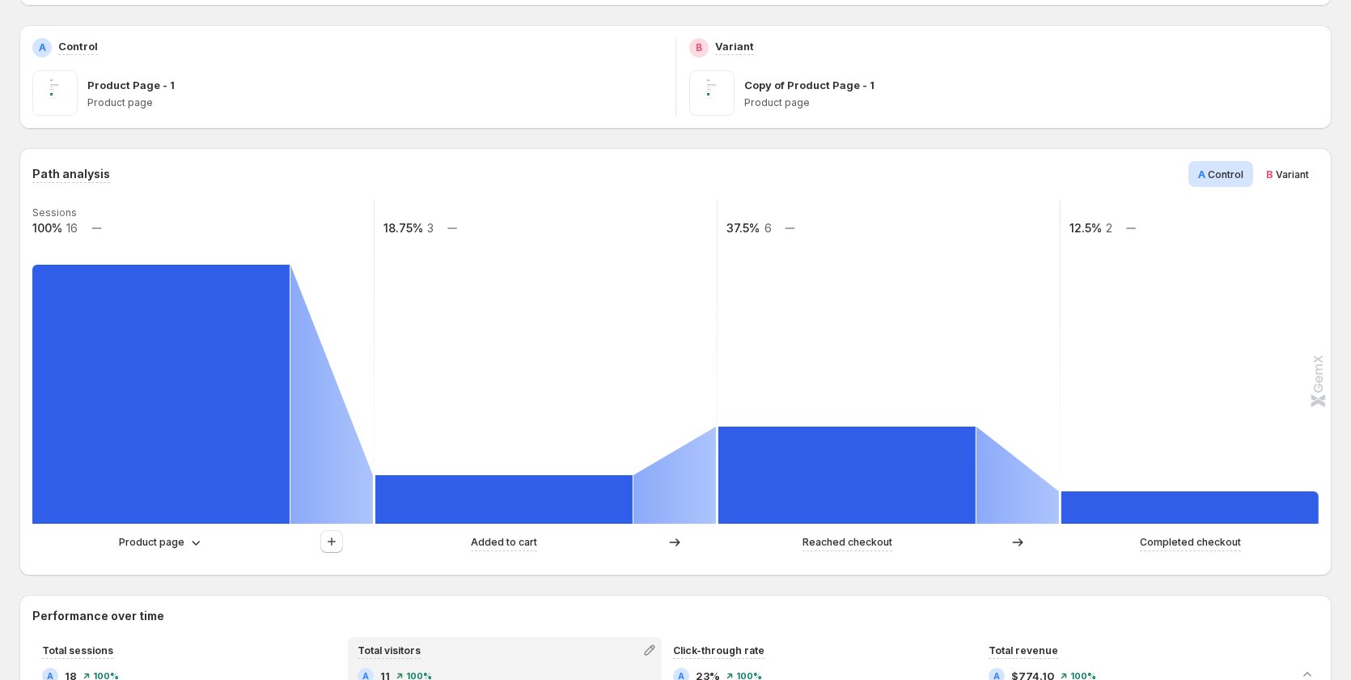
scroll to position [0, 0]
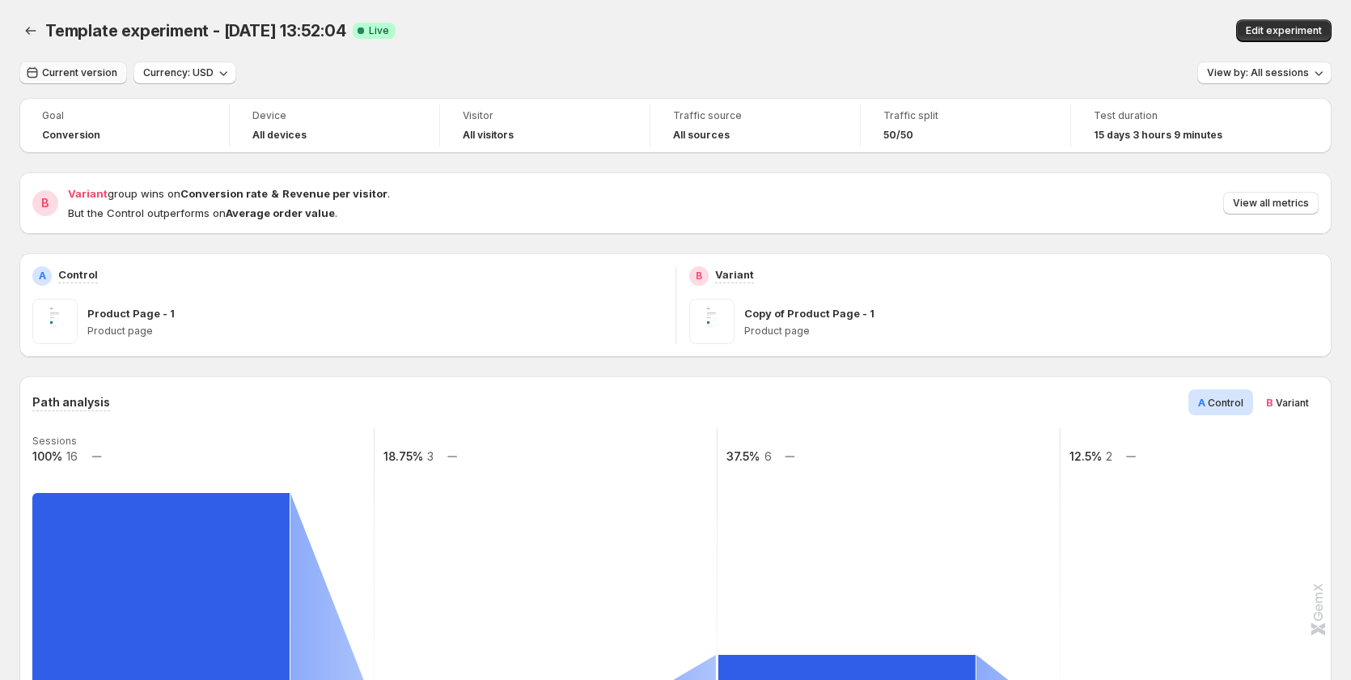
click at [107, 66] on button "Current version" at bounding box center [73, 72] width 108 height 23
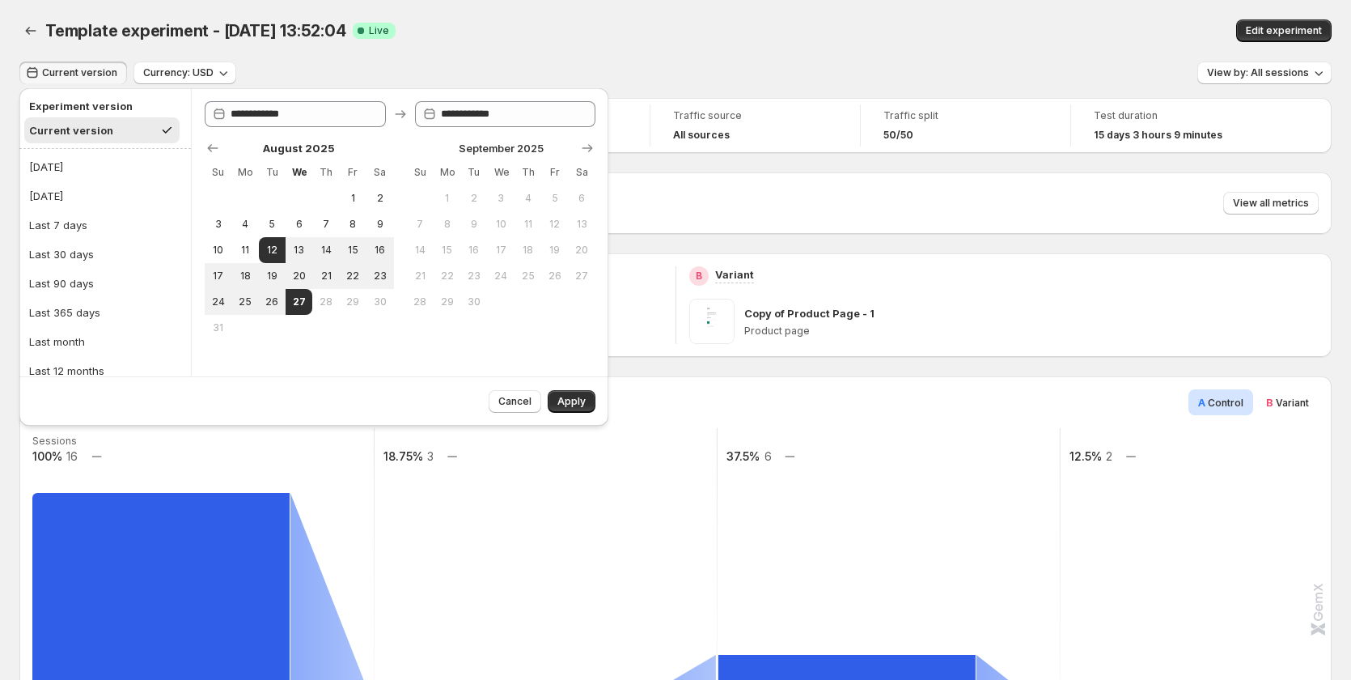
click at [664, 66] on div "Current version Currency: USD View by: All sessions" at bounding box center [675, 72] width 1312 height 23
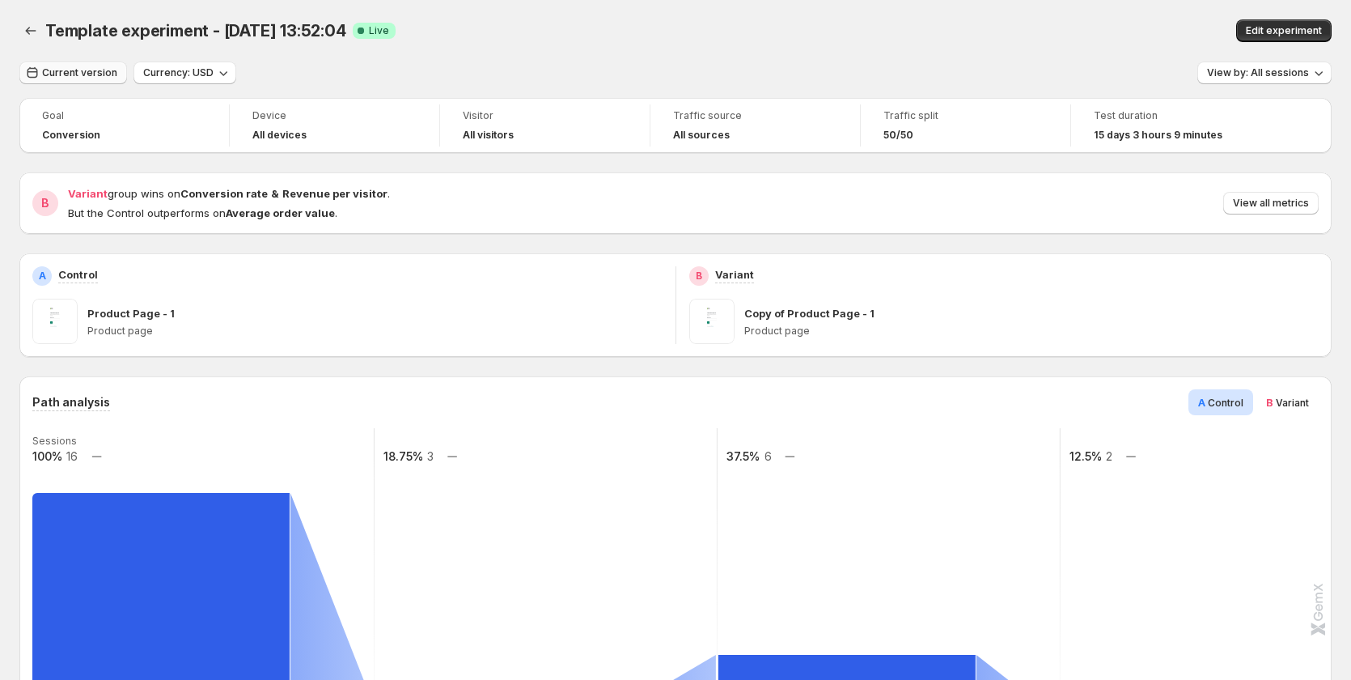
click at [65, 64] on button "Current version" at bounding box center [73, 72] width 108 height 23
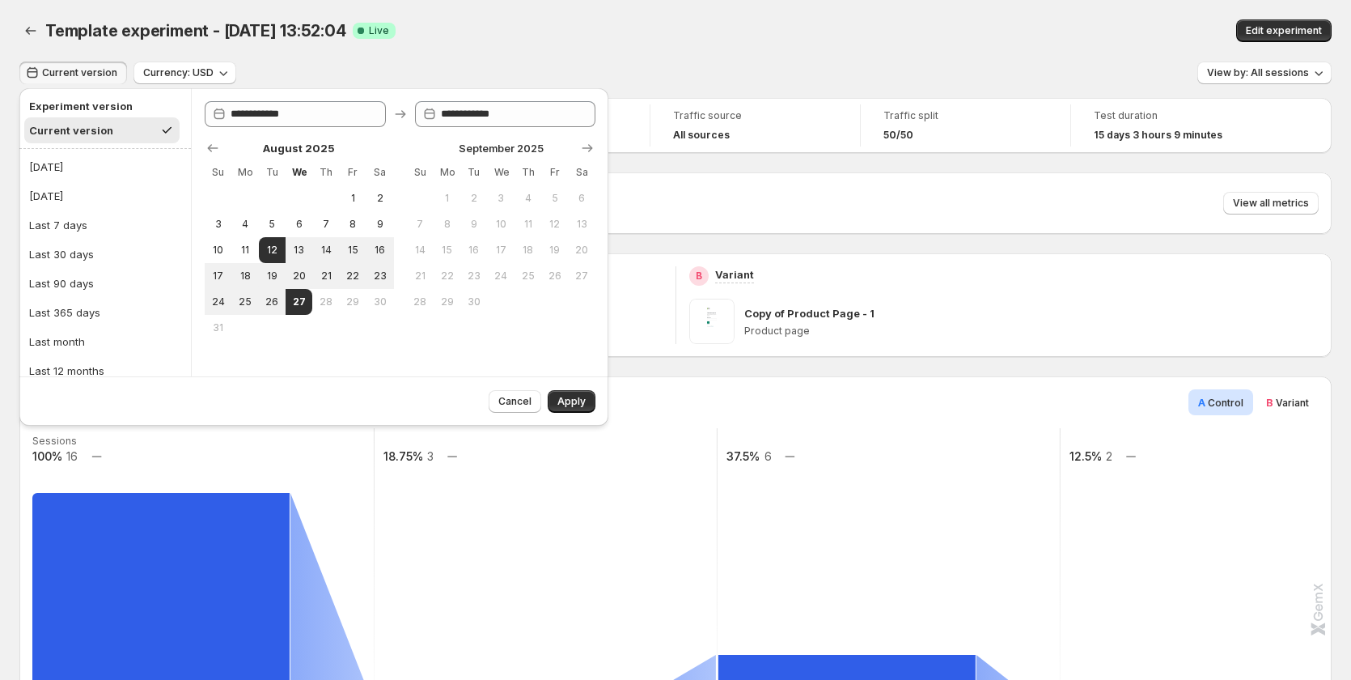
click at [506, 48] on div "Template experiment - [DATE] 13:52:04. This page is ready Template experiment -…" at bounding box center [675, 30] width 1312 height 61
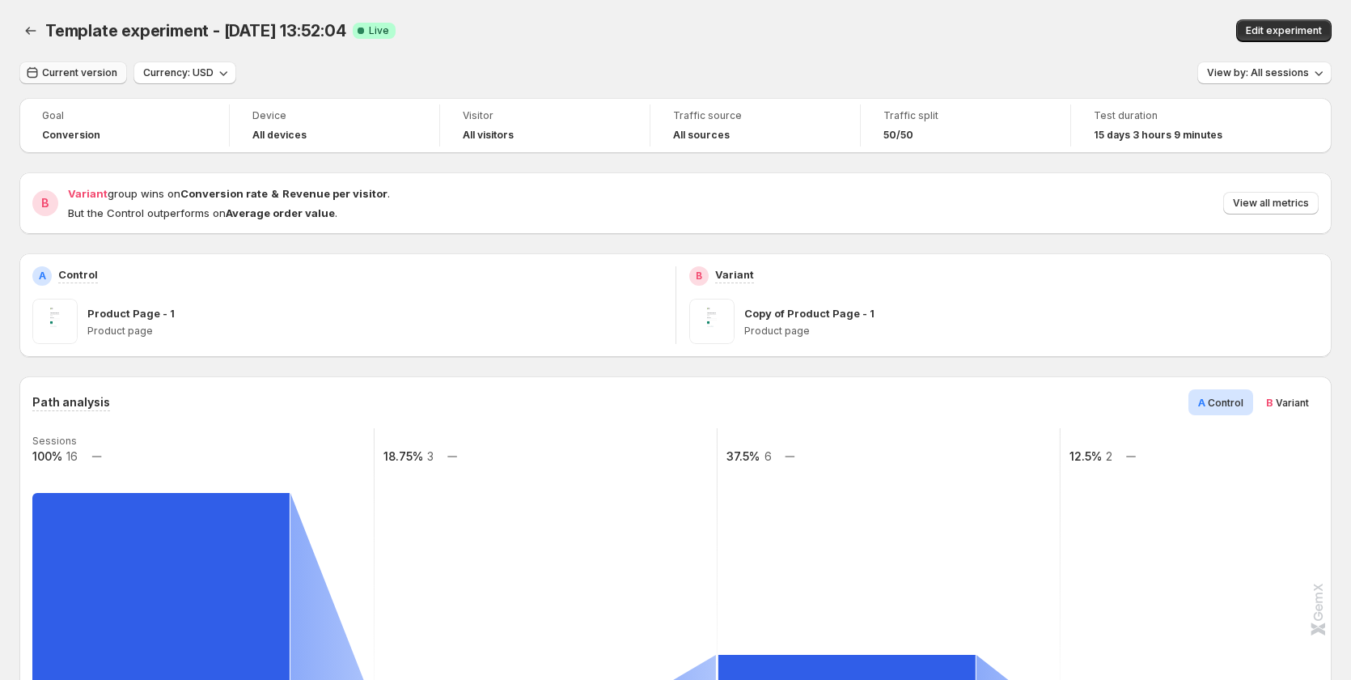
click at [83, 69] on span "Current version" at bounding box center [79, 72] width 75 height 13
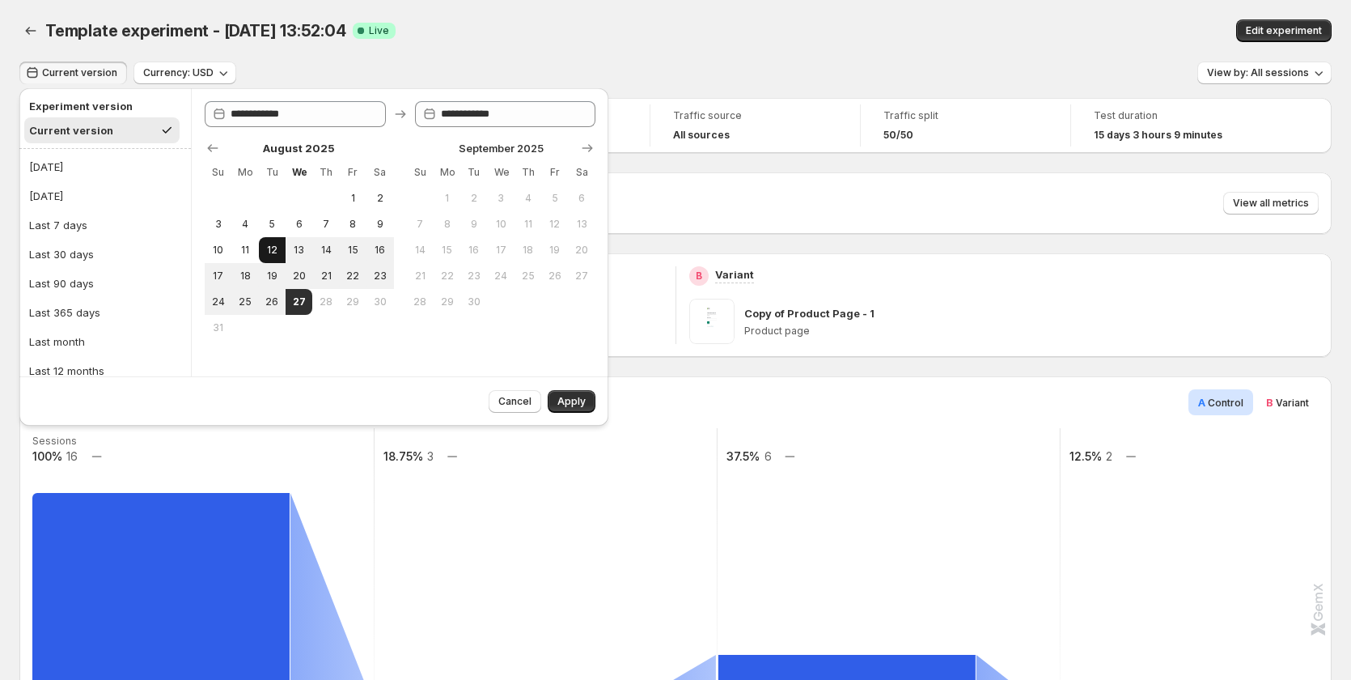
click at [279, 249] on span "12" at bounding box center [272, 250] width 14 height 13
click at [298, 304] on span "27" at bounding box center [299, 301] width 14 height 13
type input "**********"
click at [574, 398] on span "Apply" at bounding box center [571, 401] width 28 height 13
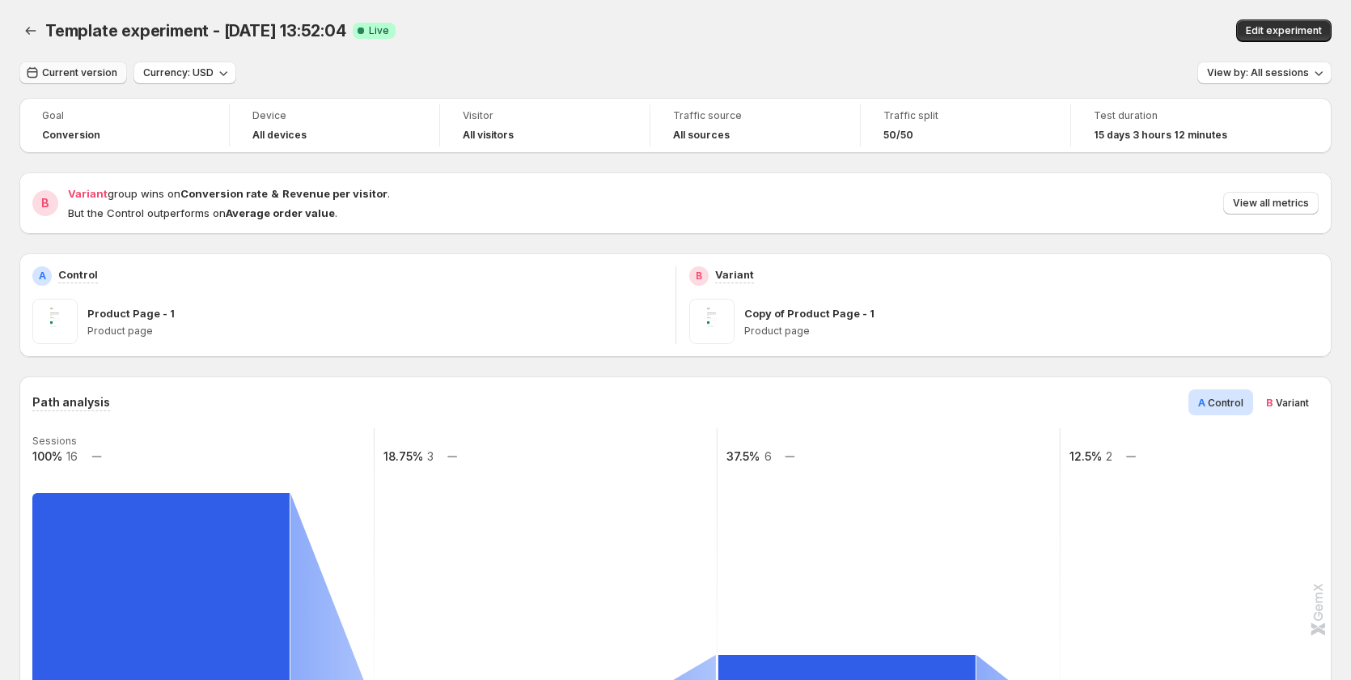
click at [70, 69] on span "Current version" at bounding box center [79, 72] width 75 height 13
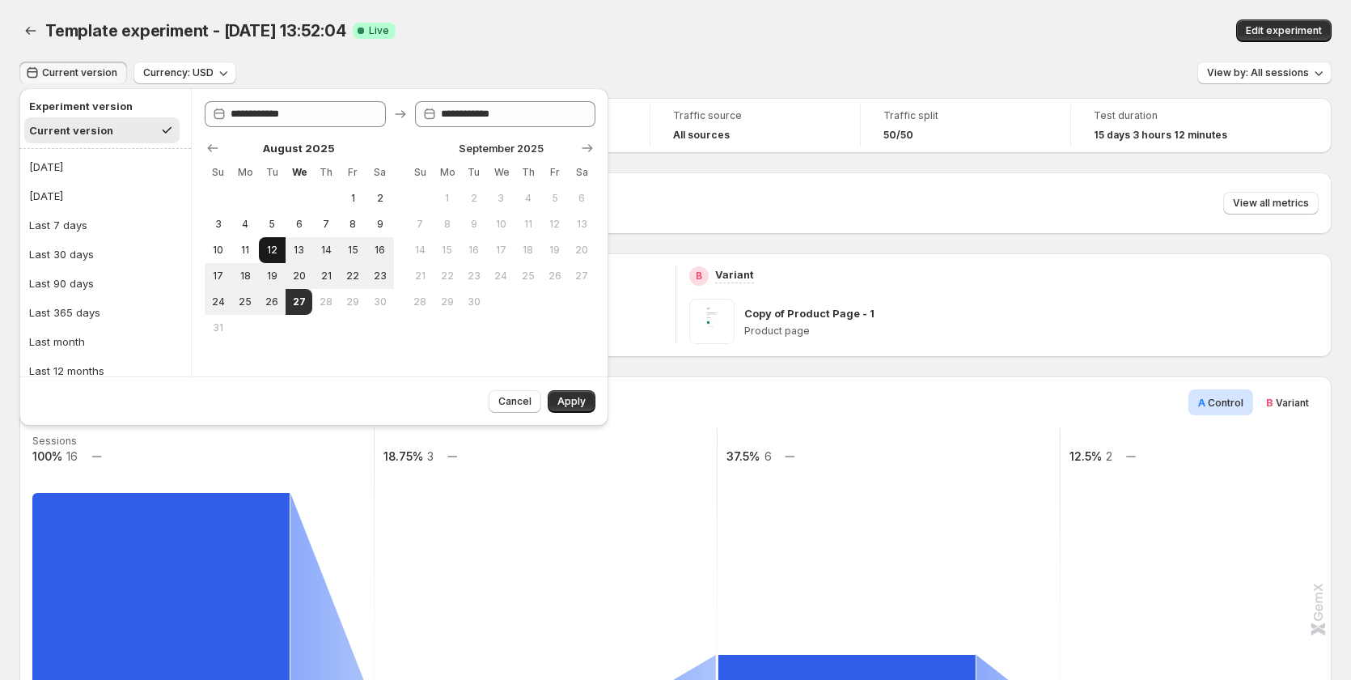
click at [275, 256] on span "12" at bounding box center [272, 250] width 14 height 13
click at [277, 295] on span "26" at bounding box center [272, 301] width 14 height 13
type input "**********"
click at [574, 397] on span "Apply" at bounding box center [571, 401] width 28 height 13
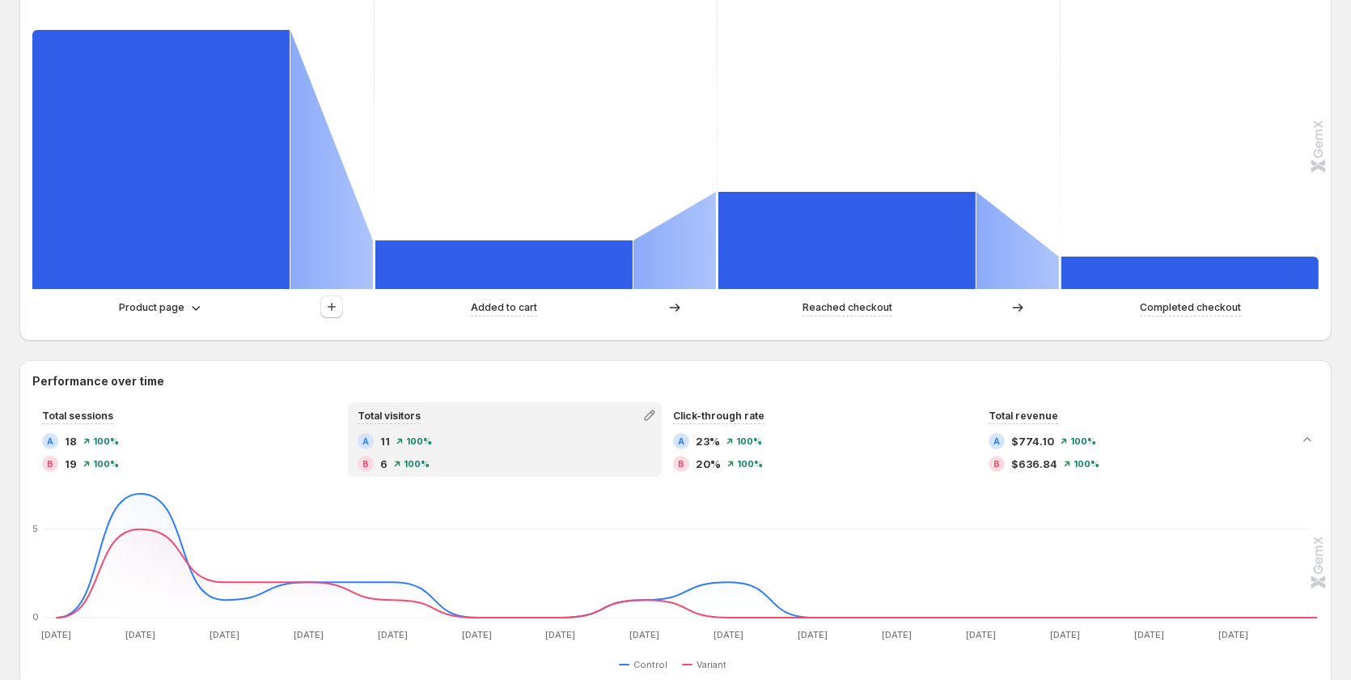
scroll to position [566, 0]
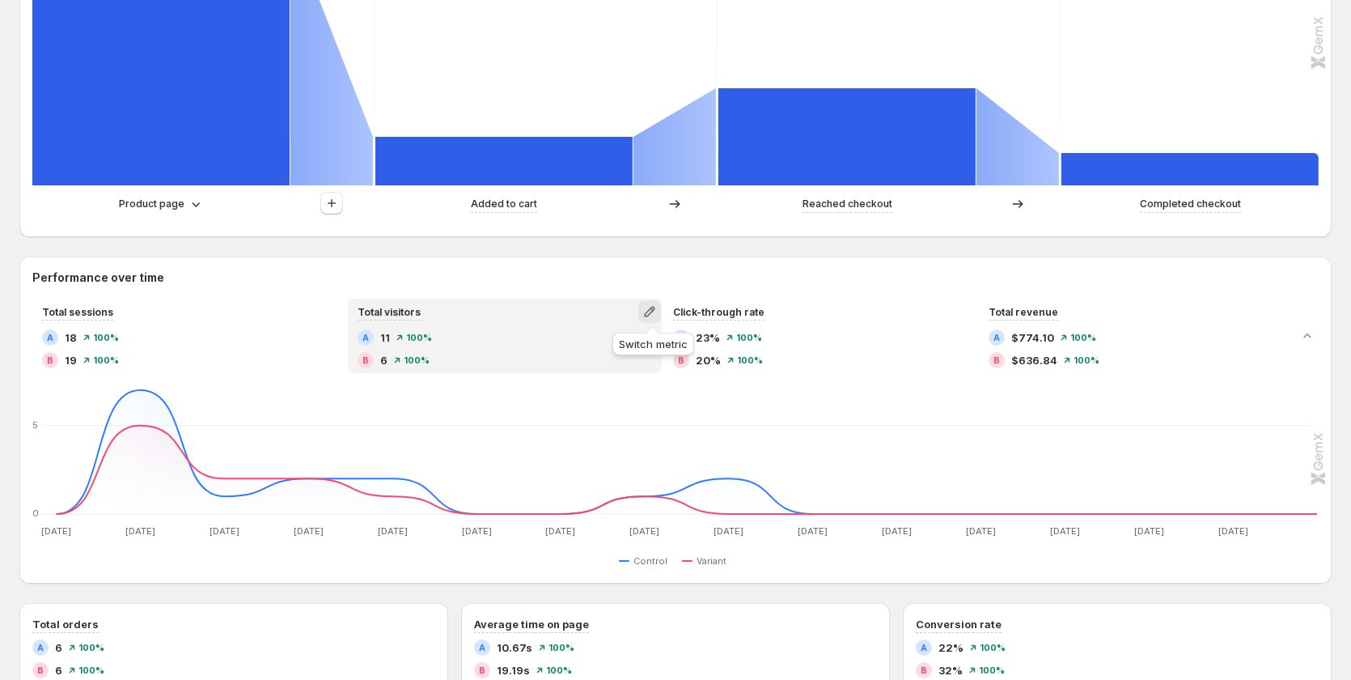
click at [653, 314] on icon "button" at bounding box center [649, 312] width 11 height 11
click at [476, 271] on h2 "Performance over time" at bounding box center [675, 277] width 1286 height 16
click at [650, 308] on icon "button" at bounding box center [650, 311] width 16 height 16
click at [464, 273] on h2 "Performance over time" at bounding box center [675, 277] width 1286 height 16
click at [410, 271] on h2 "Performance over time" at bounding box center [675, 277] width 1286 height 16
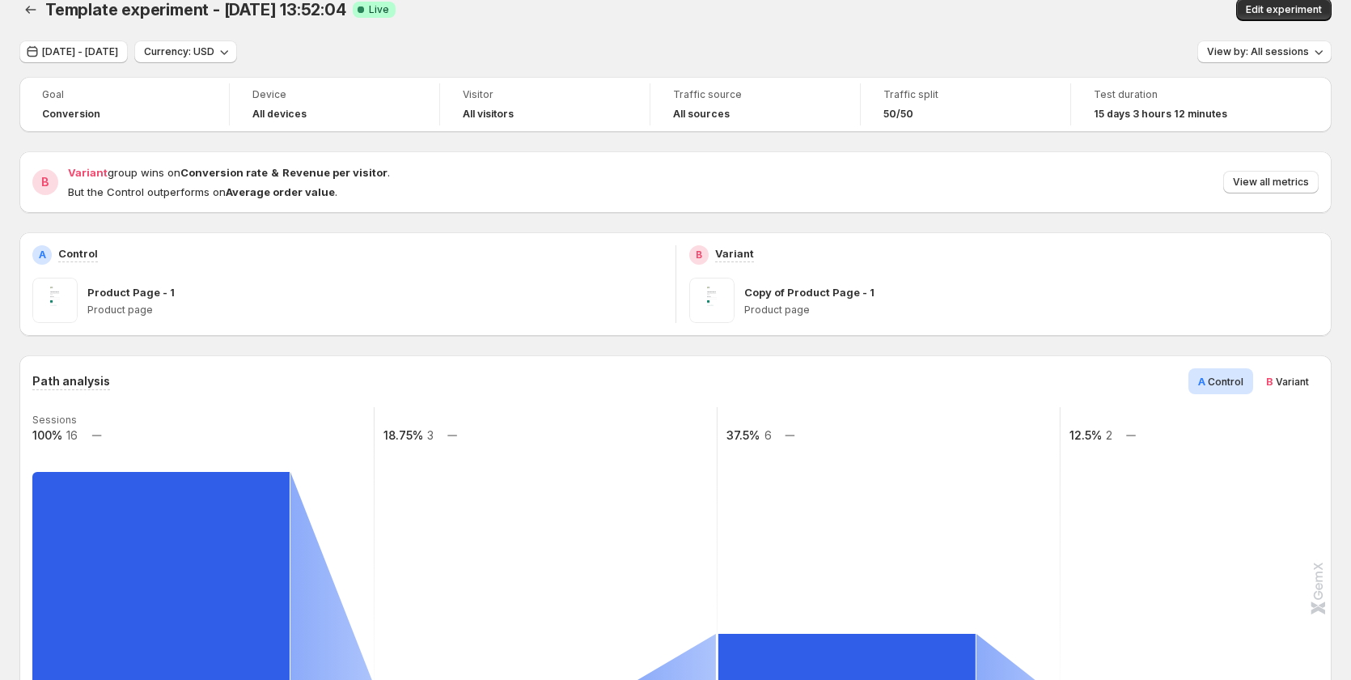
scroll to position [0, 0]
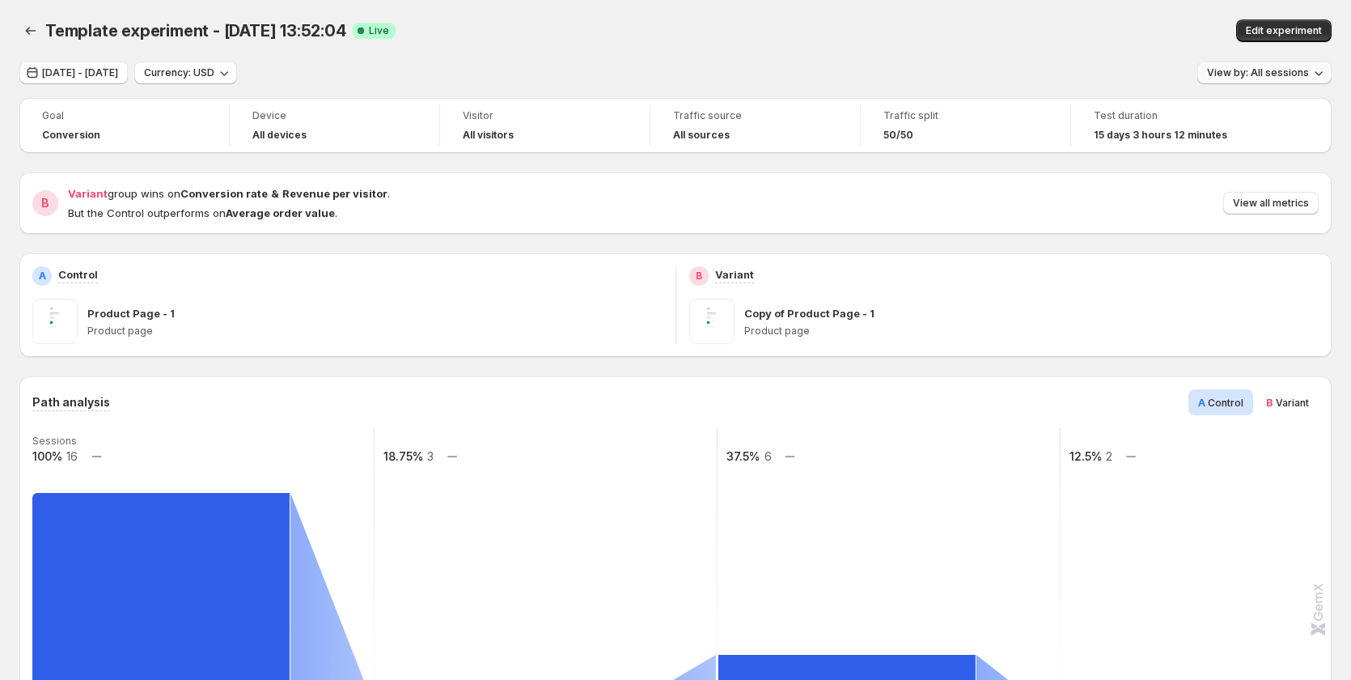
click at [1298, 71] on span "View by: All sessions" at bounding box center [1258, 72] width 102 height 13
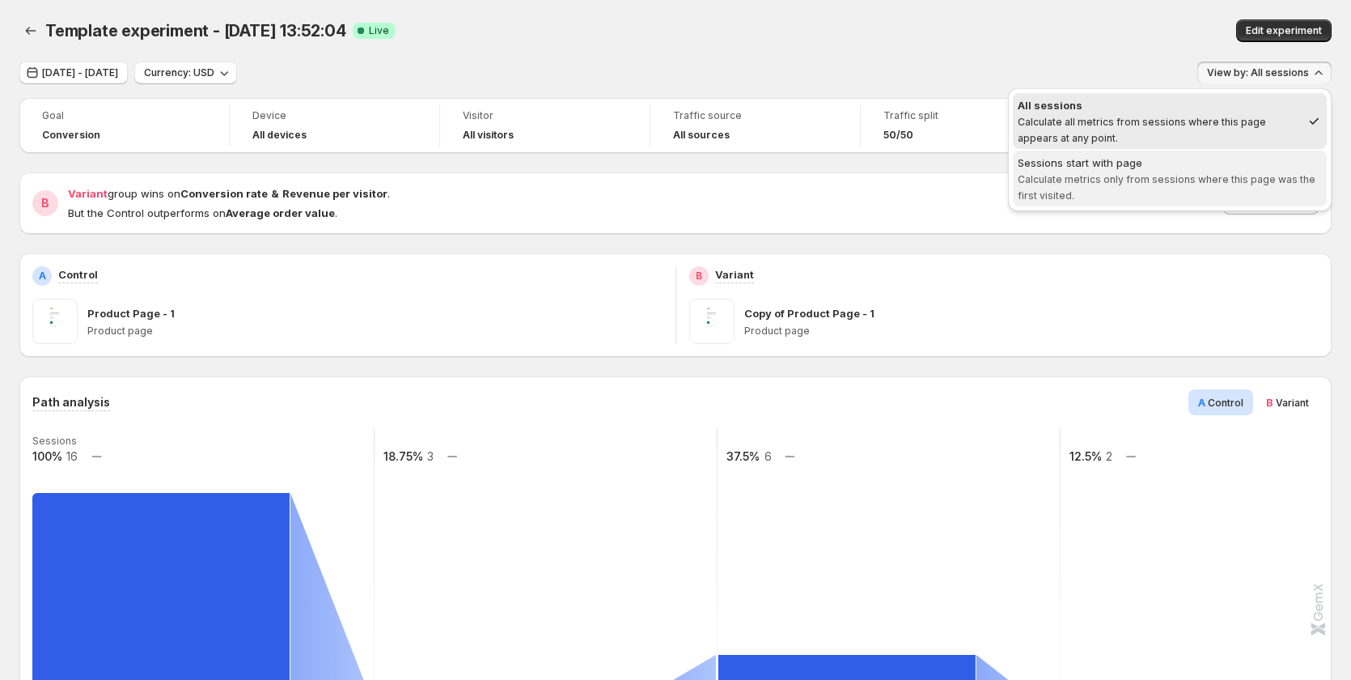
click at [1261, 159] on div "Sessions start with page" at bounding box center [1170, 163] width 304 height 16
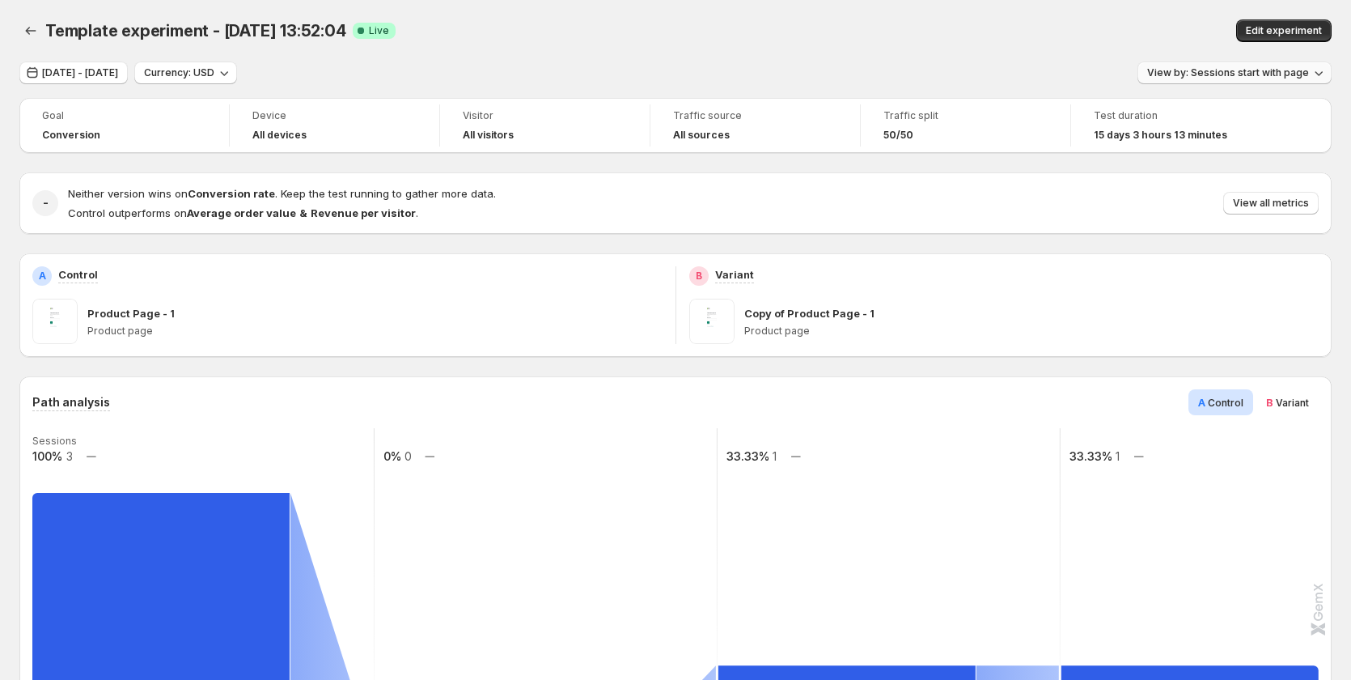
click at [1257, 67] on span "View by: Sessions start with page" at bounding box center [1228, 72] width 162 height 13
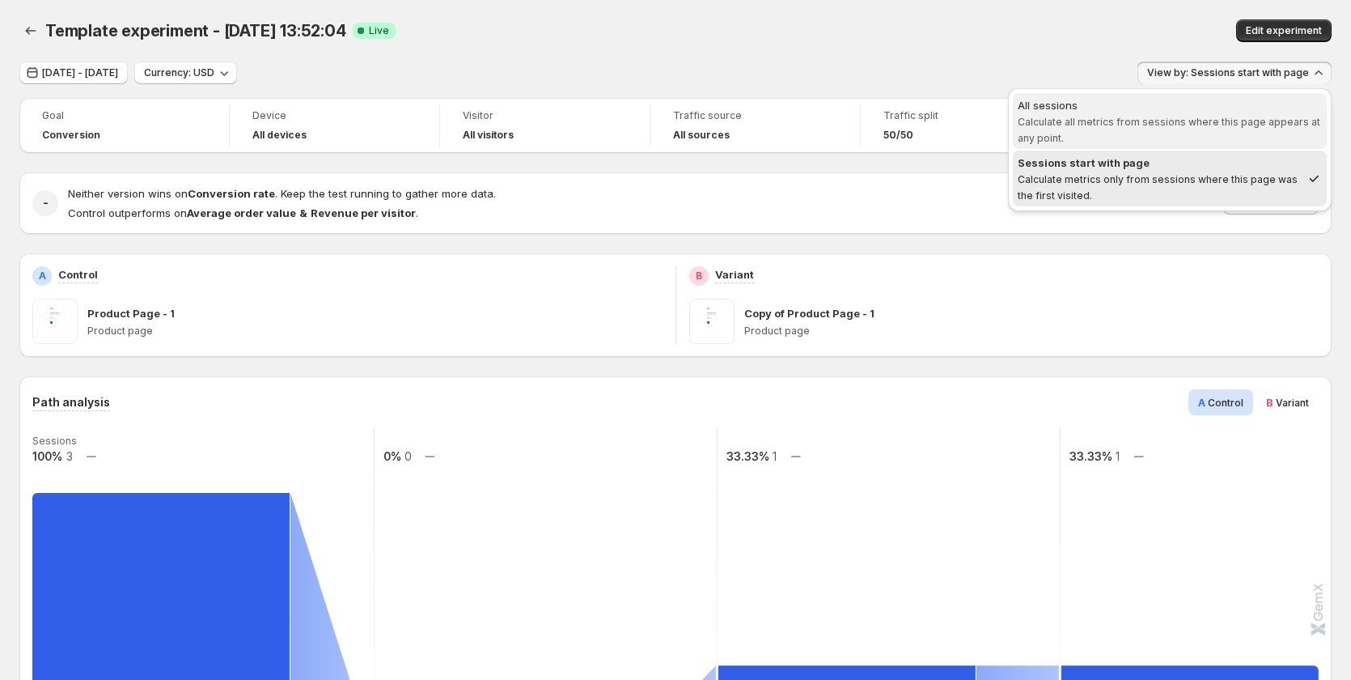
click at [1180, 127] on span "Calculate all metrics from sessions where this page appears at any point." at bounding box center [1169, 130] width 303 height 28
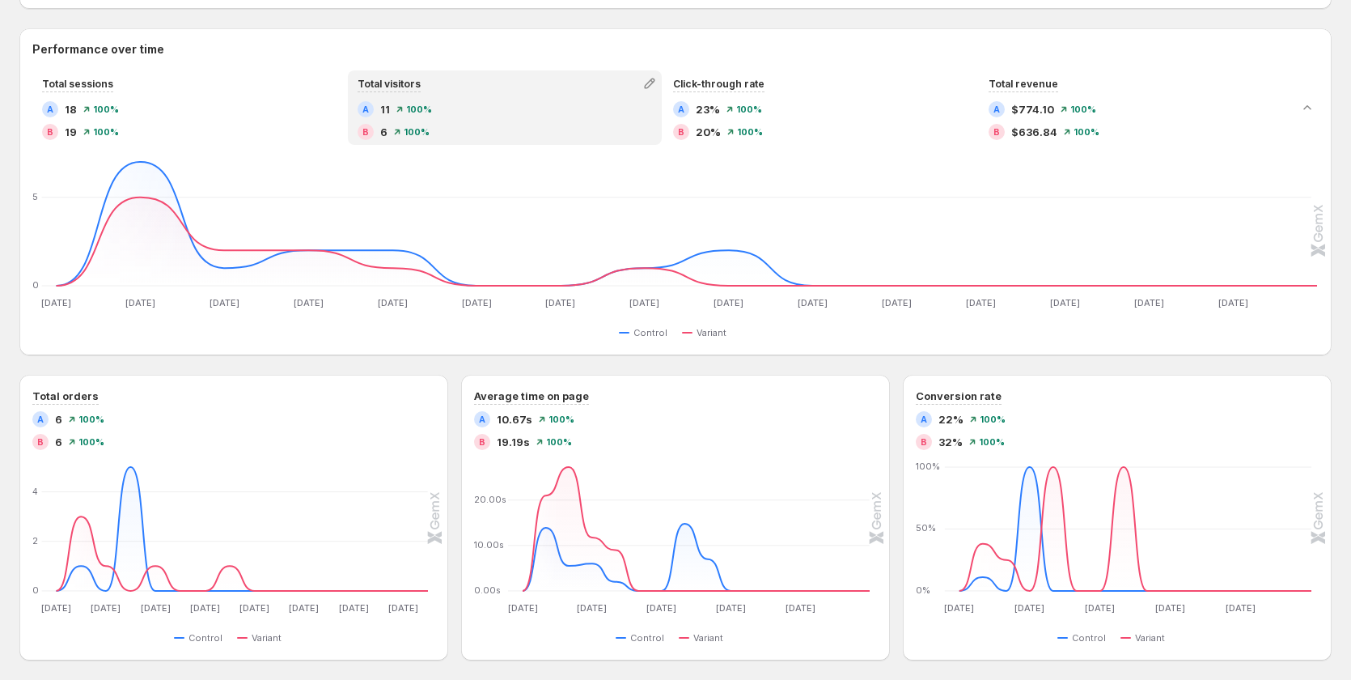
scroll to position [390, 0]
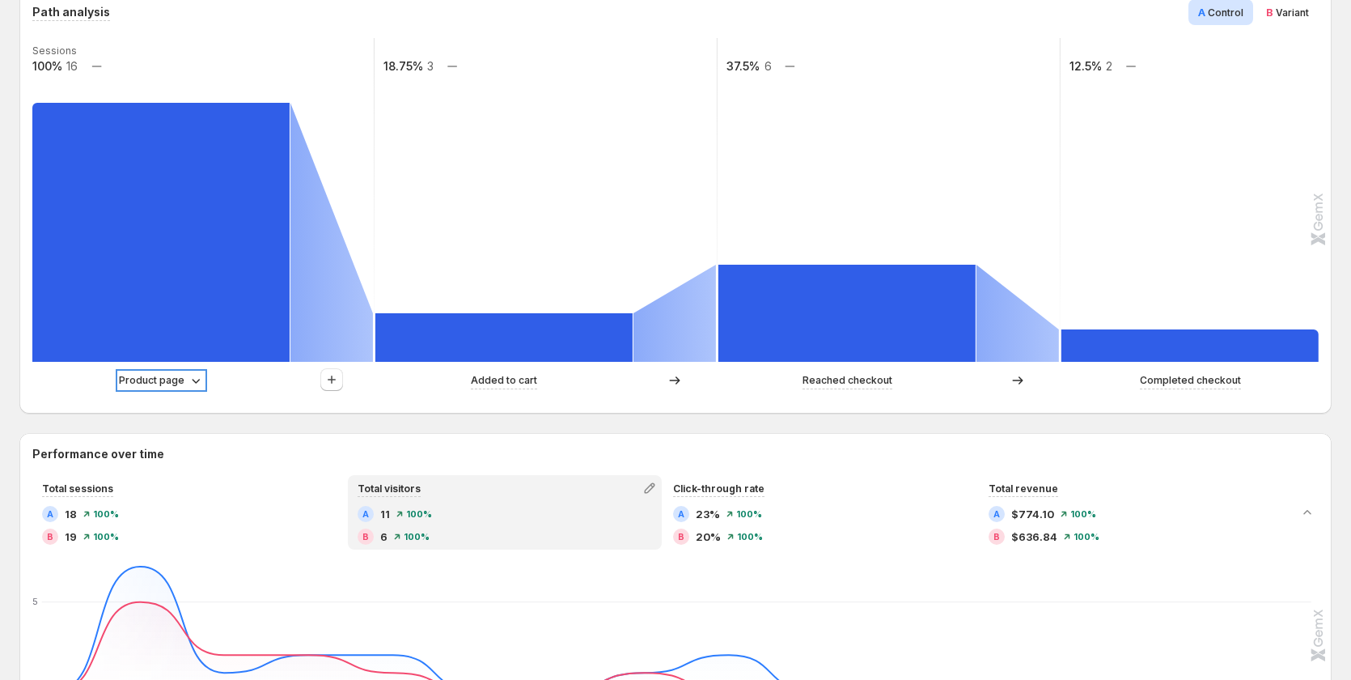
click at [161, 377] on p "Product page" at bounding box center [152, 380] width 66 height 16
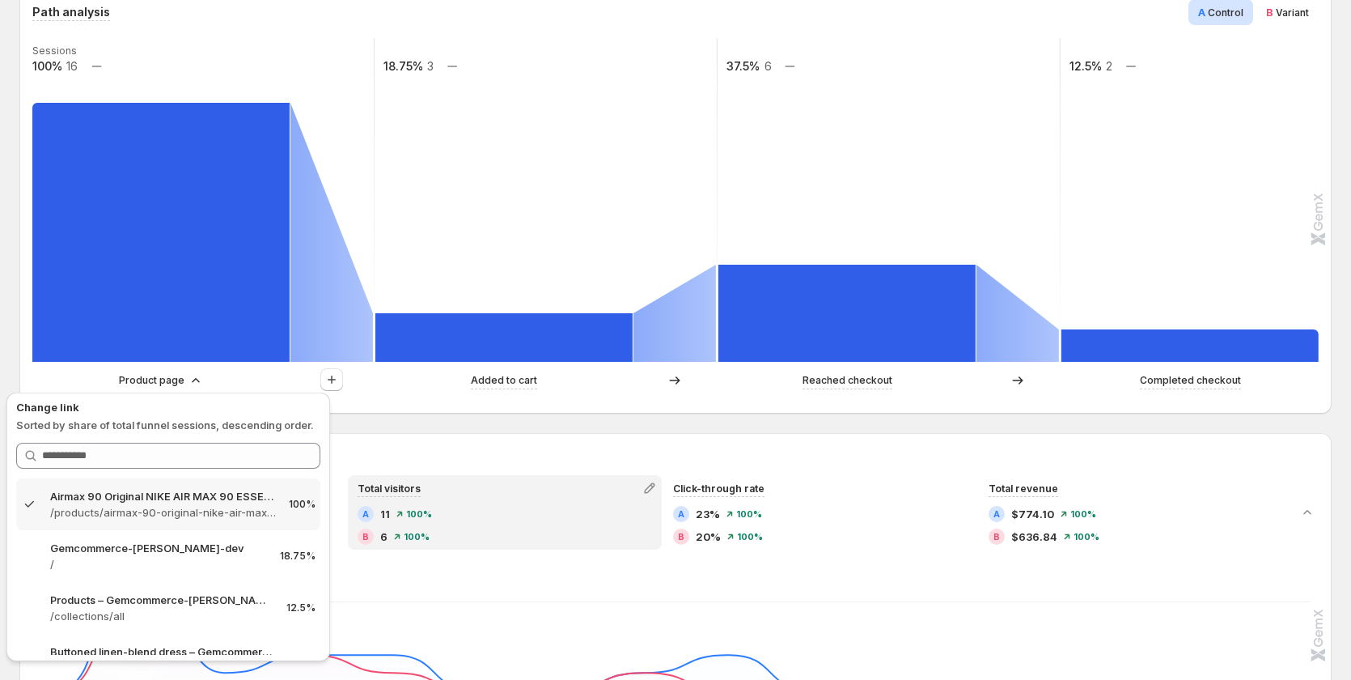
click at [161, 74] on rect at bounding box center [203, 200] width 345 height 324
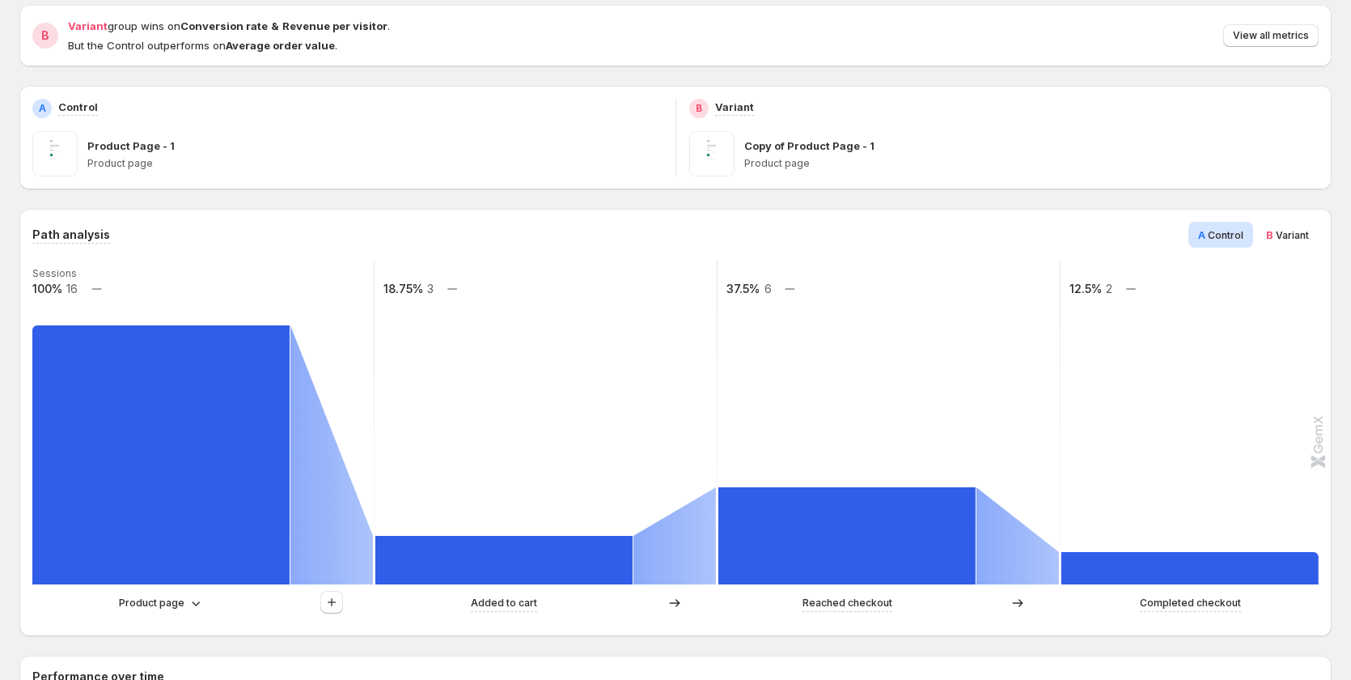
scroll to position [162, 0]
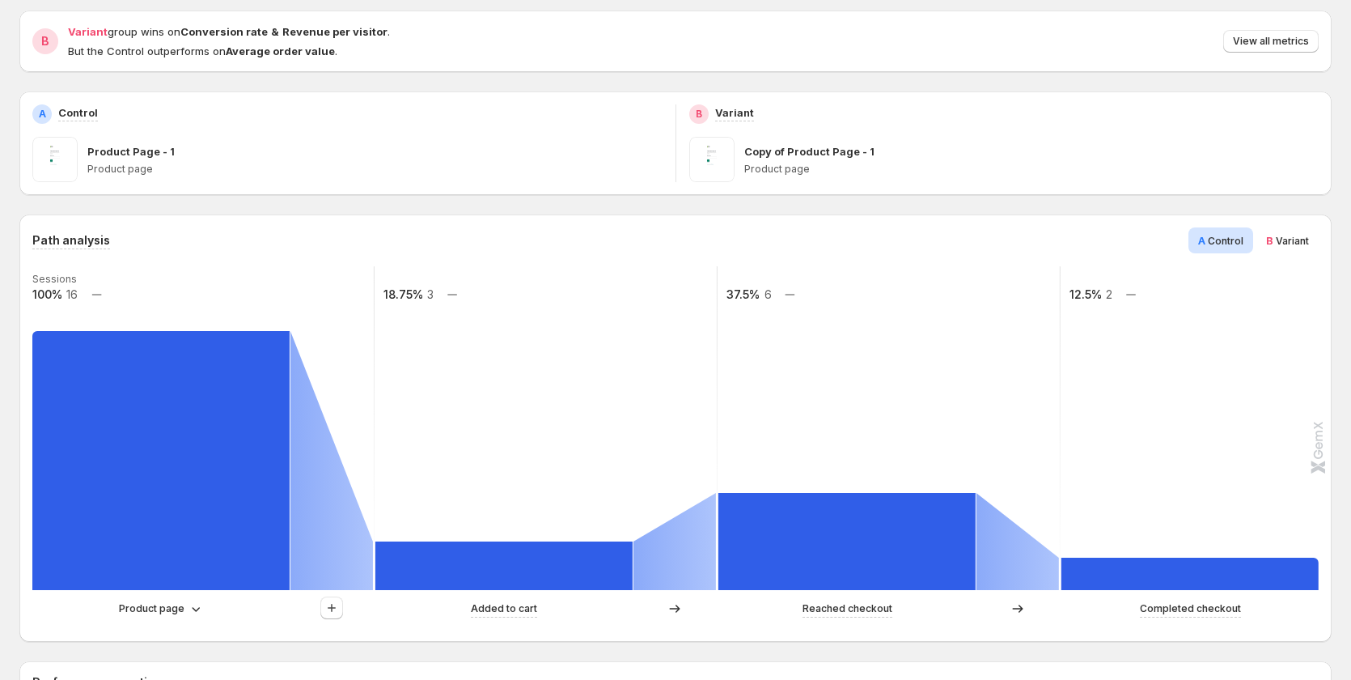
click at [1302, 242] on span "Variant" at bounding box center [1292, 241] width 33 height 12
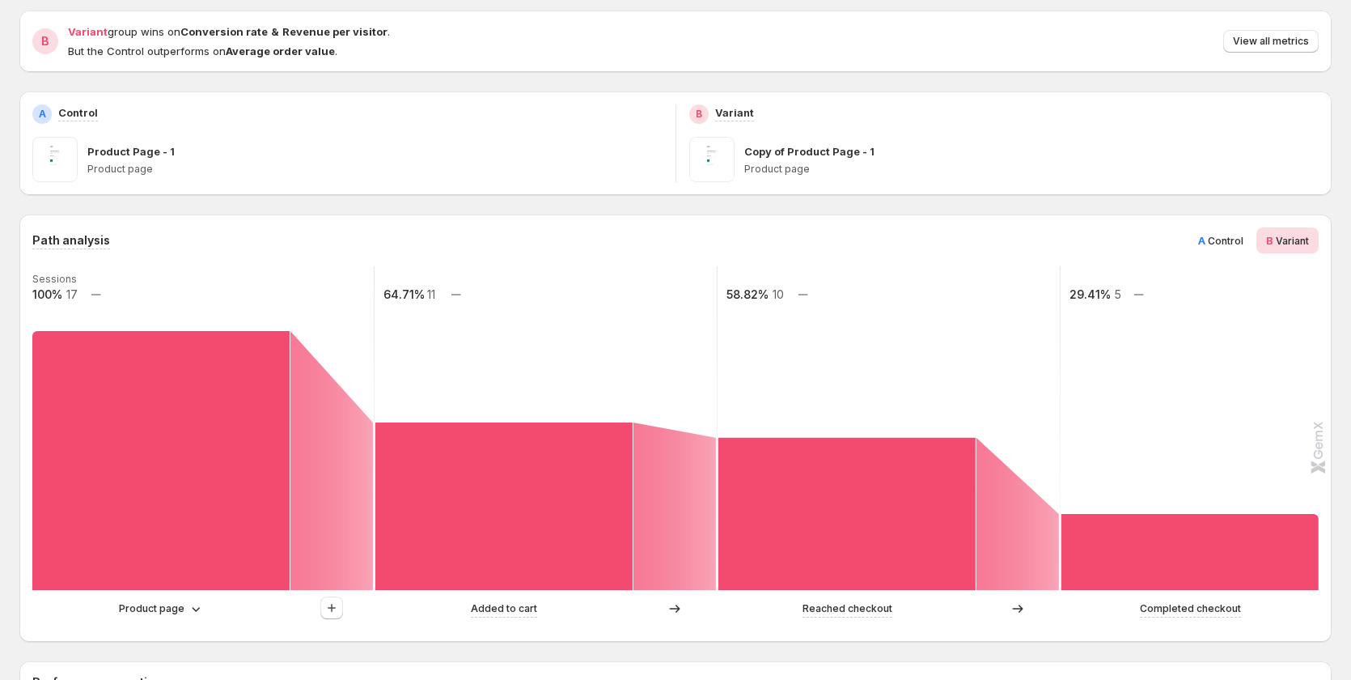
click at [1219, 236] on span "Control" at bounding box center [1226, 241] width 36 height 12
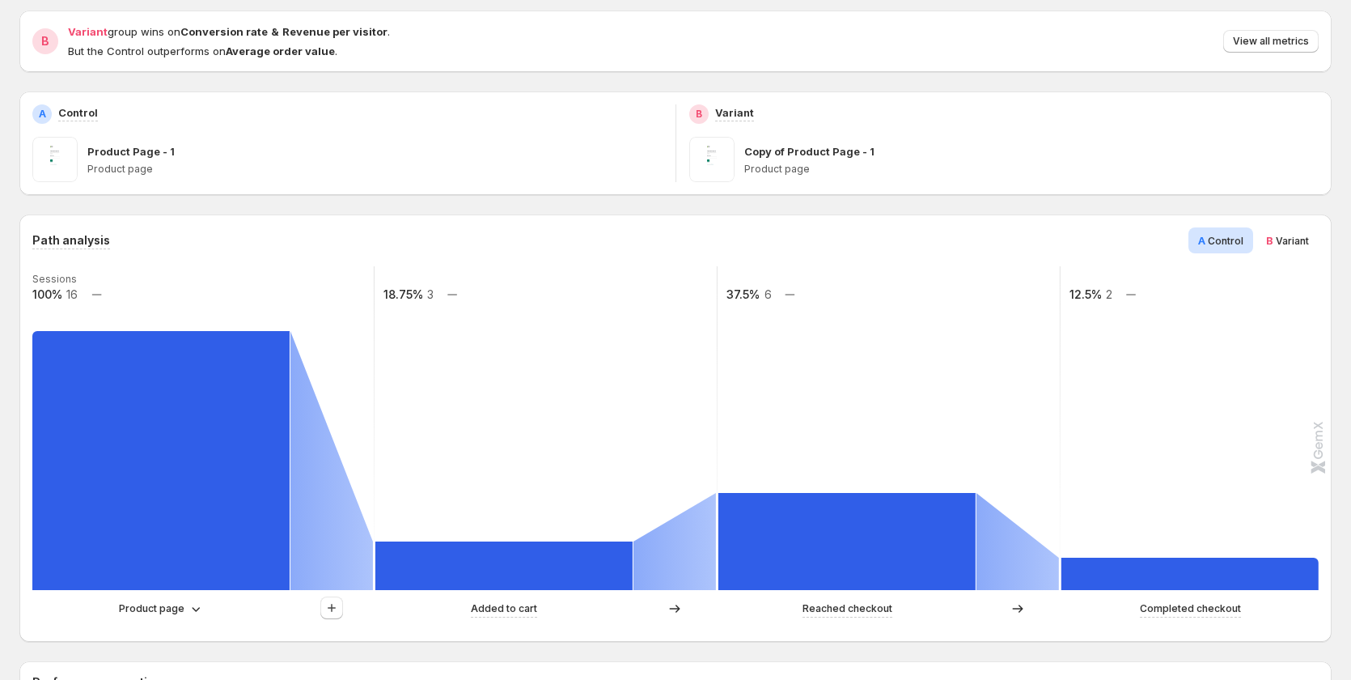
click at [1273, 228] on div "B Variant" at bounding box center [1287, 240] width 62 height 26
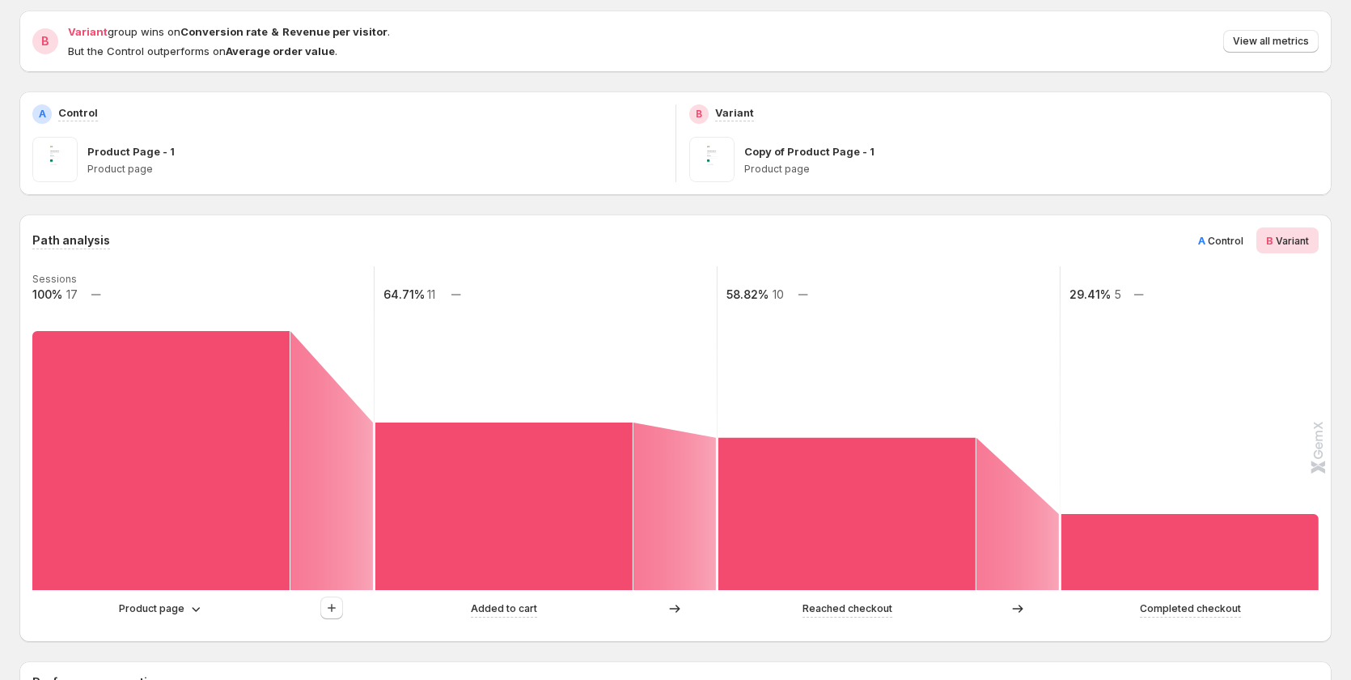
click at [1205, 234] on span "A" at bounding box center [1201, 240] width 7 height 13
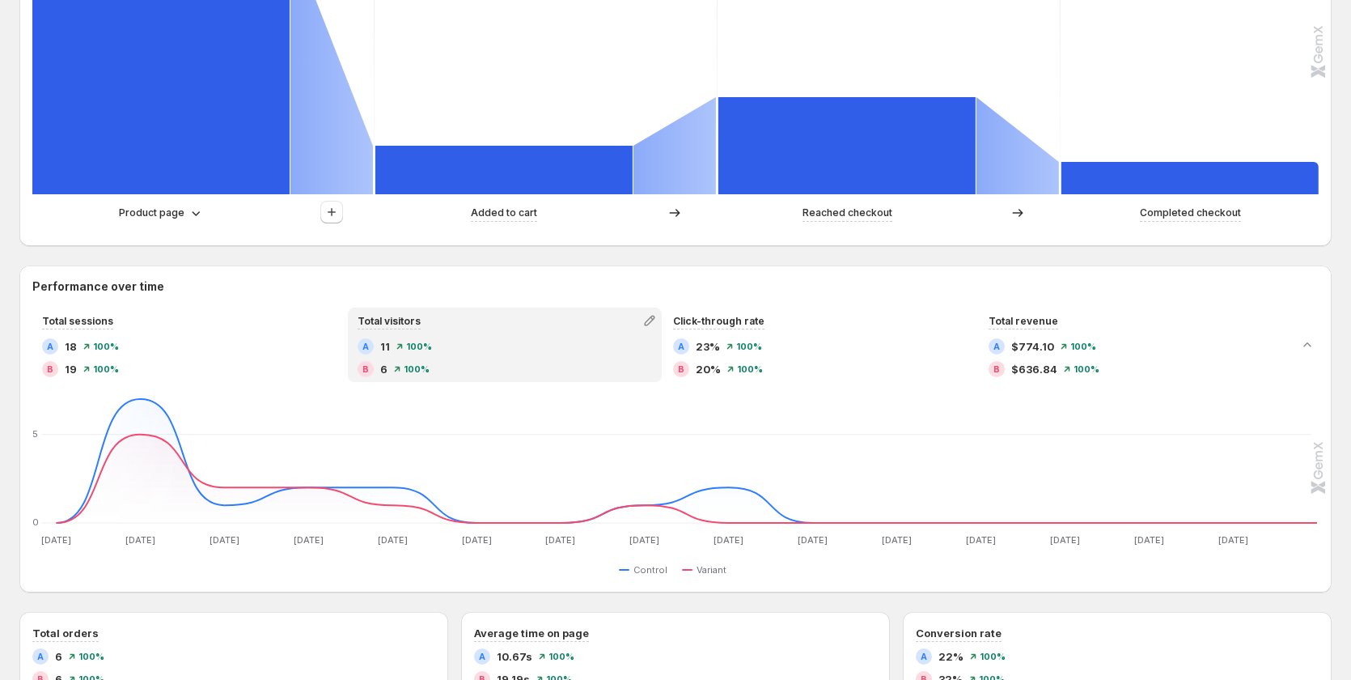
scroll to position [566, 0]
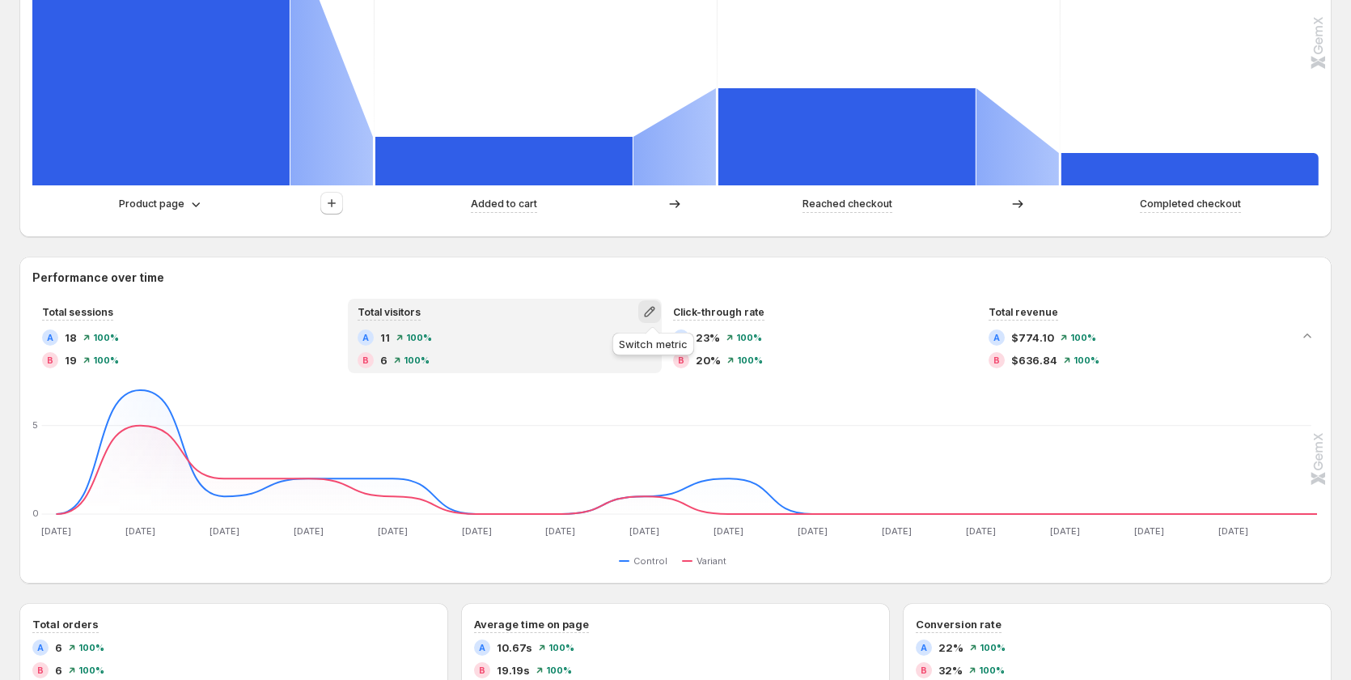
click at [656, 319] on icon "button" at bounding box center [650, 311] width 16 height 16
click at [561, 291] on div "Performance over time Total sessions A 18 100% B 19 100% Total visitors A 11 10…" at bounding box center [675, 419] width 1312 height 301
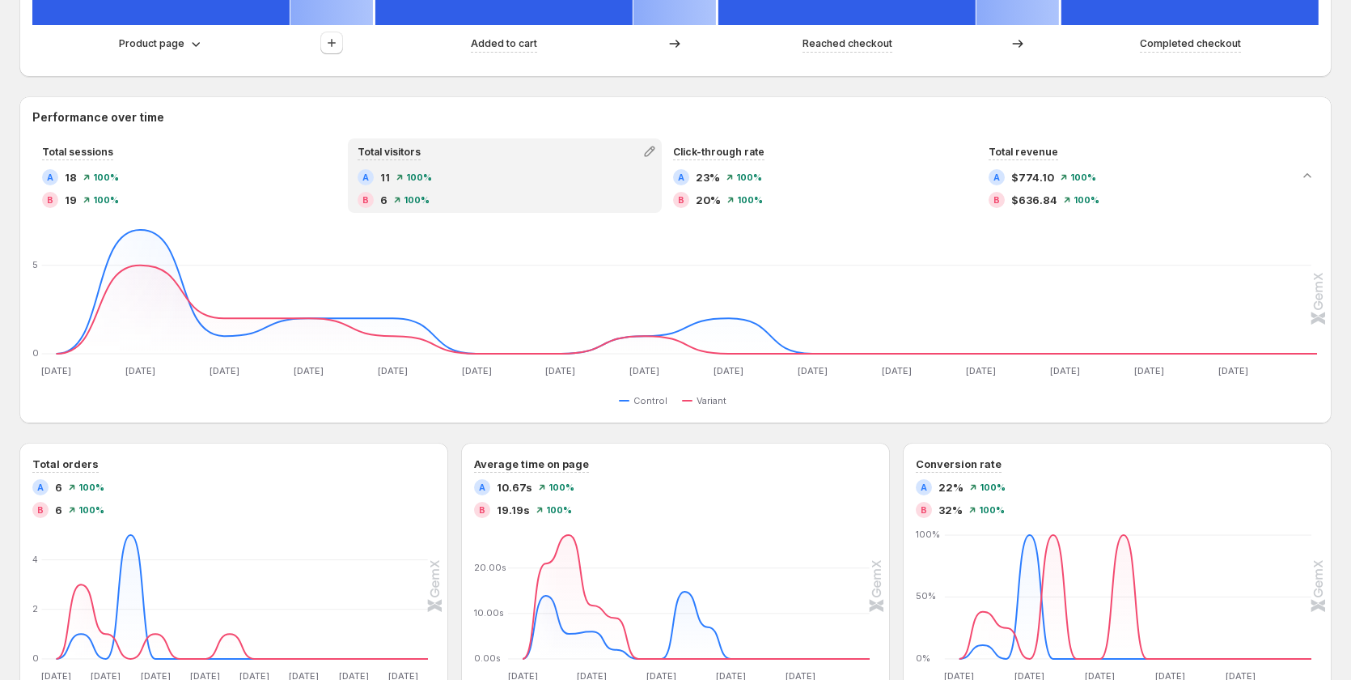
scroll to position [728, 0]
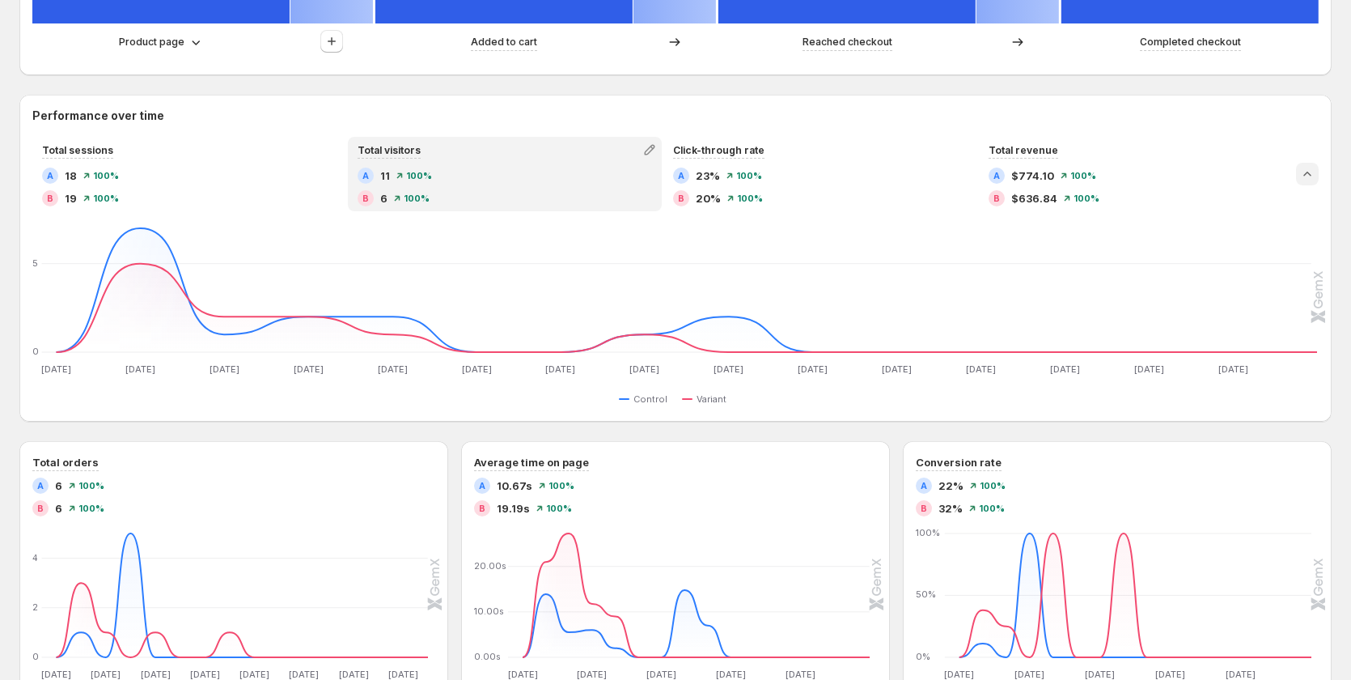
click at [1315, 172] on icon "Collapse chart" at bounding box center [1307, 174] width 16 height 16
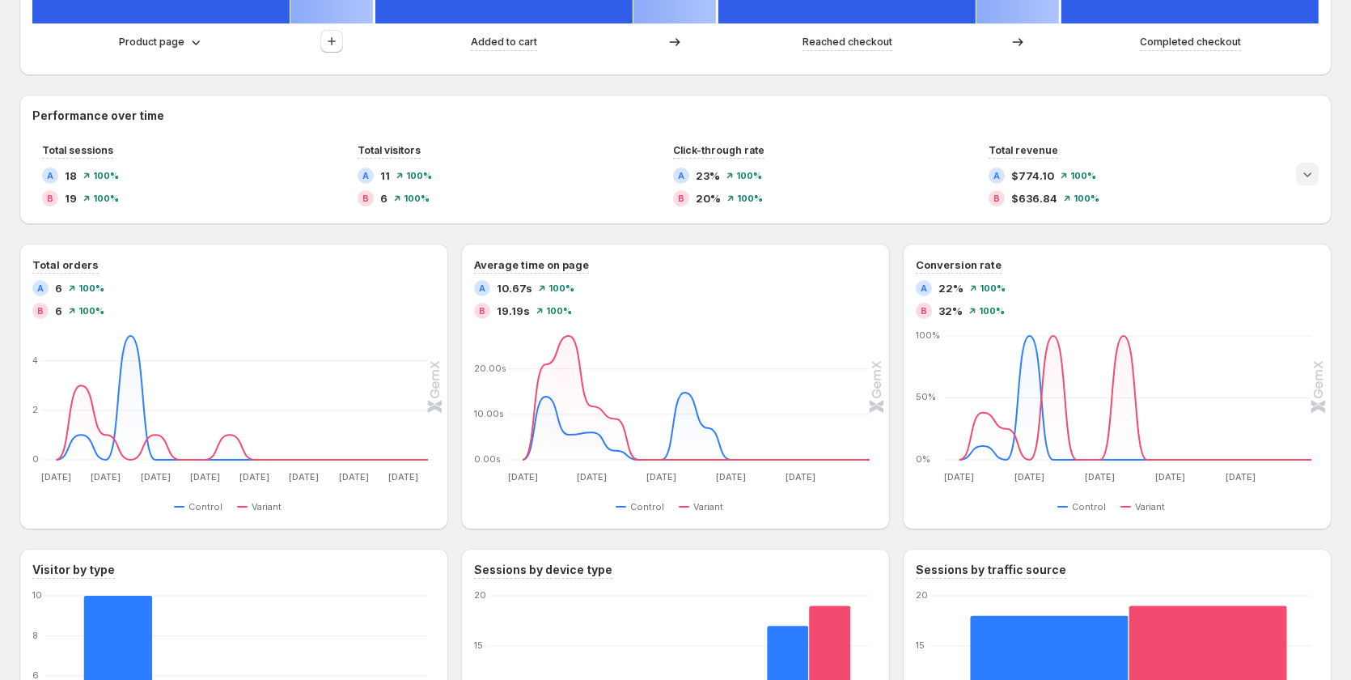
click at [1315, 172] on icon "Expand chart" at bounding box center [1307, 174] width 16 height 16
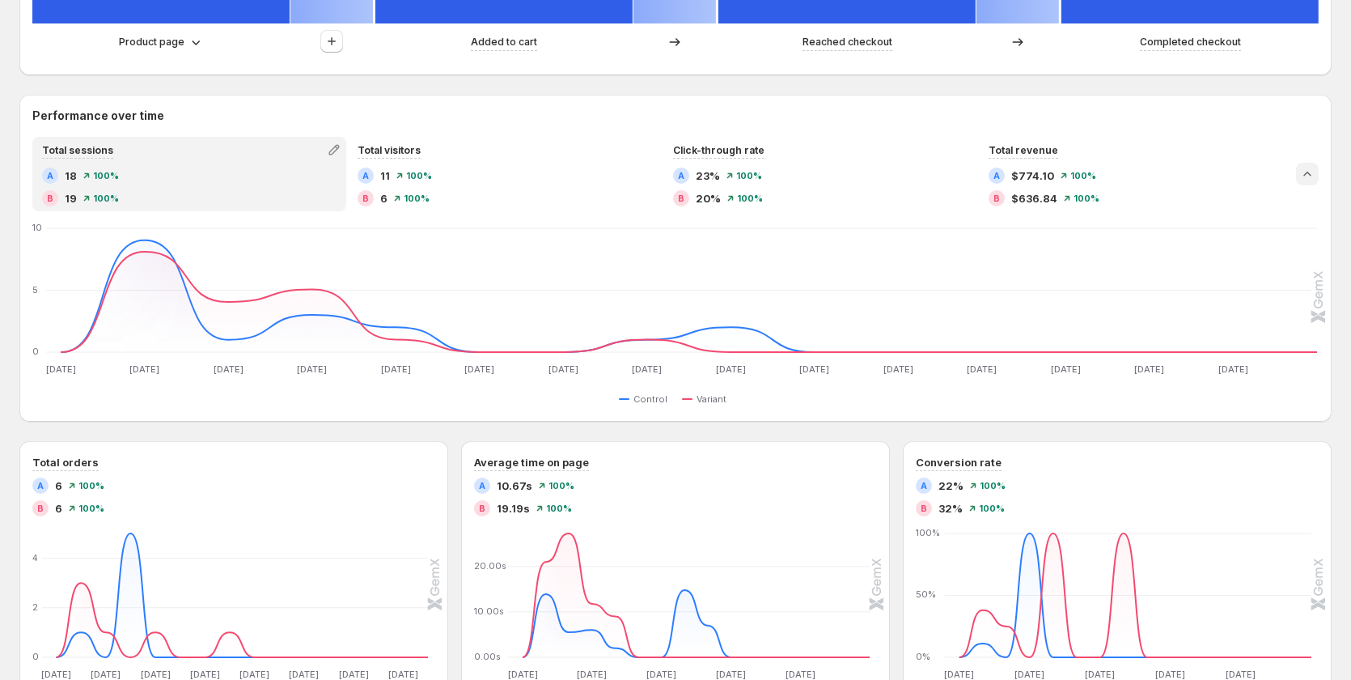
click at [1315, 172] on icon "Collapse chart" at bounding box center [1307, 174] width 16 height 16
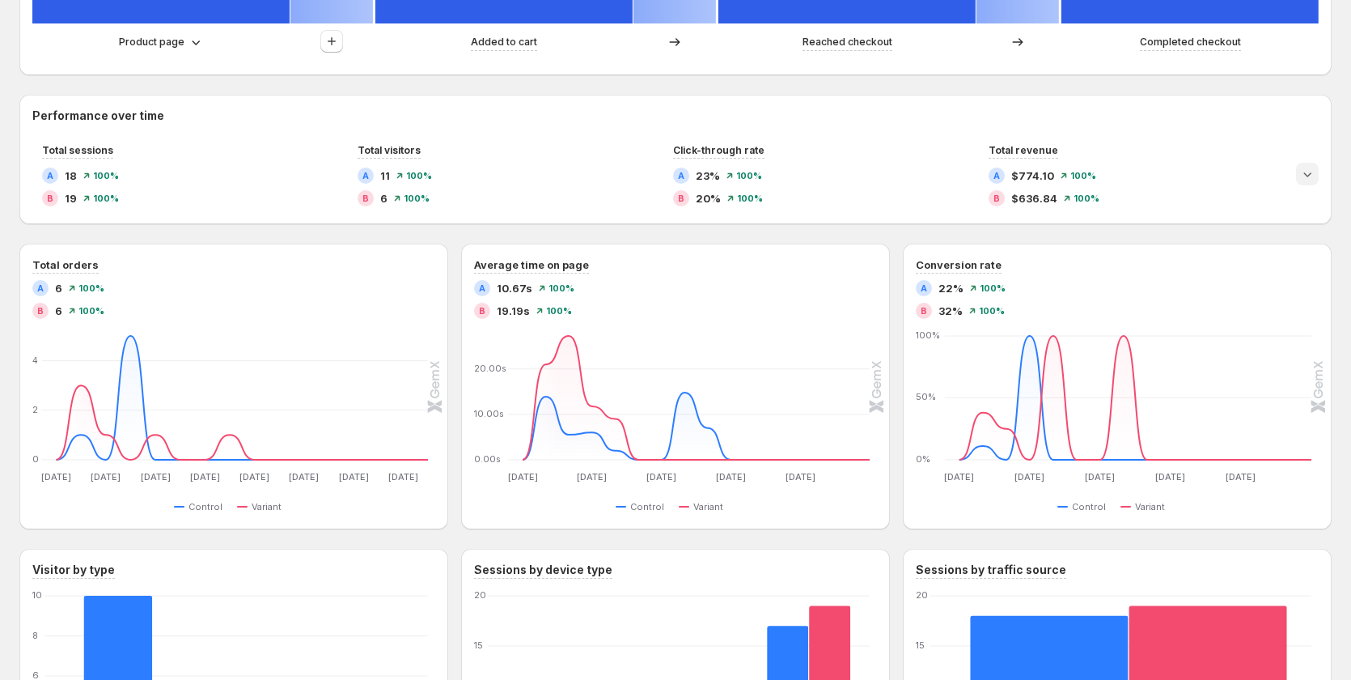
click at [1315, 172] on icon "Expand chart" at bounding box center [1307, 174] width 16 height 16
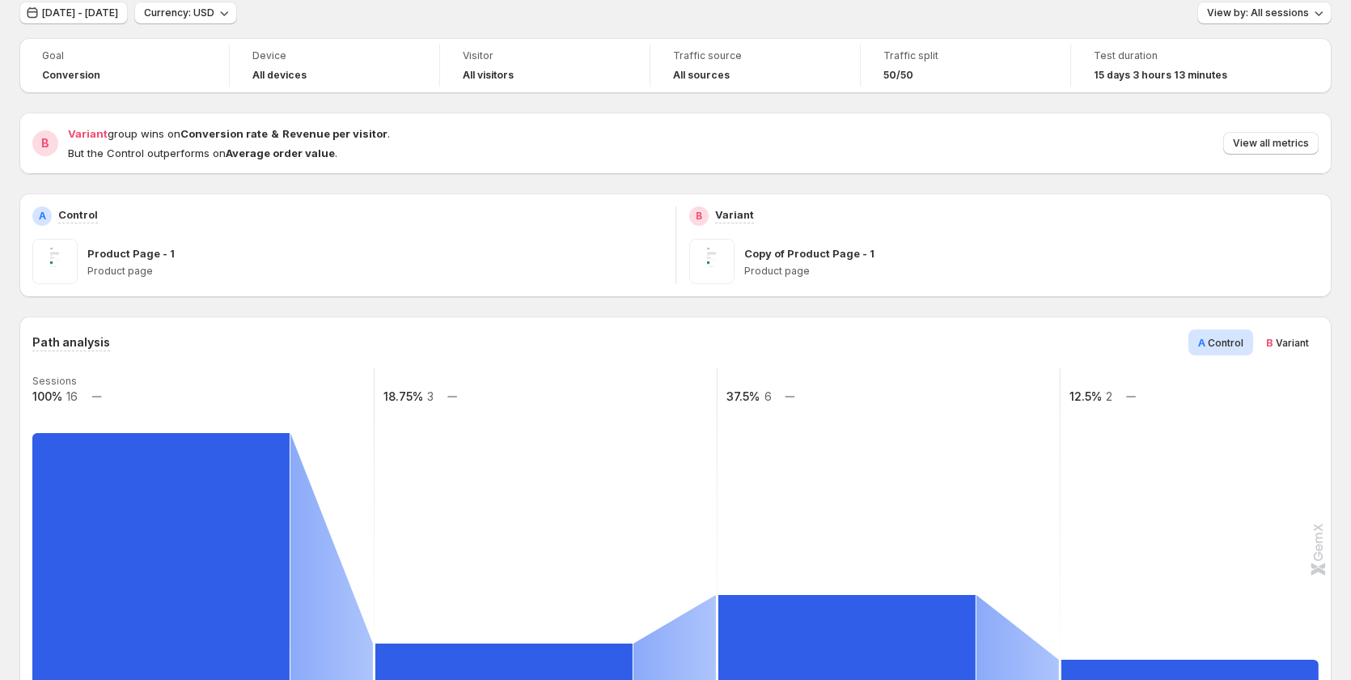
scroll to position [0, 0]
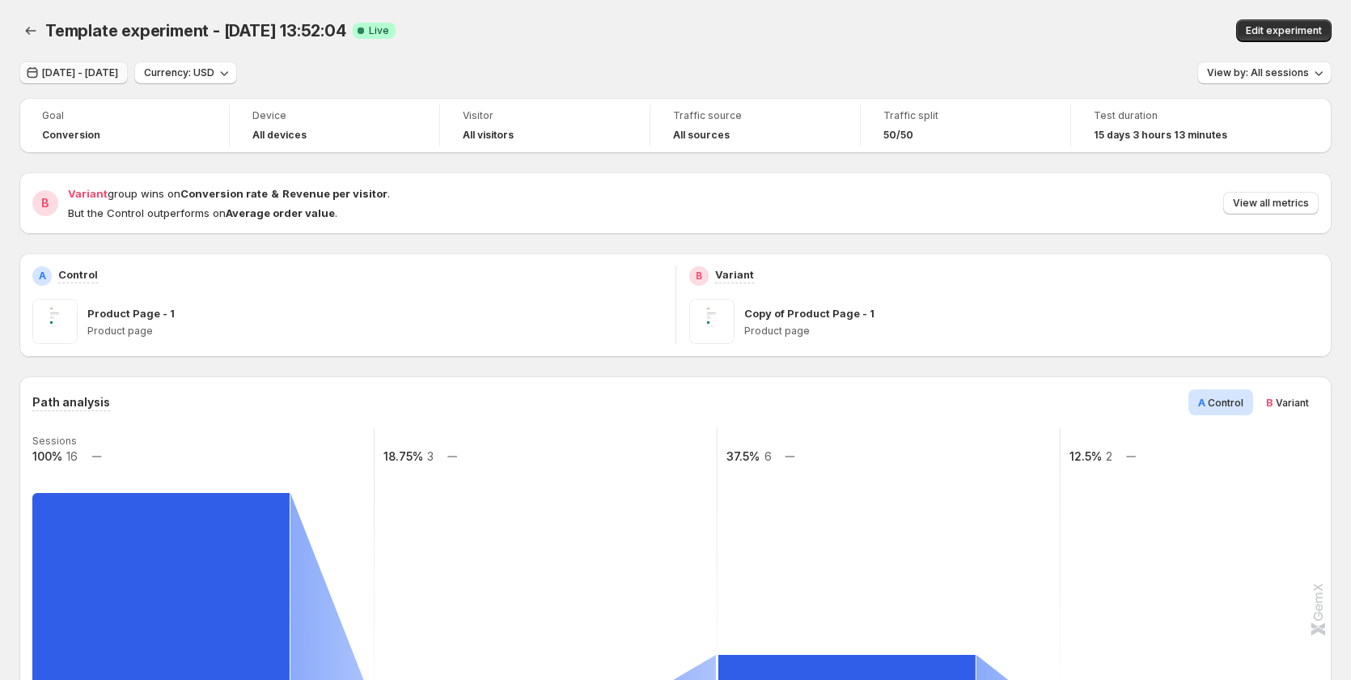
click at [108, 64] on button "[DATE] - [DATE]" at bounding box center [73, 72] width 108 height 23
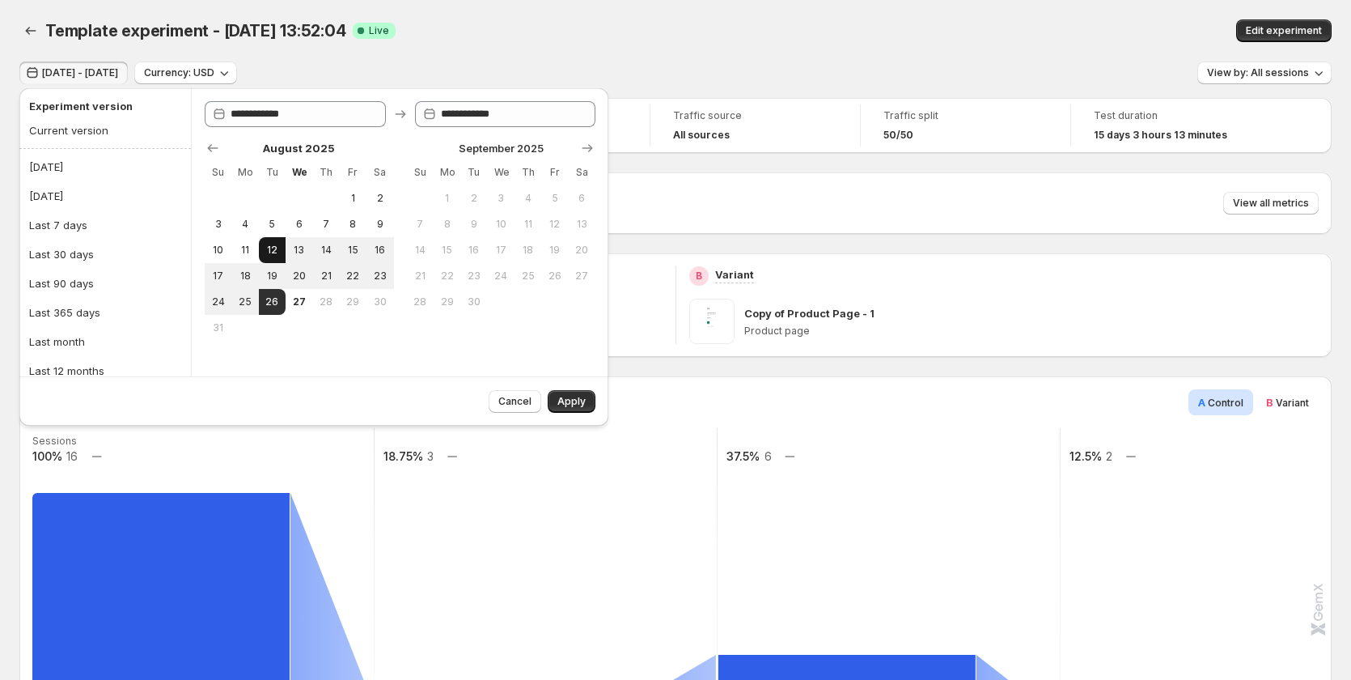
click at [275, 248] on span "12" at bounding box center [272, 250] width 14 height 13
click at [354, 248] on span "15" at bounding box center [353, 250] width 14 height 13
type input "**********"
click at [568, 397] on span "Apply" at bounding box center [571, 401] width 28 height 13
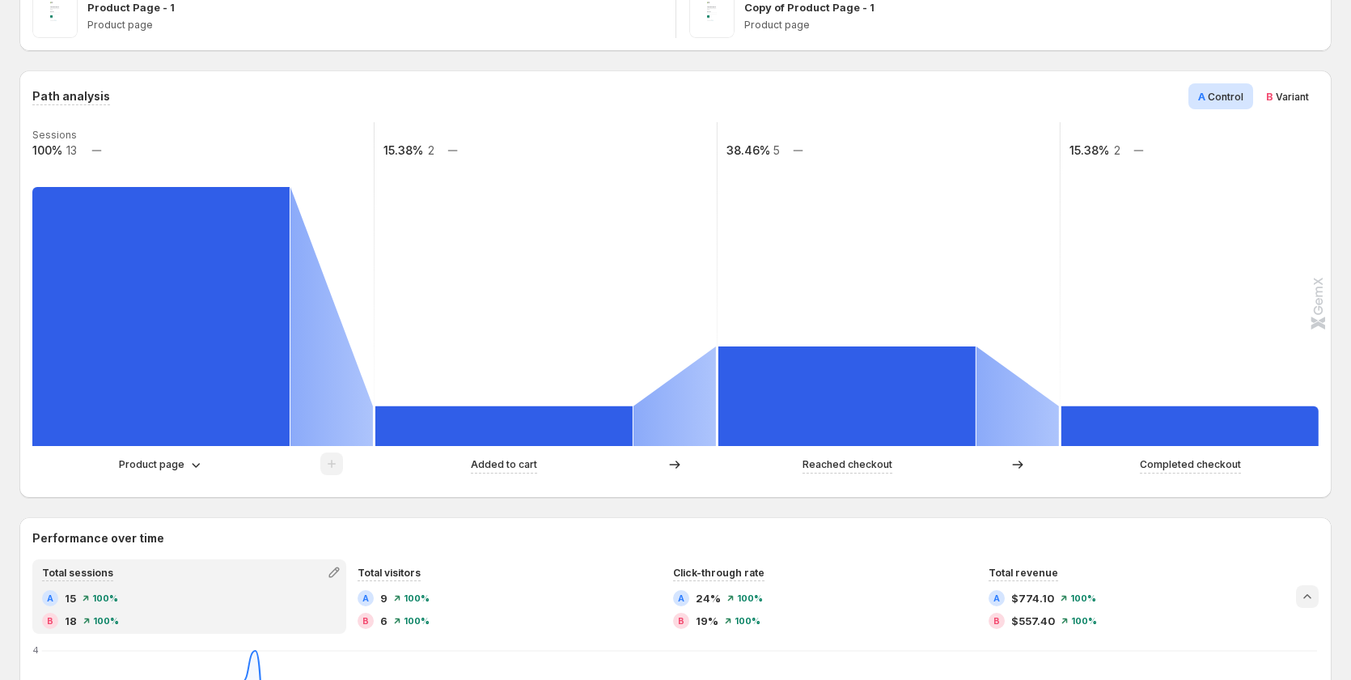
scroll to position [324, 0]
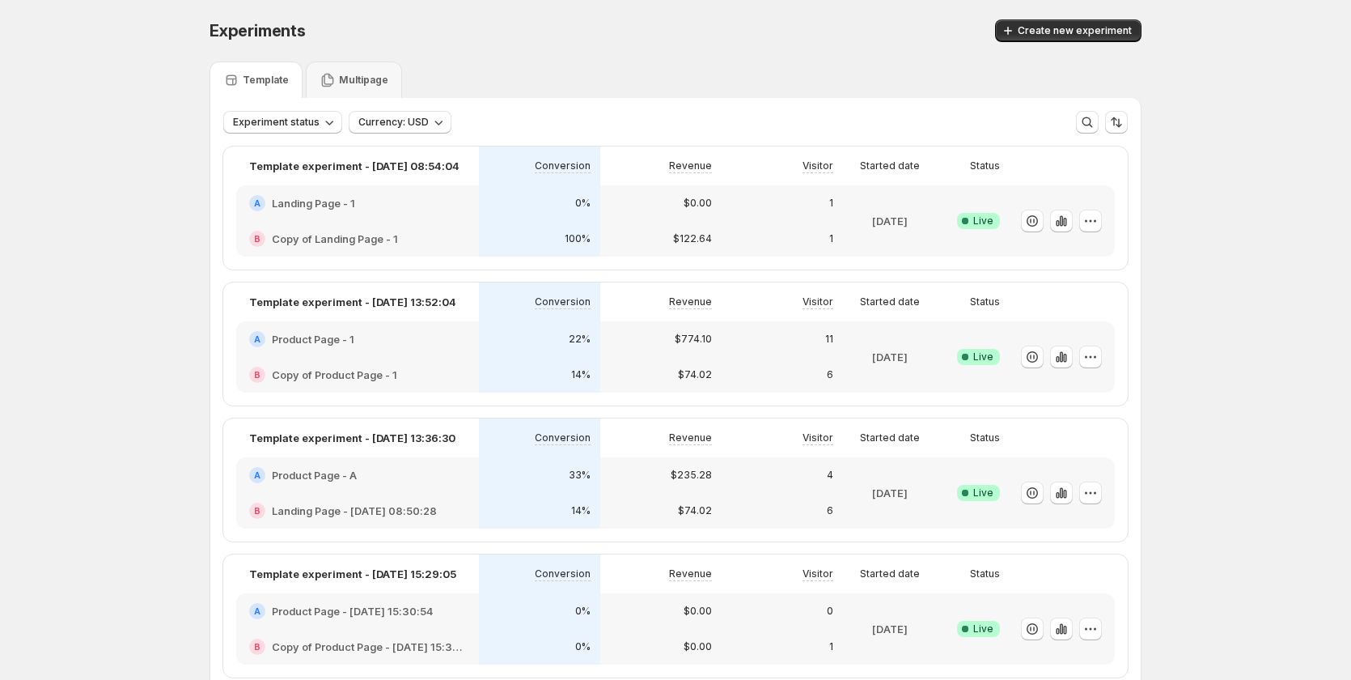
scroll to position [81, 0]
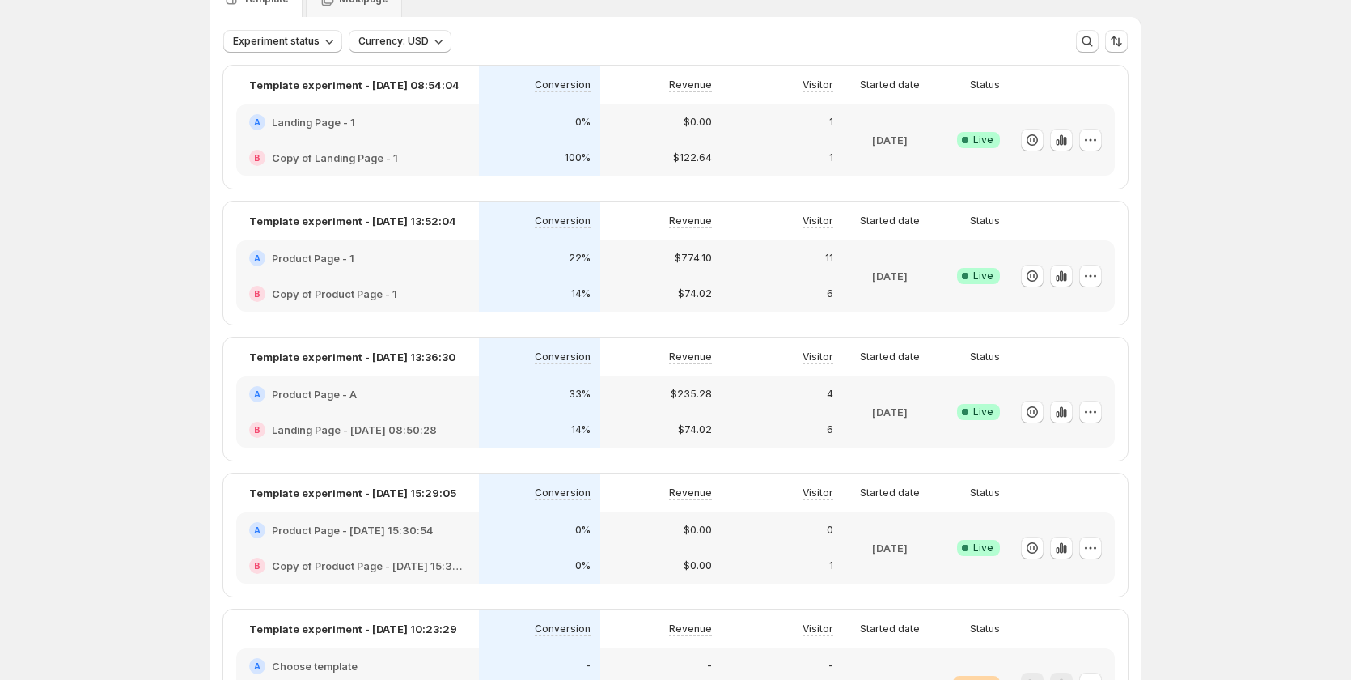
click at [767, 268] on div "11" at bounding box center [782, 258] width 121 height 36
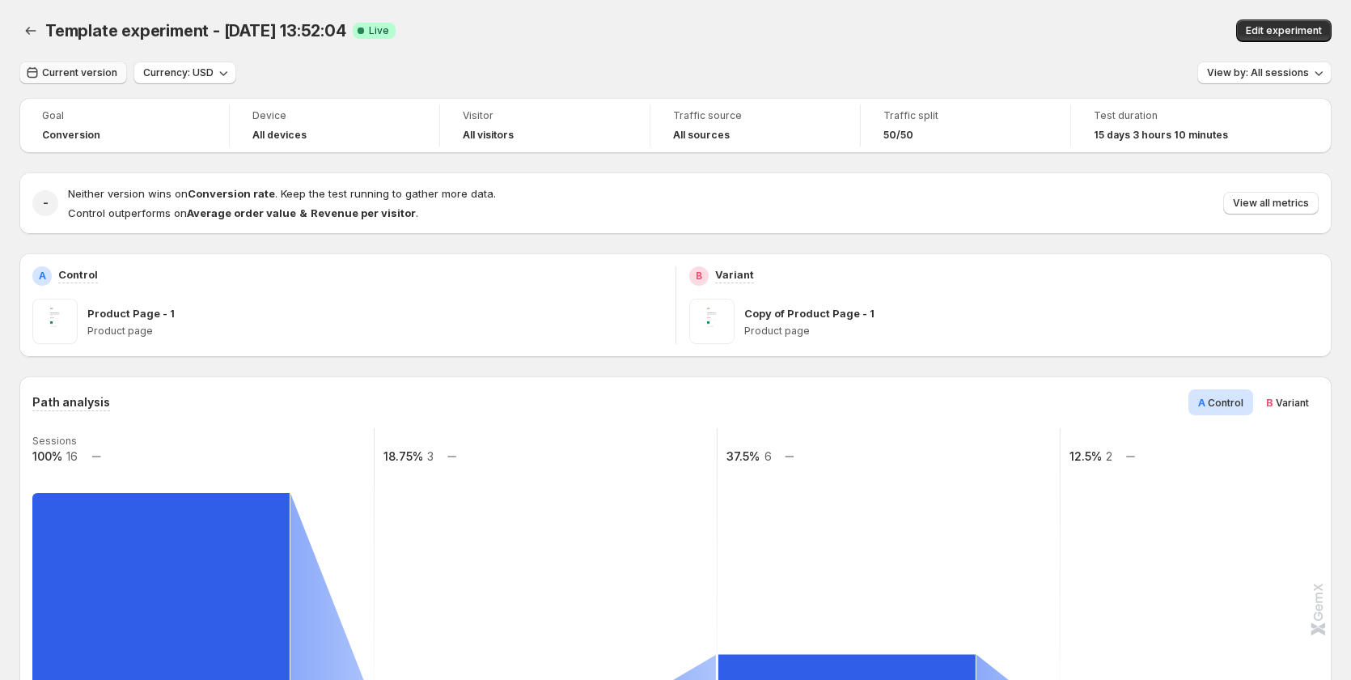
click at [96, 76] on span "Current version" at bounding box center [79, 72] width 75 height 13
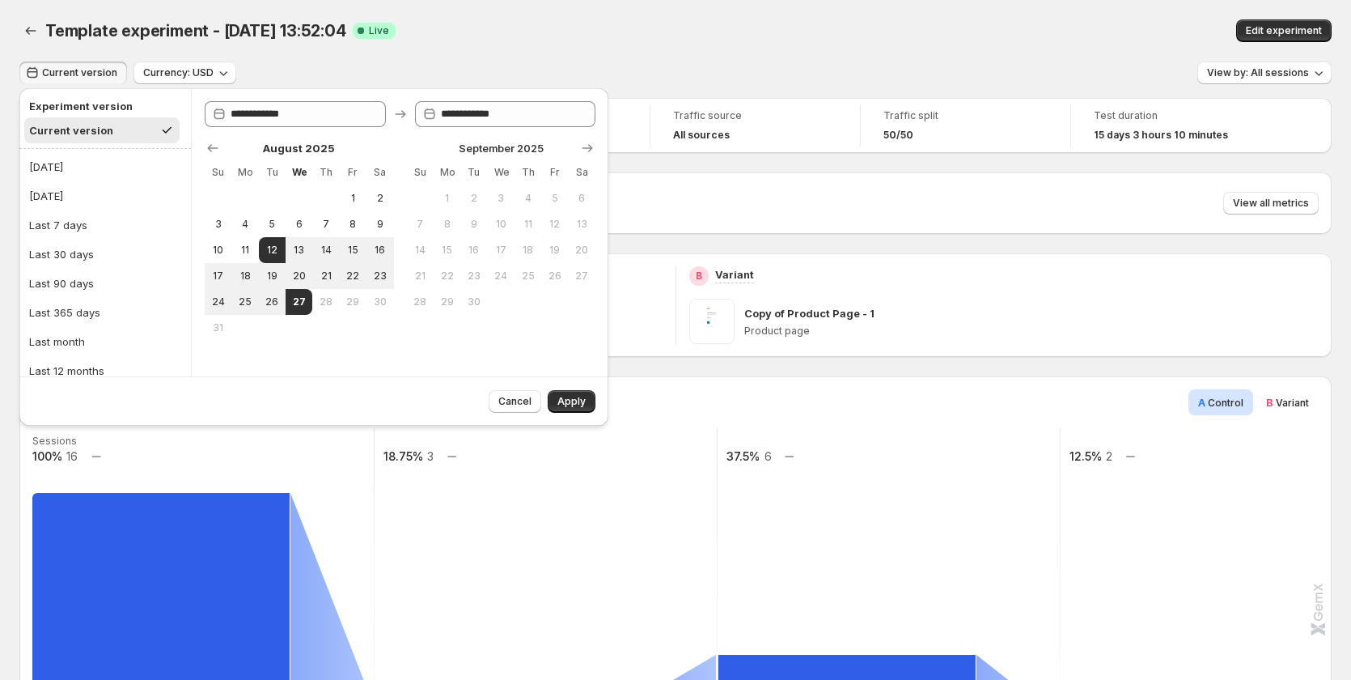
click at [444, 57] on div "Template experiment - [DATE] 13:52:04. This page is ready Template experiment -…" at bounding box center [675, 30] width 1312 height 61
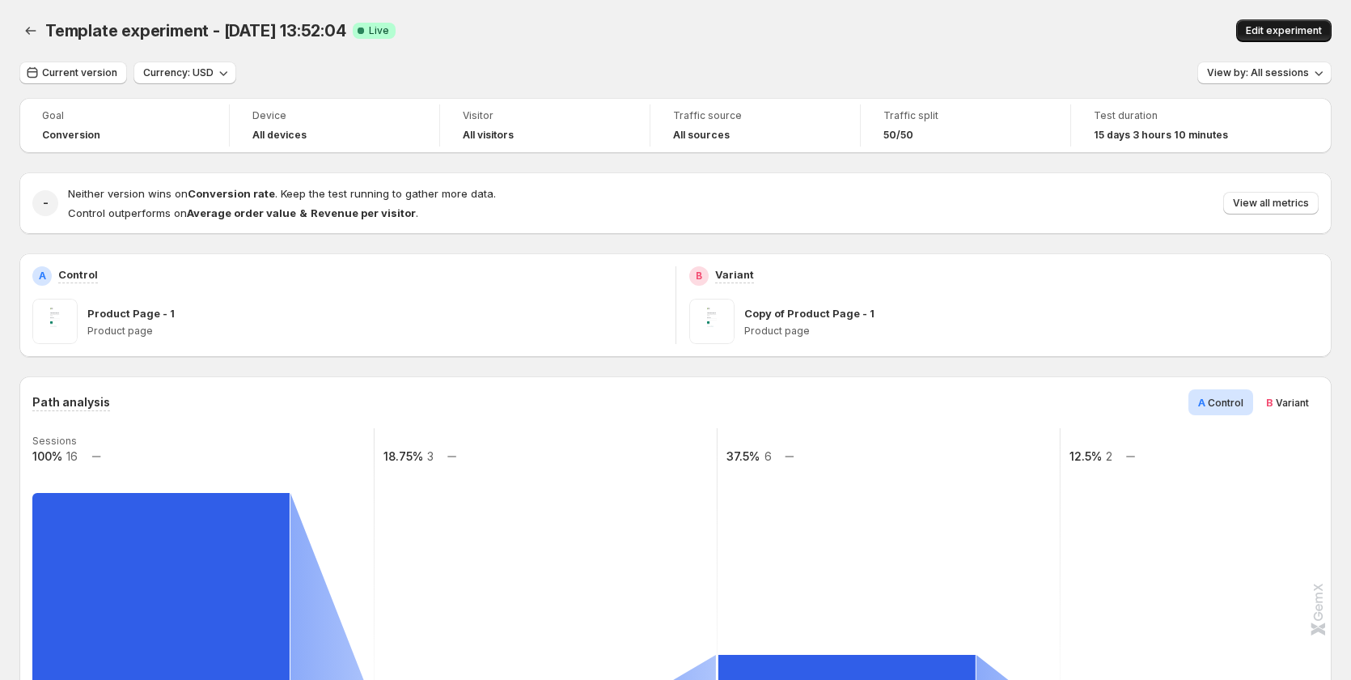
click at [1287, 25] on span "Edit experiment" at bounding box center [1284, 30] width 76 height 13
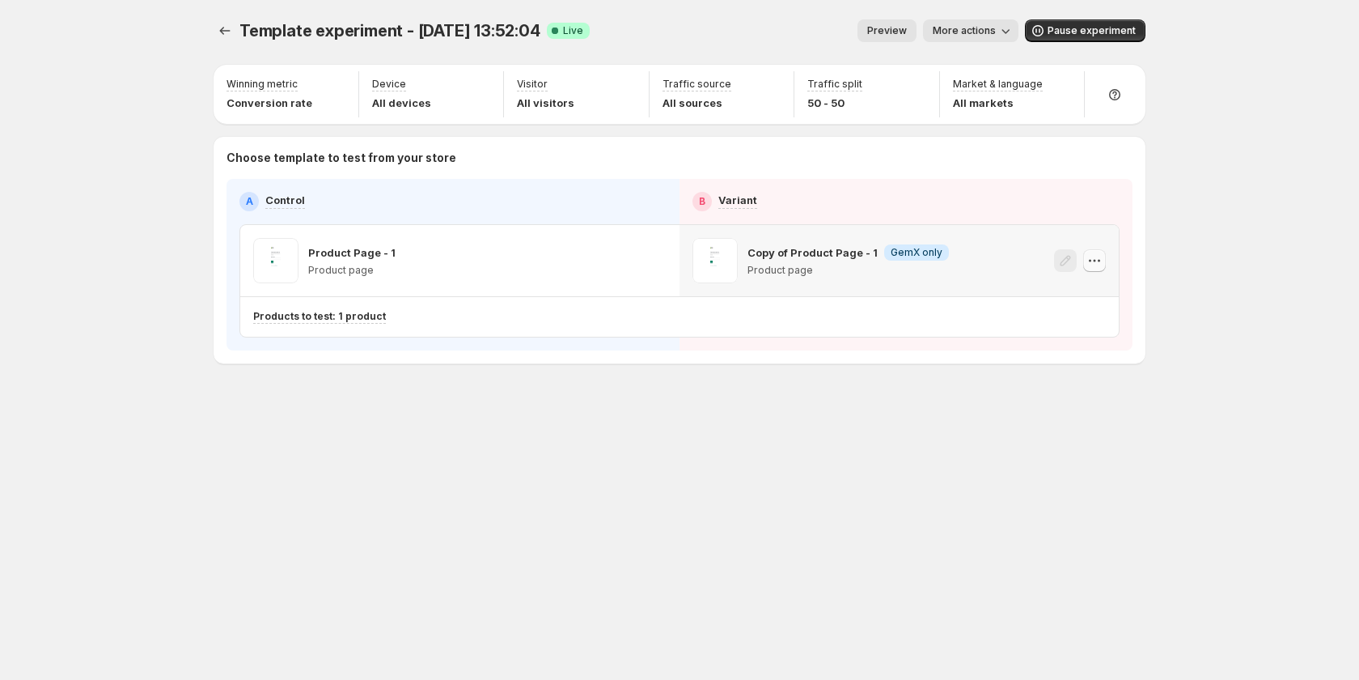
click at [1095, 260] on icon "button" at bounding box center [1095, 261] width 2 height 2
click at [1036, 339] on div "Copy ID" at bounding box center [1110, 334] width 184 height 16
click at [667, 256] on div "Product Page - 1 Product page" at bounding box center [459, 260] width 439 height 71
click at [659, 255] on icon "button" at bounding box center [655, 260] width 16 height 16
click at [674, 349] on span "579572154555695707" at bounding box center [635, 351] width 114 height 12
